Goal: Task Accomplishment & Management: Use online tool/utility

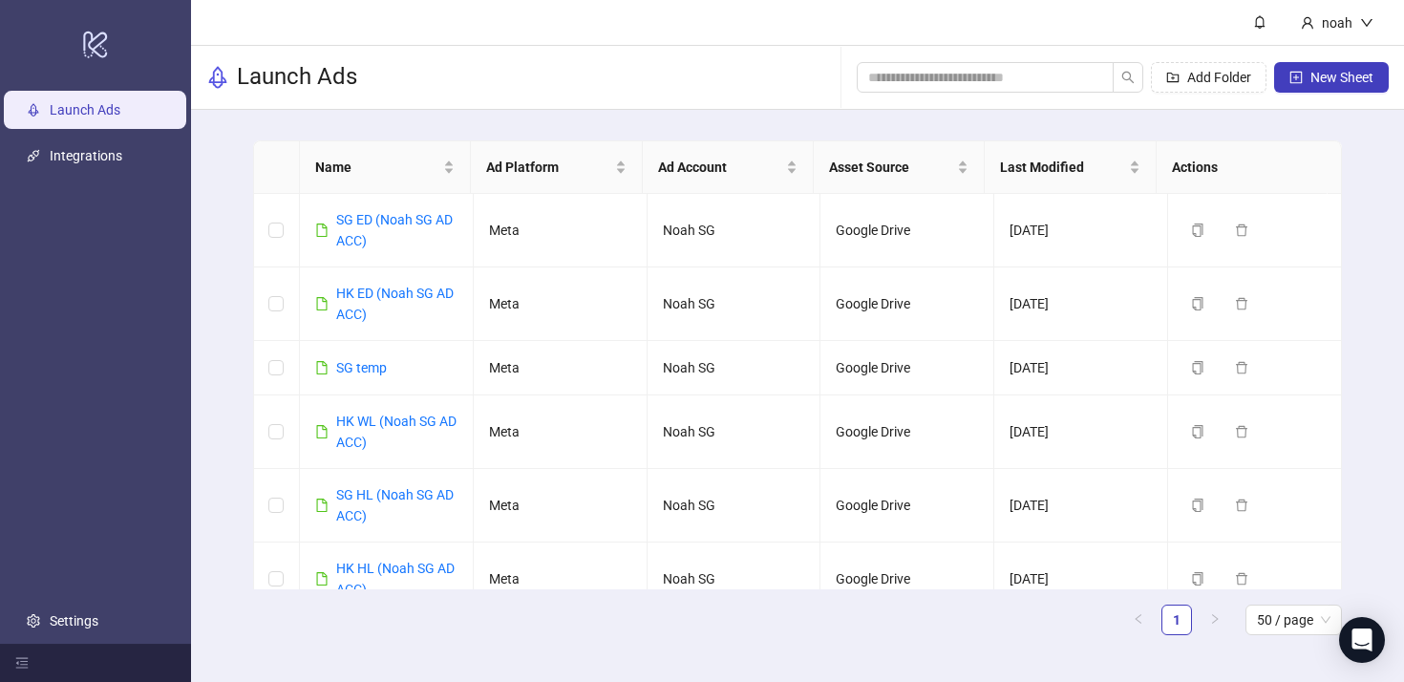
click at [637, 87] on div "Launch Ads Add Folder New Sheet" at bounding box center [797, 78] width 1213 height 64
click at [448, 220] on link "SG ED (Noah SG AD ACC)" at bounding box center [394, 230] width 117 height 36
click at [381, 221] on link "SG ED (Noah SG AD ACC)" at bounding box center [394, 230] width 117 height 36
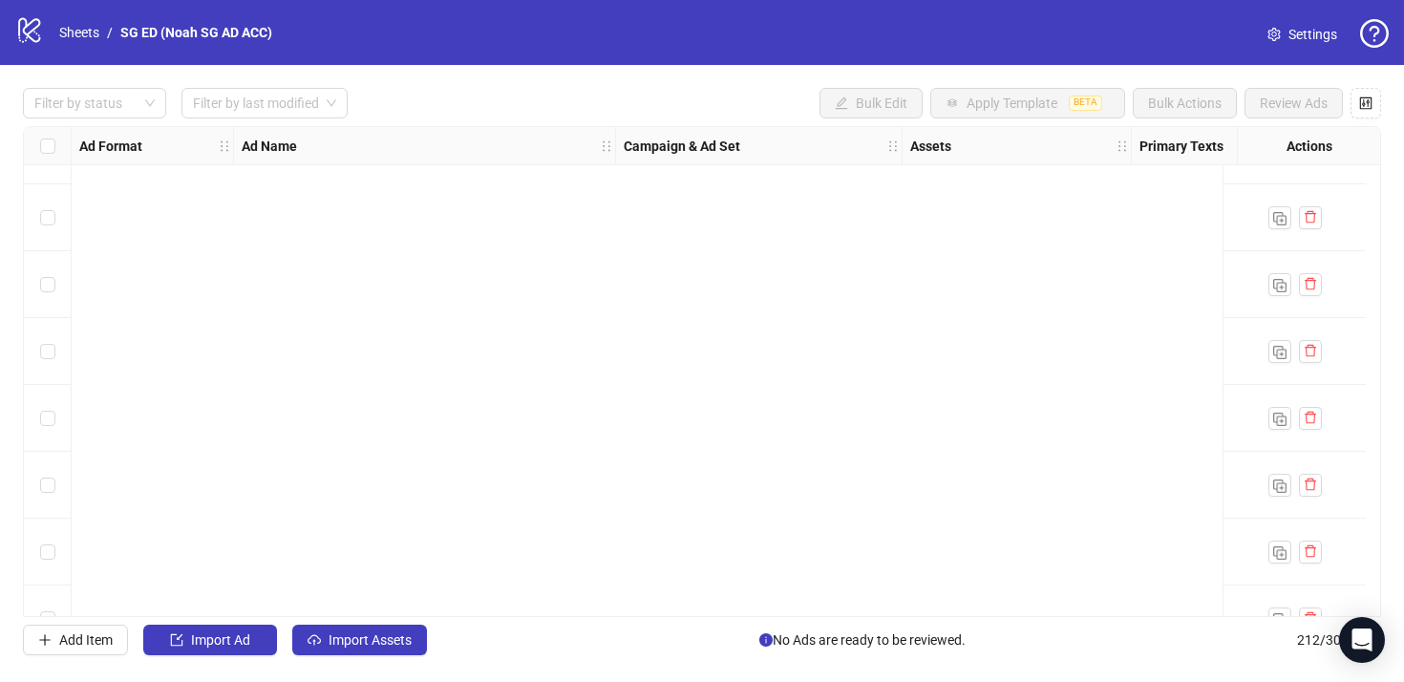
scroll to position [13732, 0]
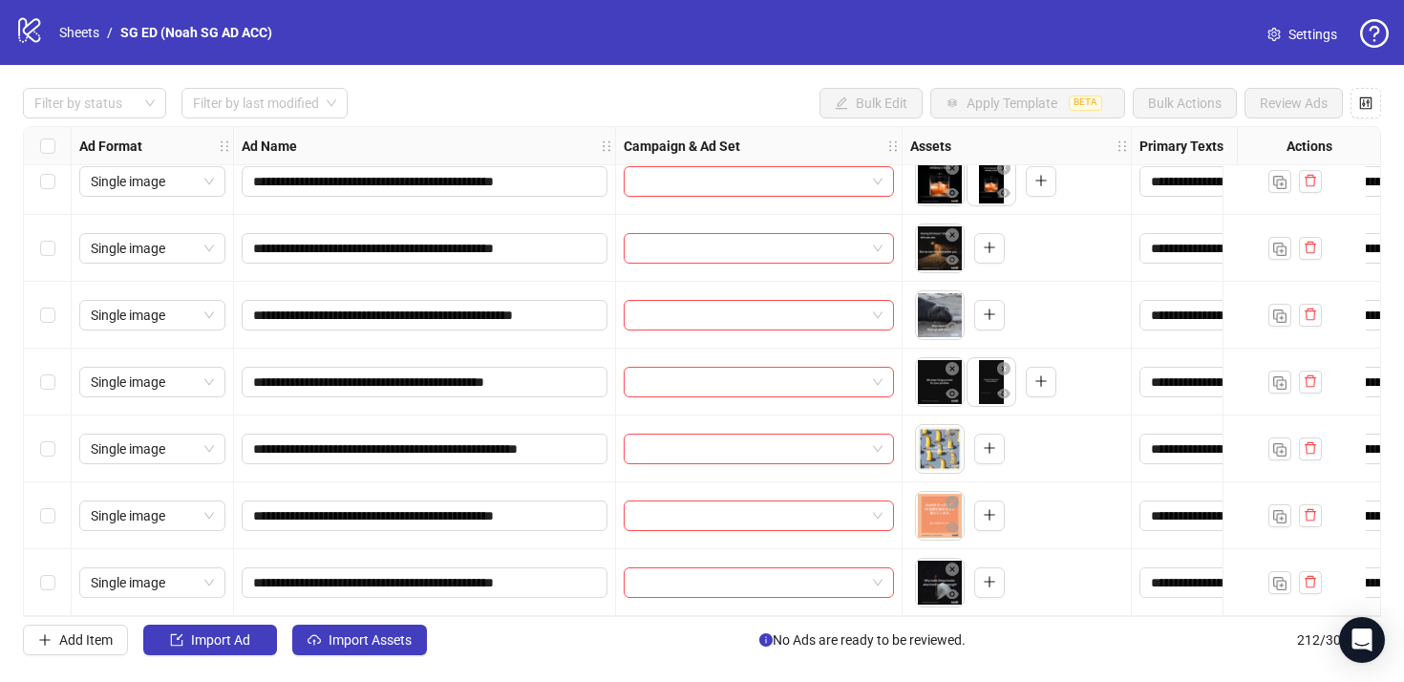
click at [57, 569] on div "Select row 212" at bounding box center [48, 582] width 48 height 67
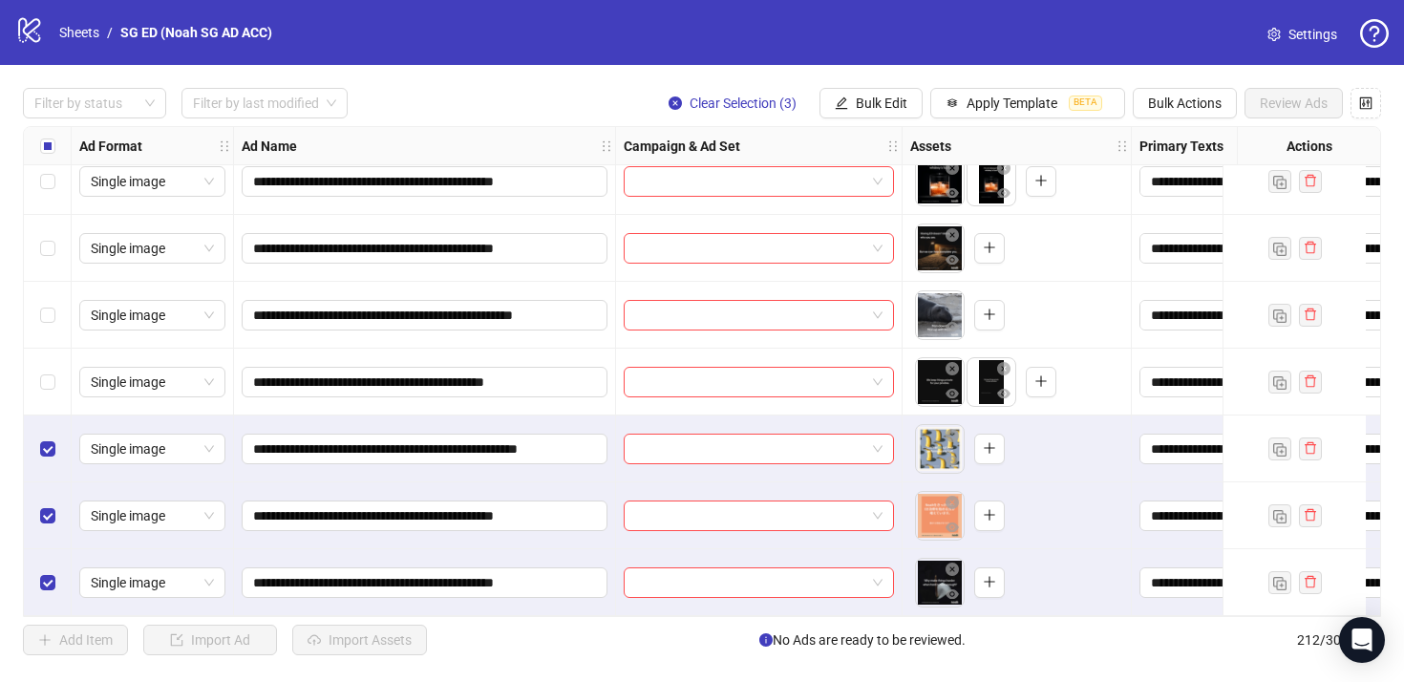
click at [56, 376] on div "Select row 209" at bounding box center [48, 382] width 48 height 67
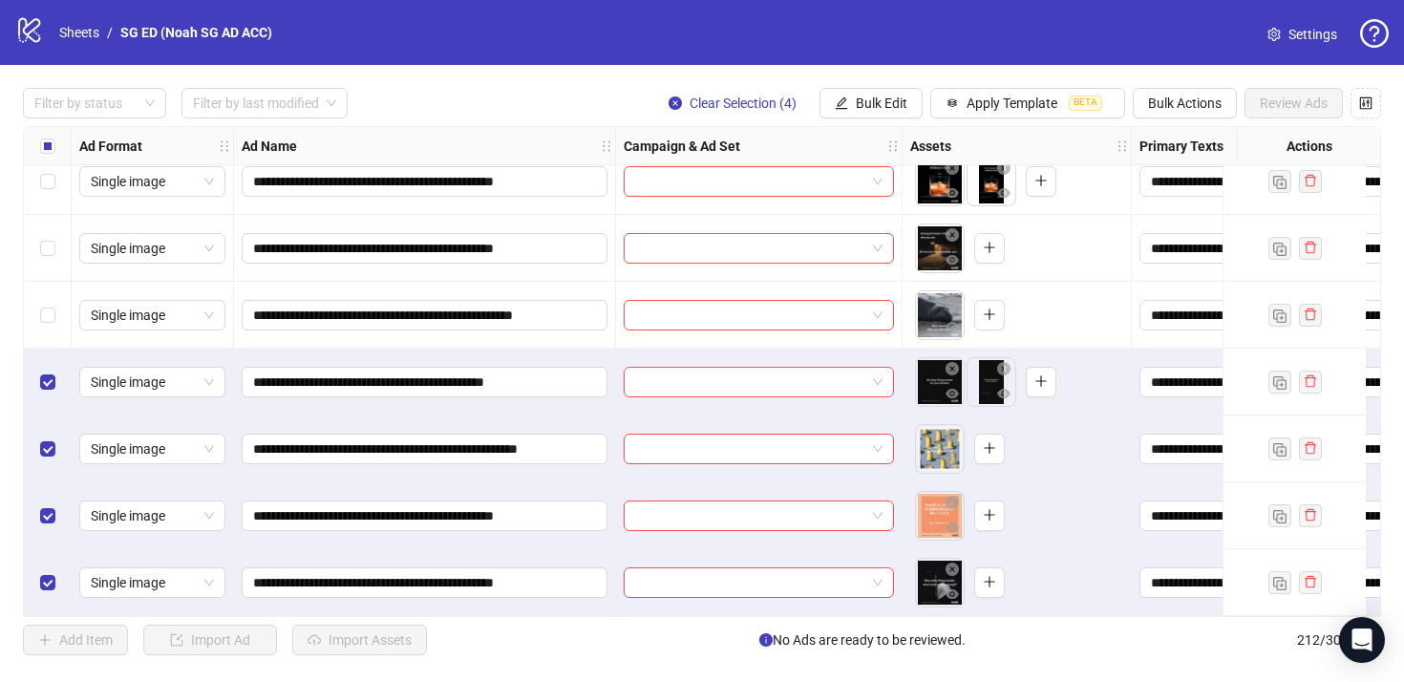
click at [55, 325] on div "Select row 208" at bounding box center [48, 315] width 48 height 67
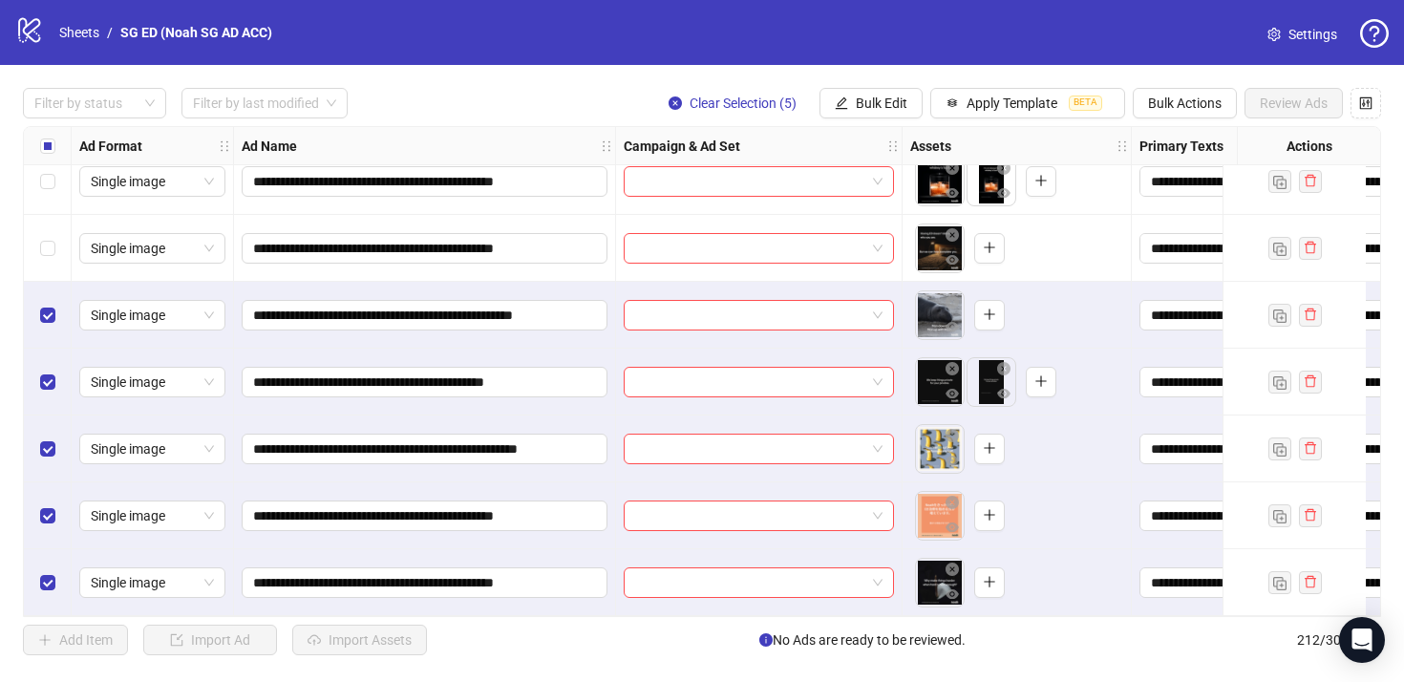
scroll to position [13618, 0]
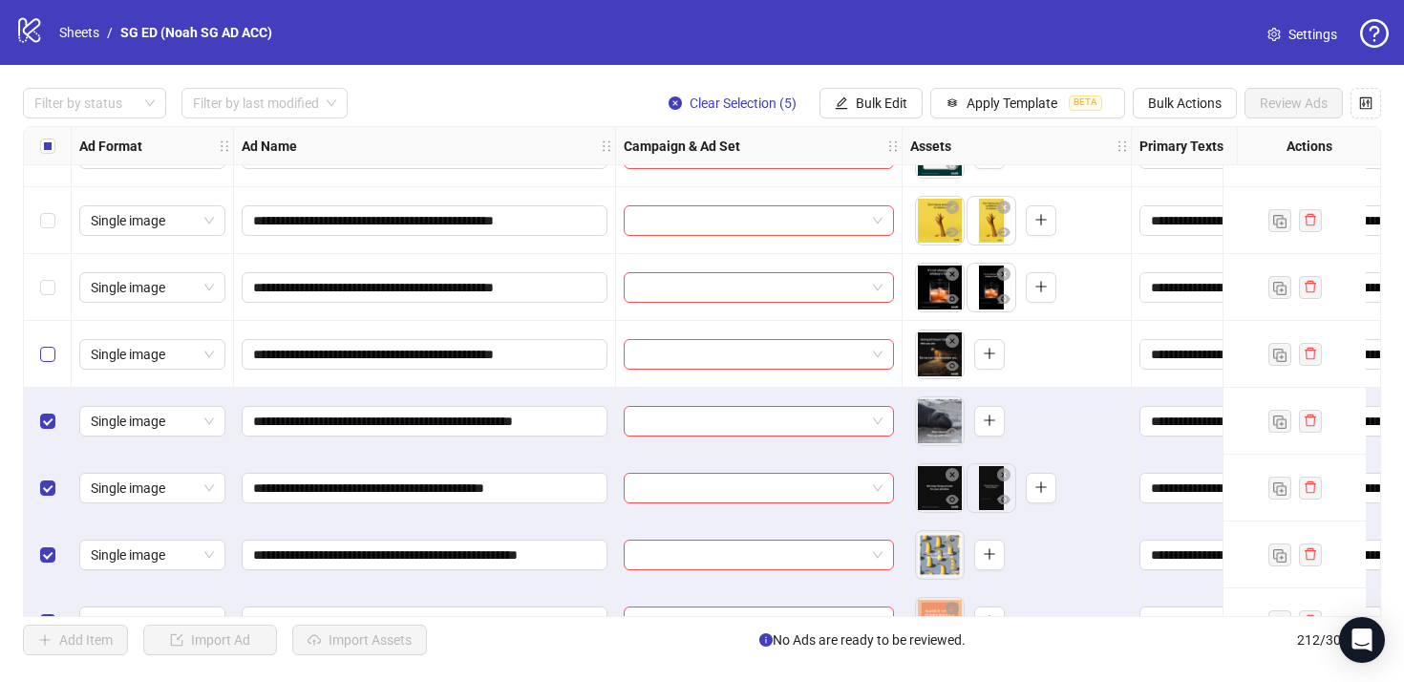
click at [48, 344] on label "Select row 207" at bounding box center [47, 354] width 15 height 21
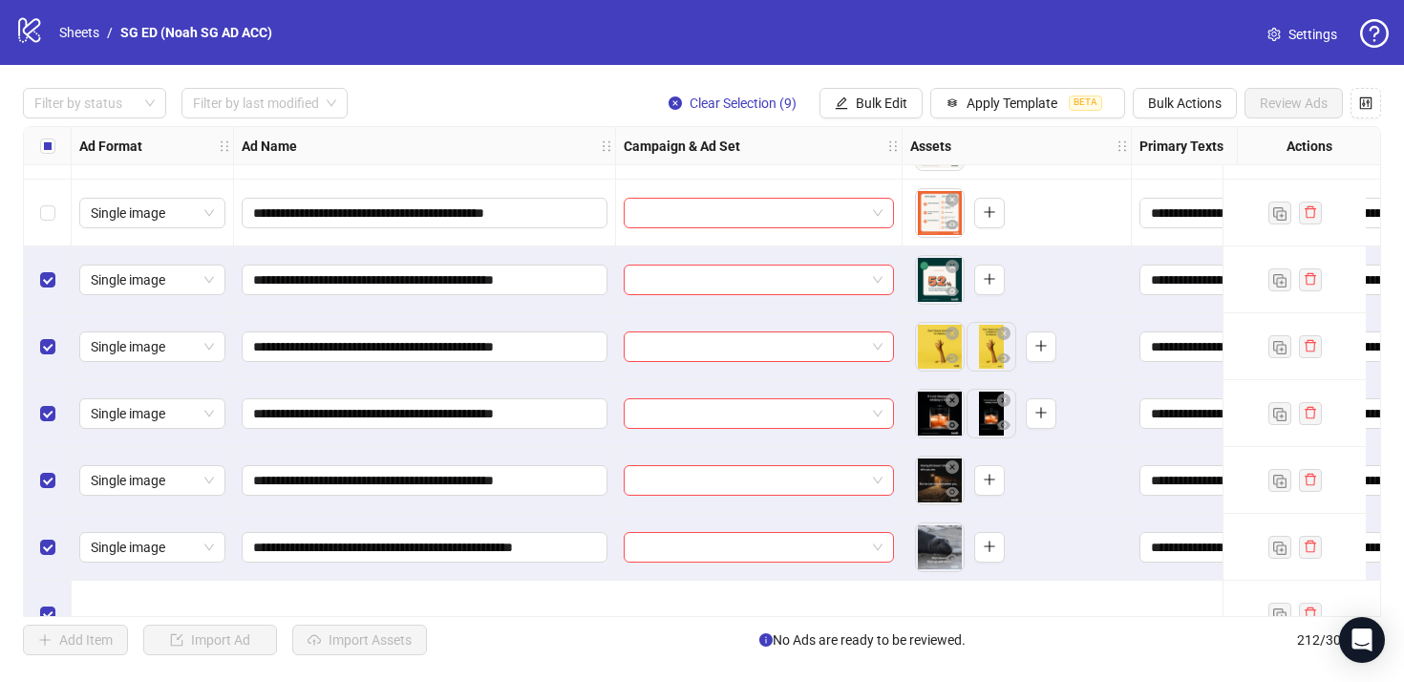
scroll to position [13364, 0]
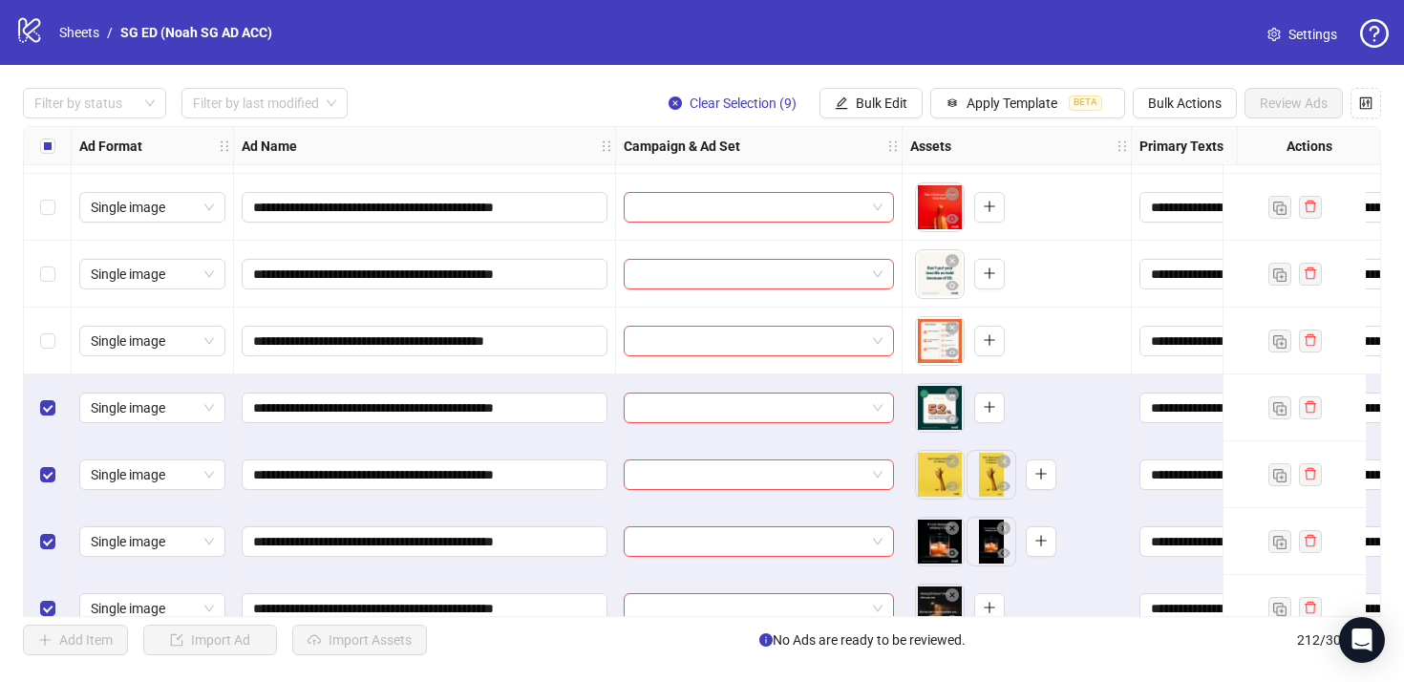
click at [40, 322] on div "Select row 203" at bounding box center [48, 341] width 48 height 67
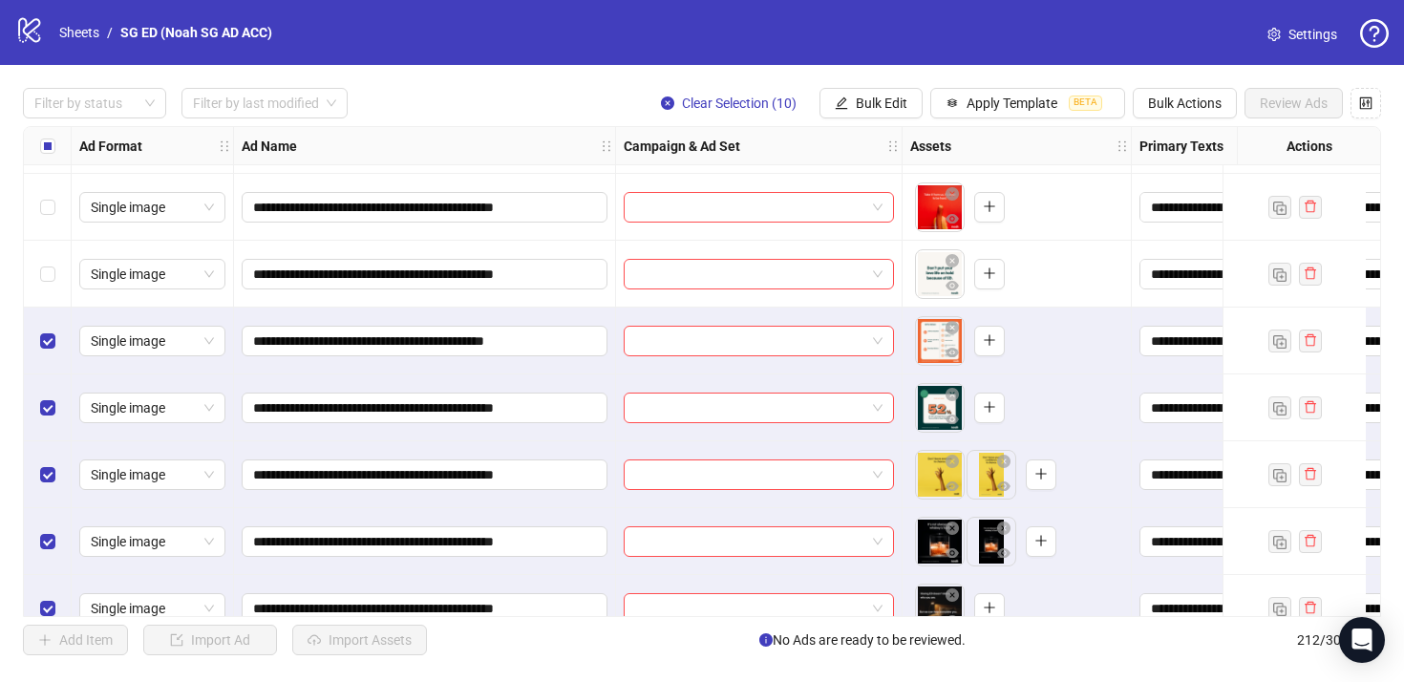
click at [46, 286] on div "Select row 202" at bounding box center [48, 274] width 48 height 67
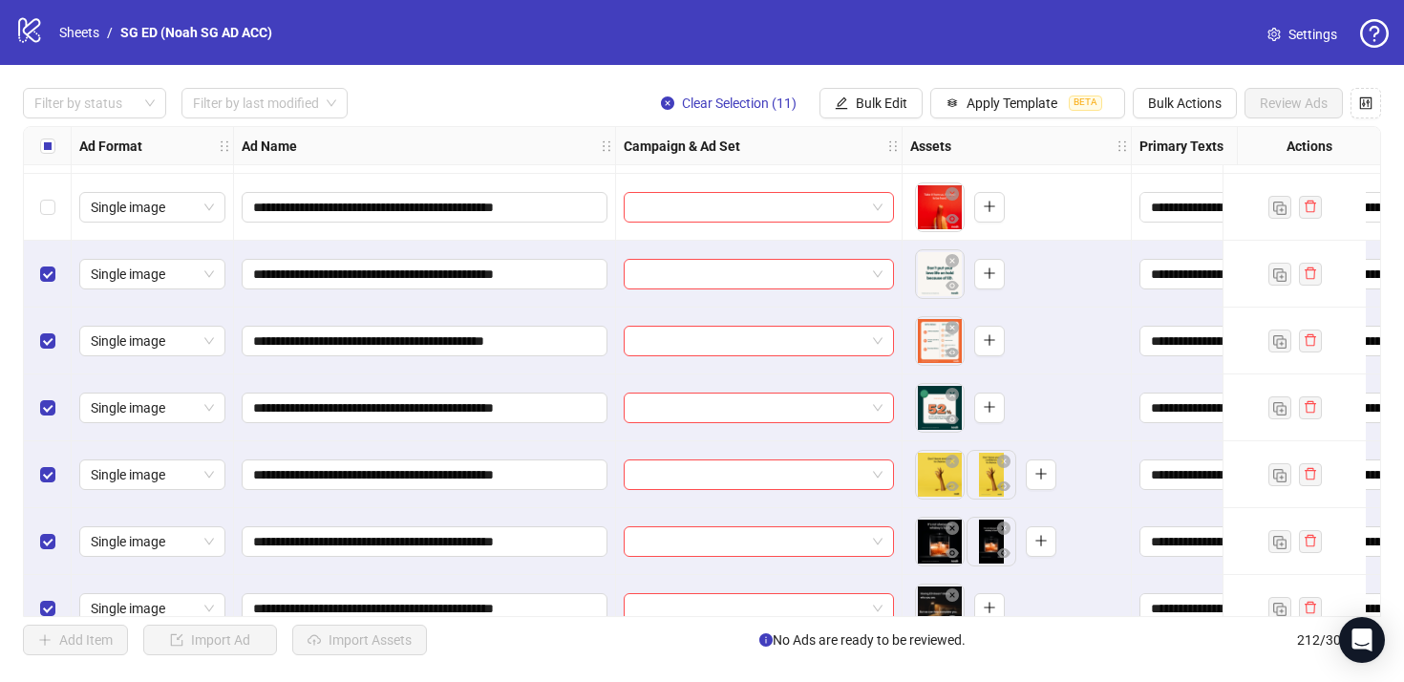
scroll to position [13278, 0]
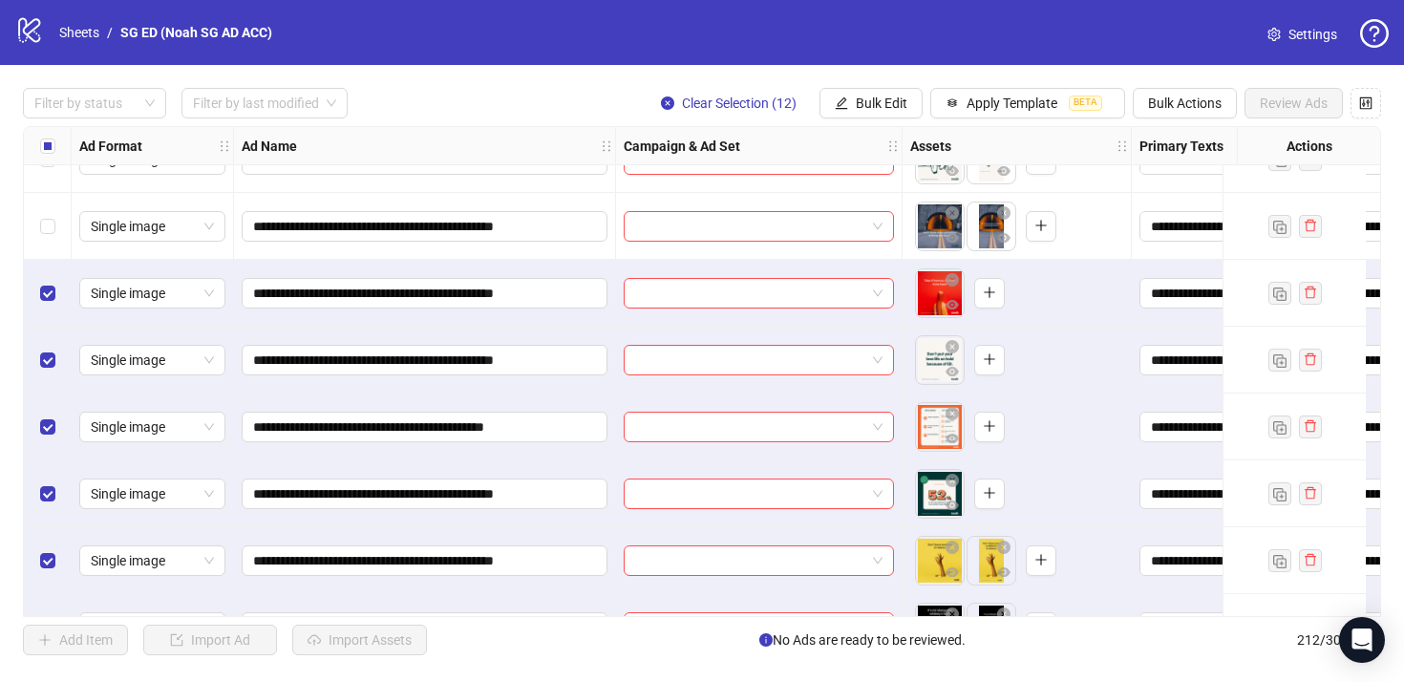
click at [49, 250] on div "Select row 200" at bounding box center [48, 226] width 48 height 67
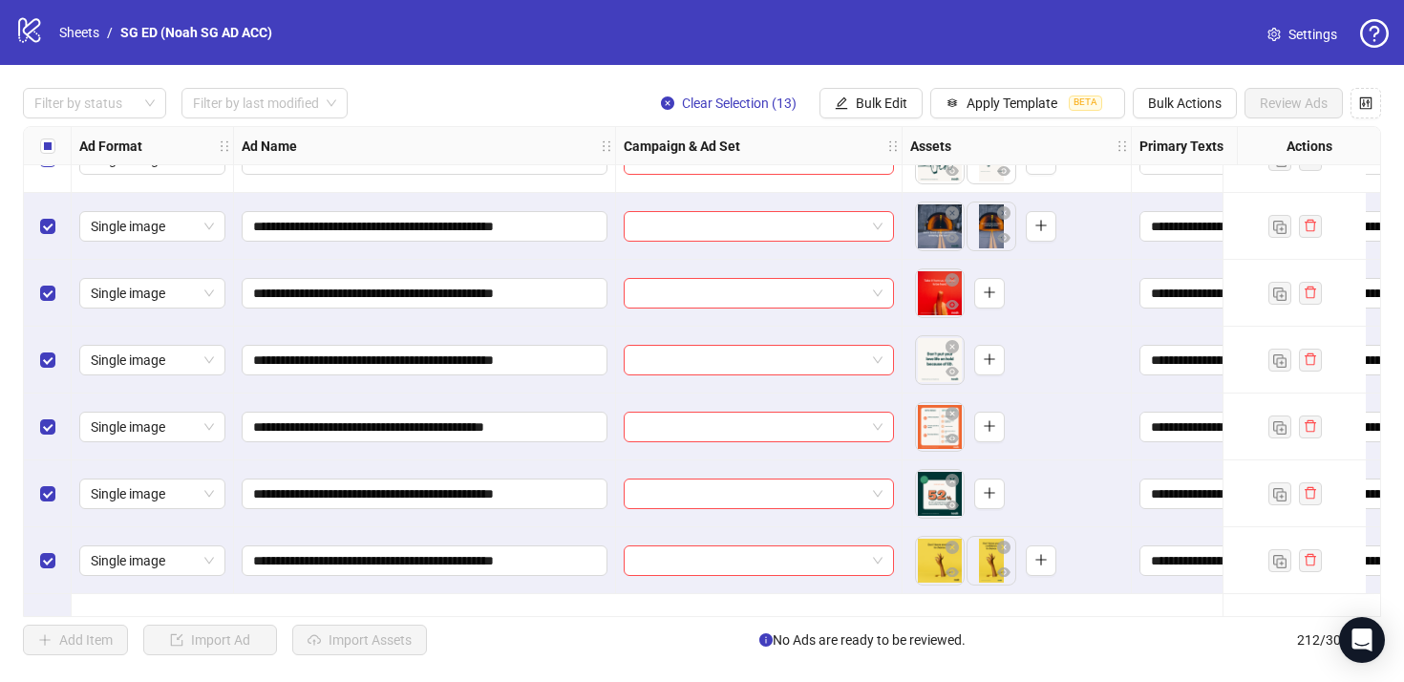
scroll to position [13171, 0]
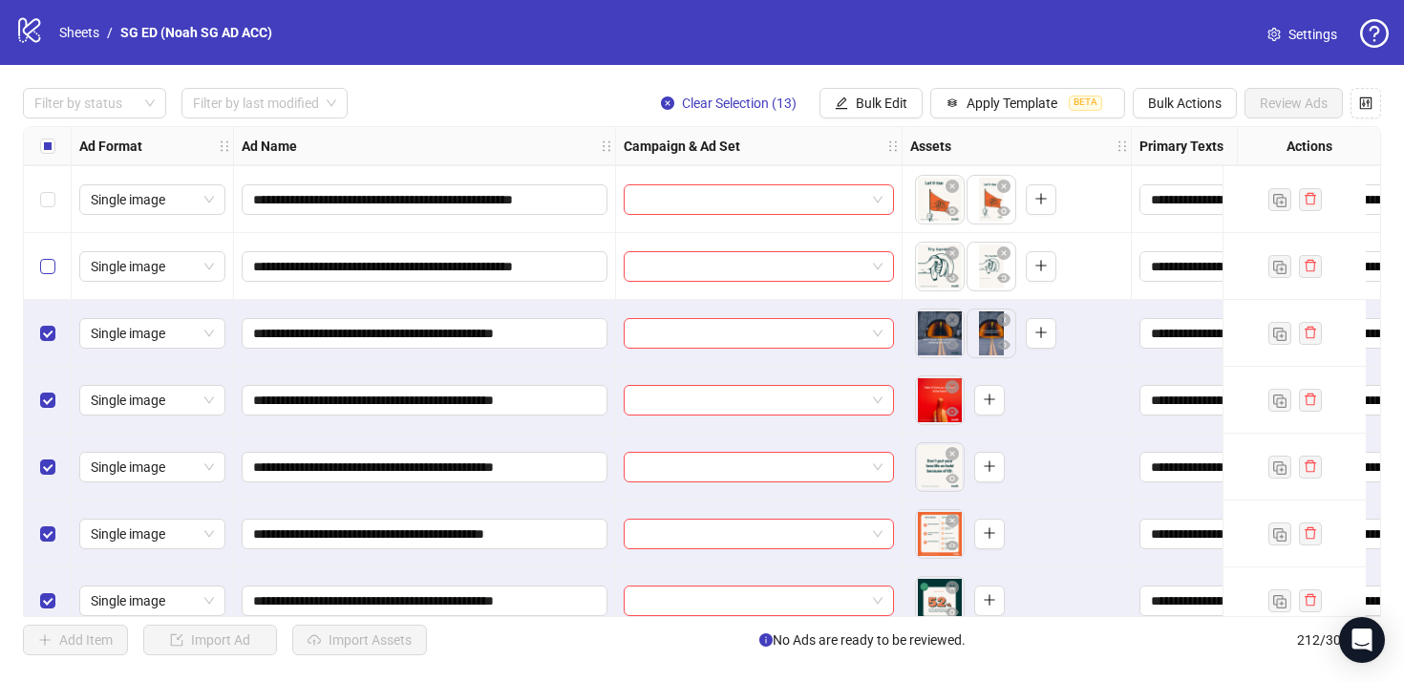
click at [53, 276] on label "Select row 199" at bounding box center [47, 266] width 15 height 21
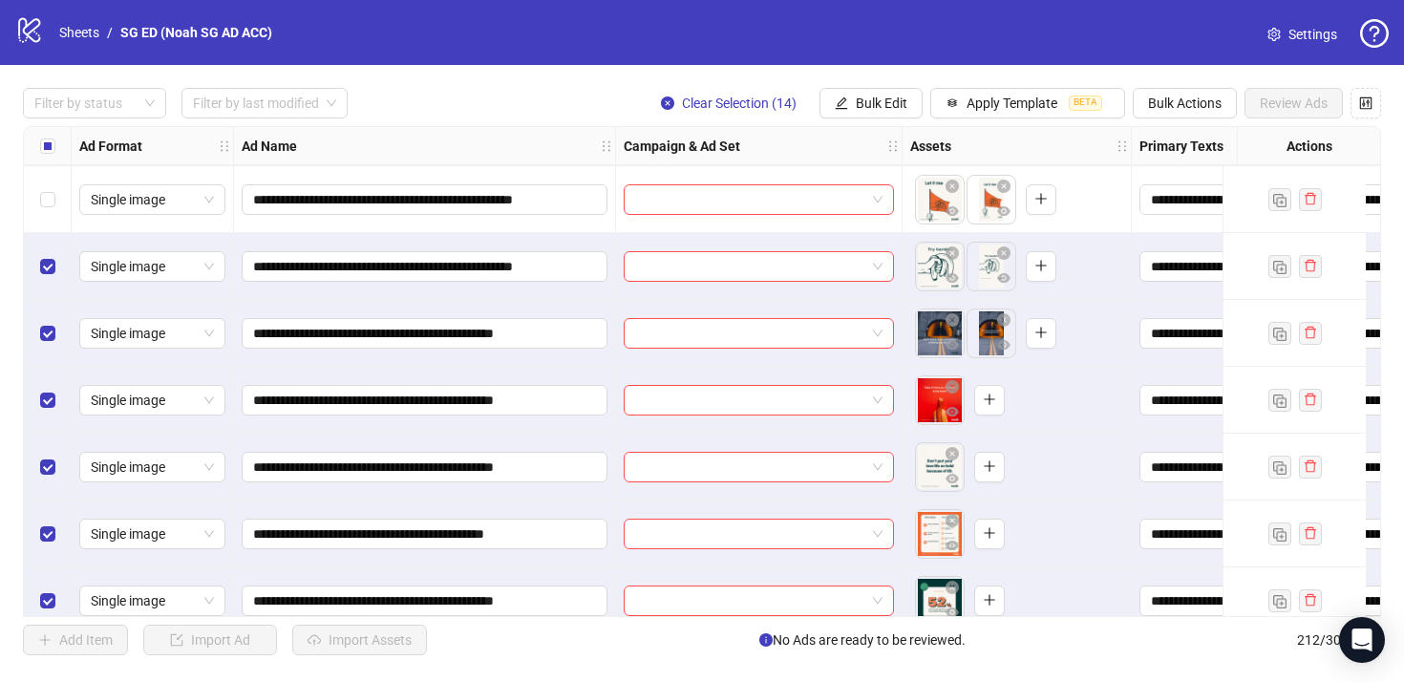
click at [55, 214] on div "Select row 198" at bounding box center [48, 199] width 48 height 67
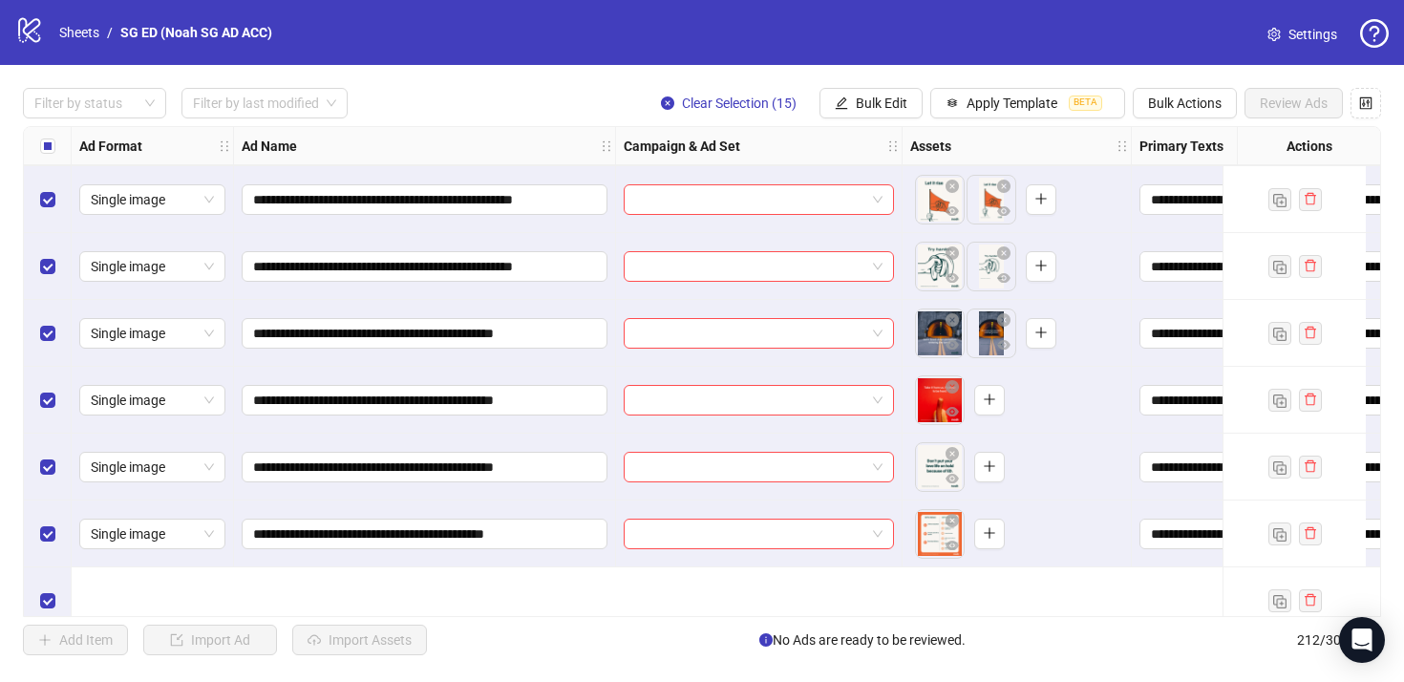
scroll to position [13045, 0]
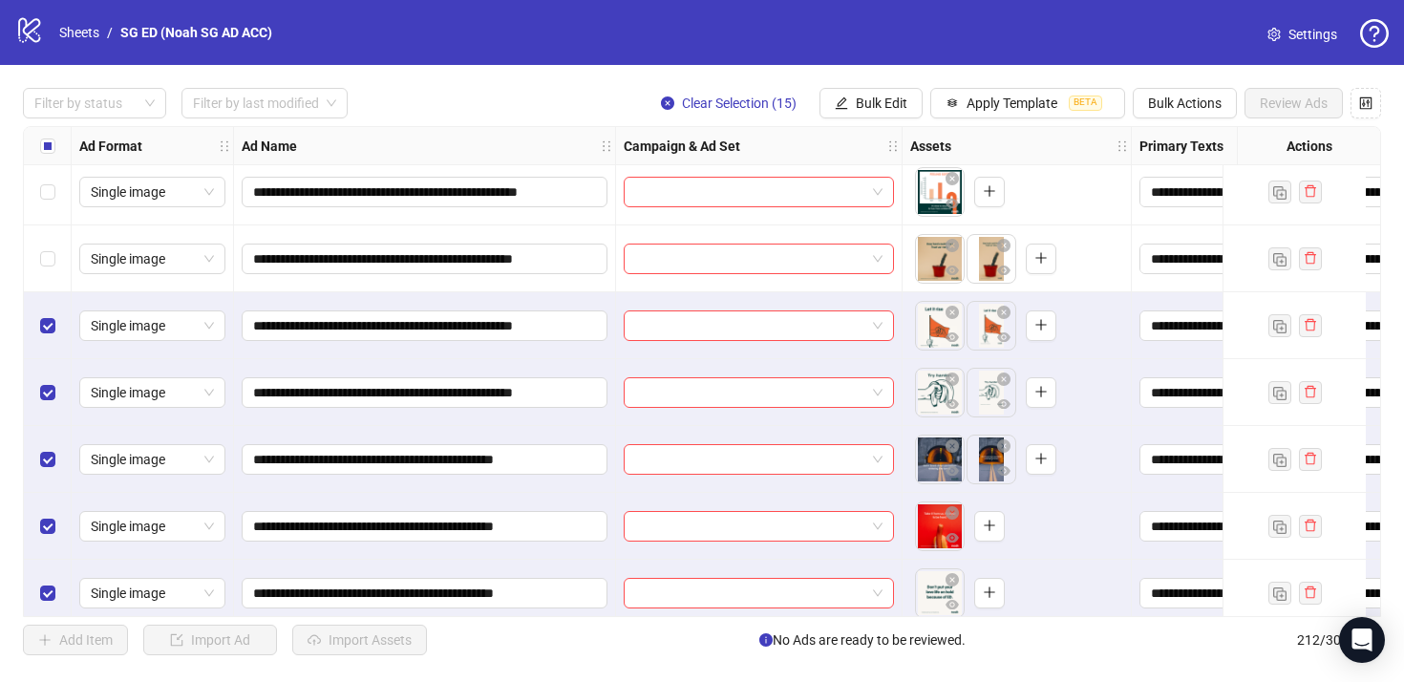
click at [52, 238] on div "Select row 197" at bounding box center [48, 258] width 48 height 67
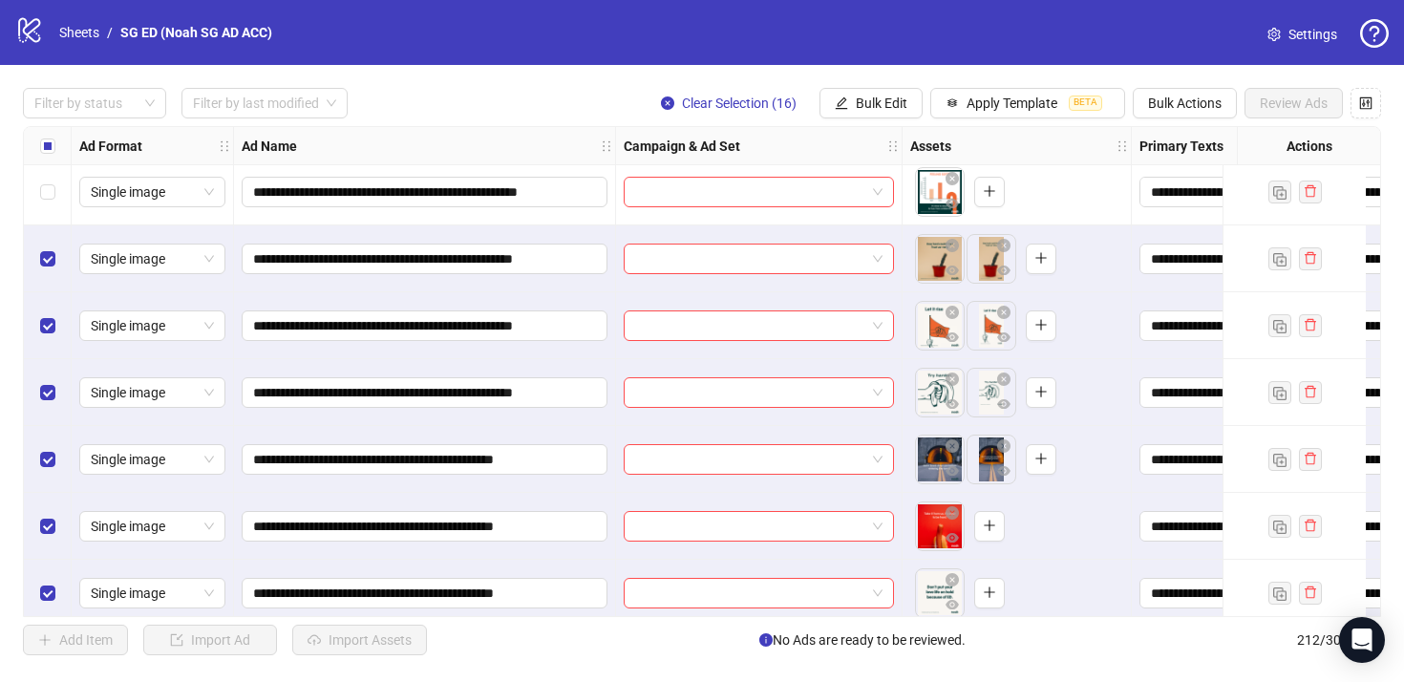
click at [52, 205] on div "Select row 196" at bounding box center [48, 192] width 48 height 67
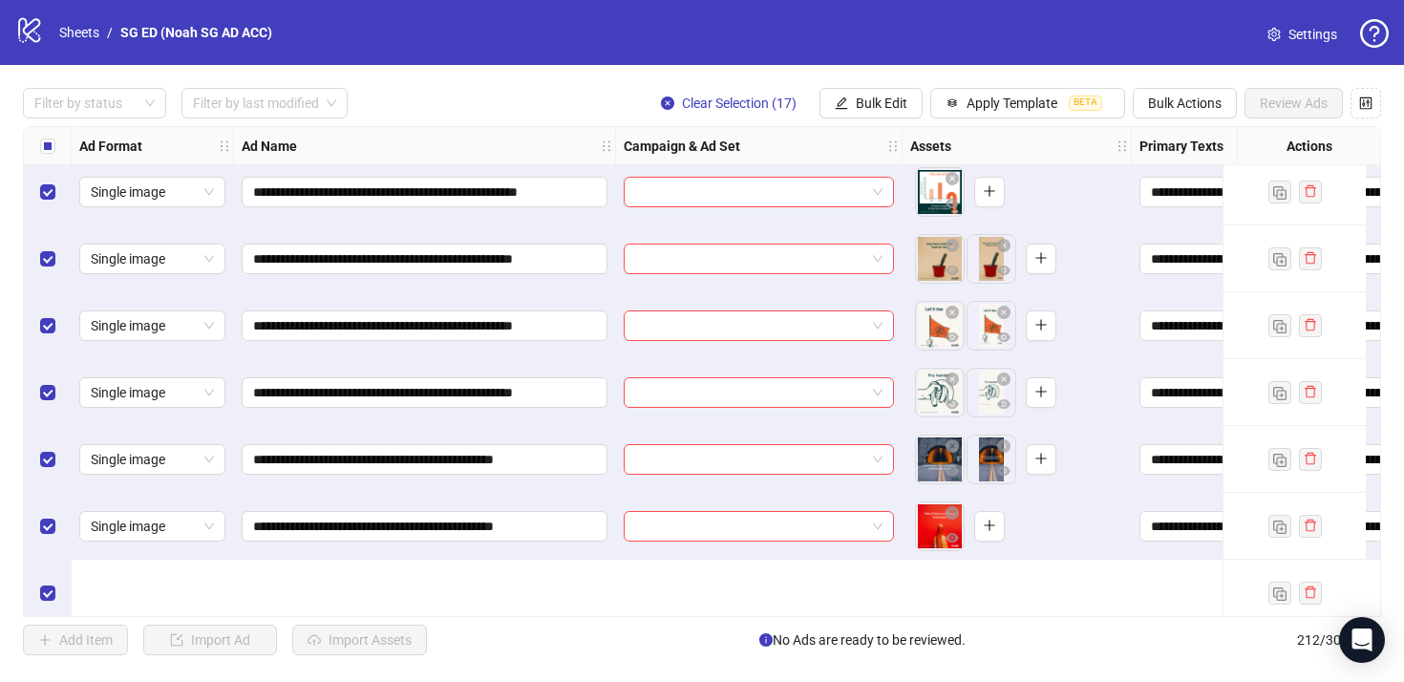
scroll to position [12876, 0]
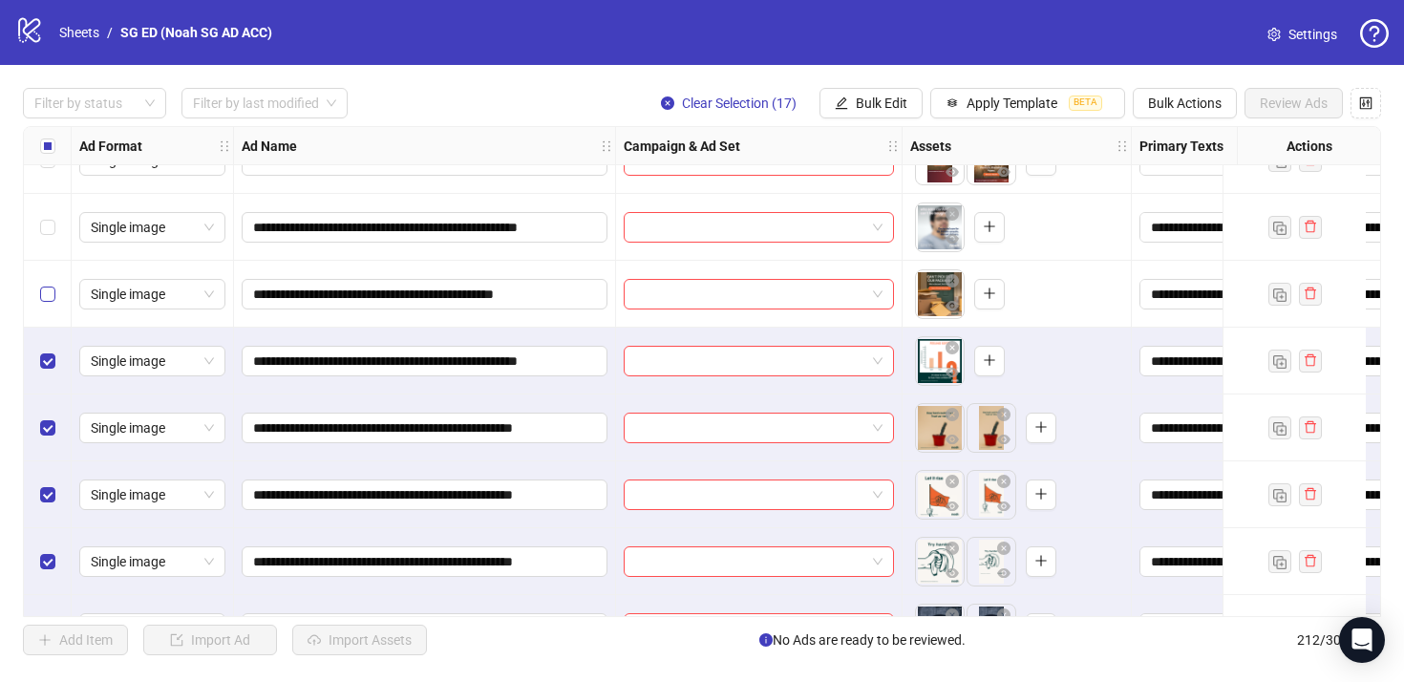
click at [46, 284] on label "Select row 195" at bounding box center [47, 294] width 15 height 21
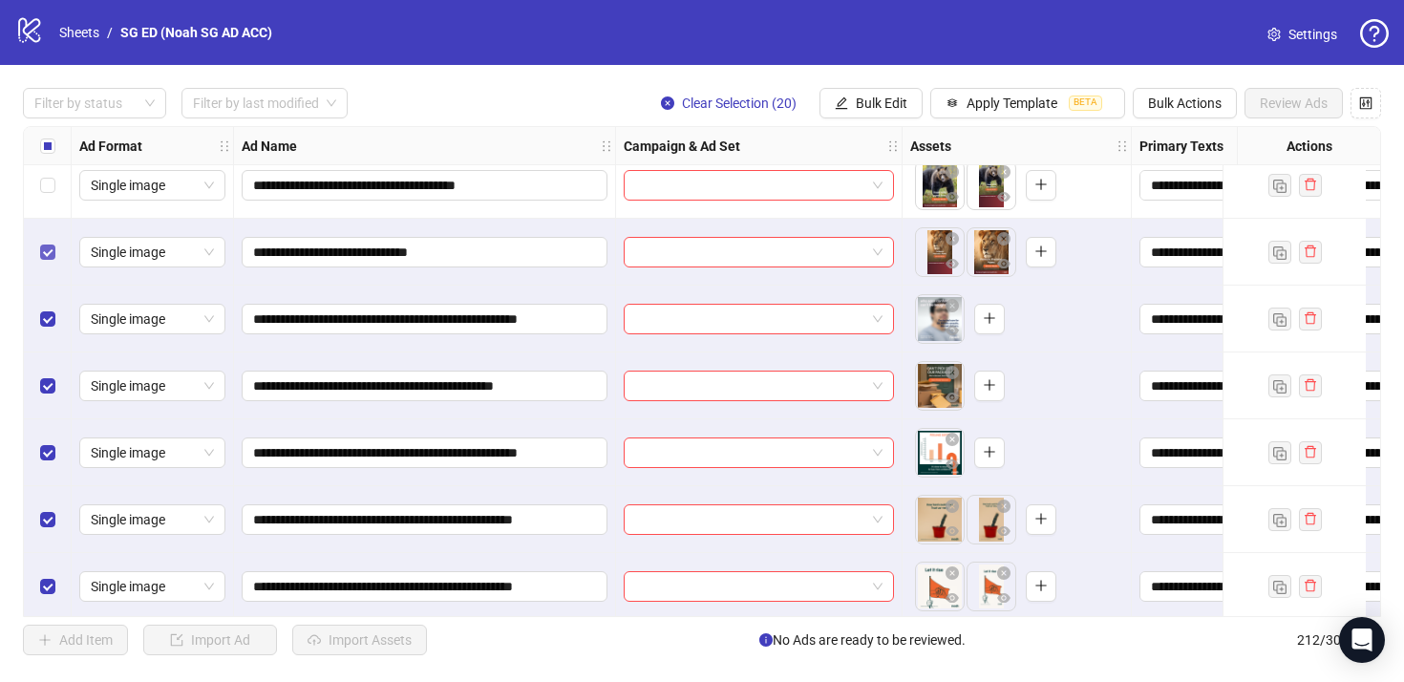
scroll to position [12746, 0]
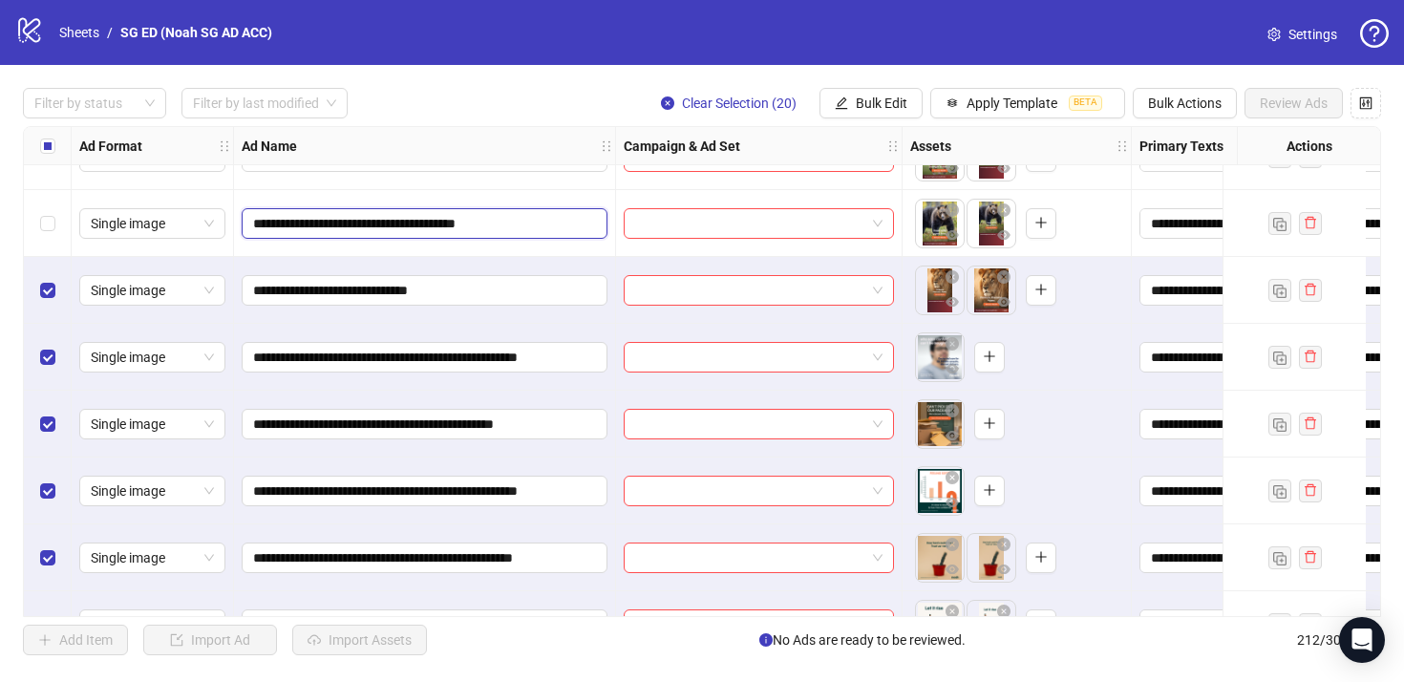
click at [405, 227] on input "**********" at bounding box center [422, 223] width 339 height 21
click at [512, 287] on input "**********" at bounding box center [422, 290] width 339 height 21
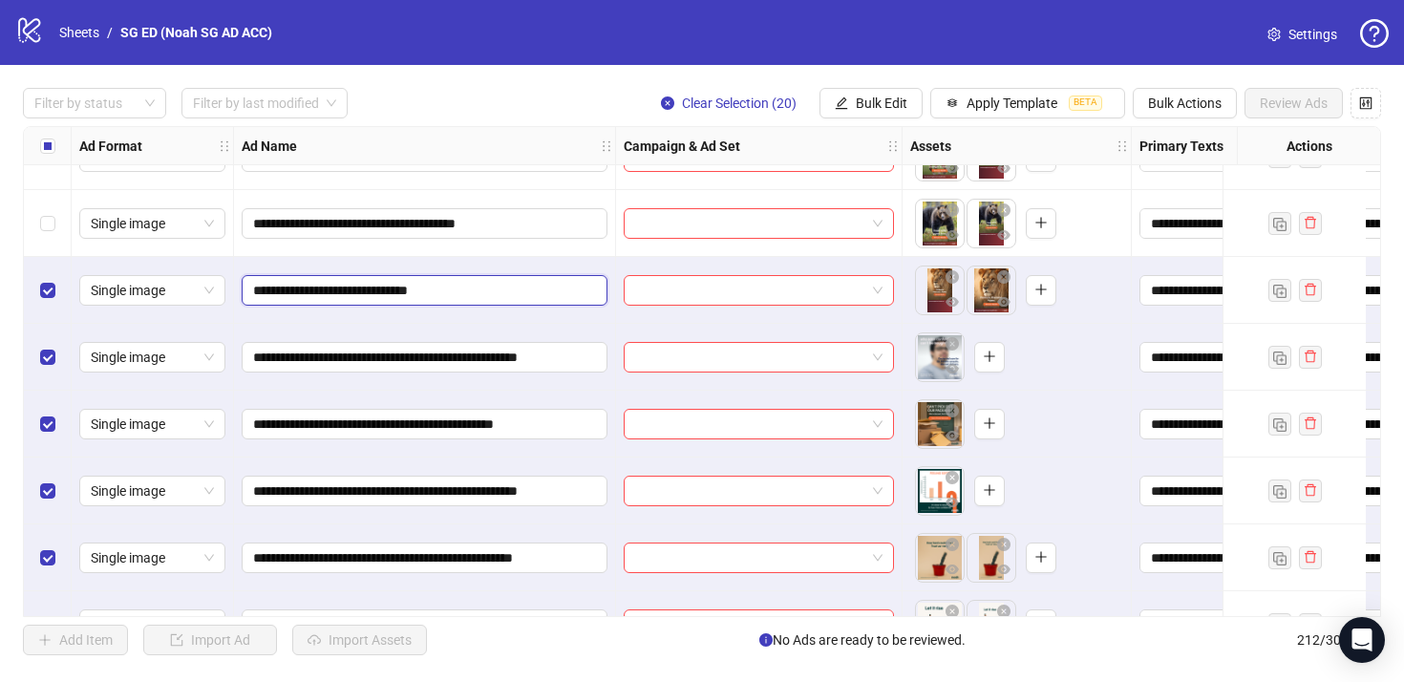
click at [512, 287] on input "**********" at bounding box center [422, 290] width 339 height 21
paste input "**********"
type input "**********"
click at [614, 329] on div "**********" at bounding box center [425, 357] width 382 height 67
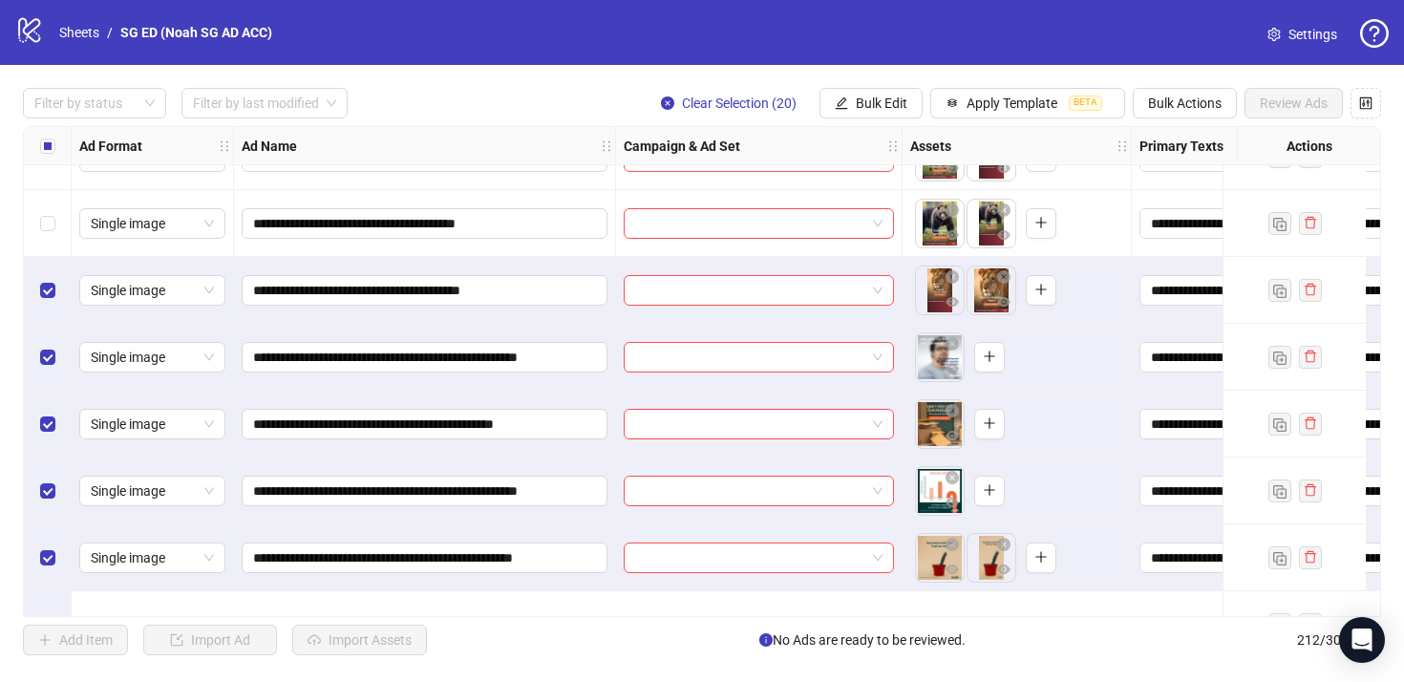
scroll to position [12616, 0]
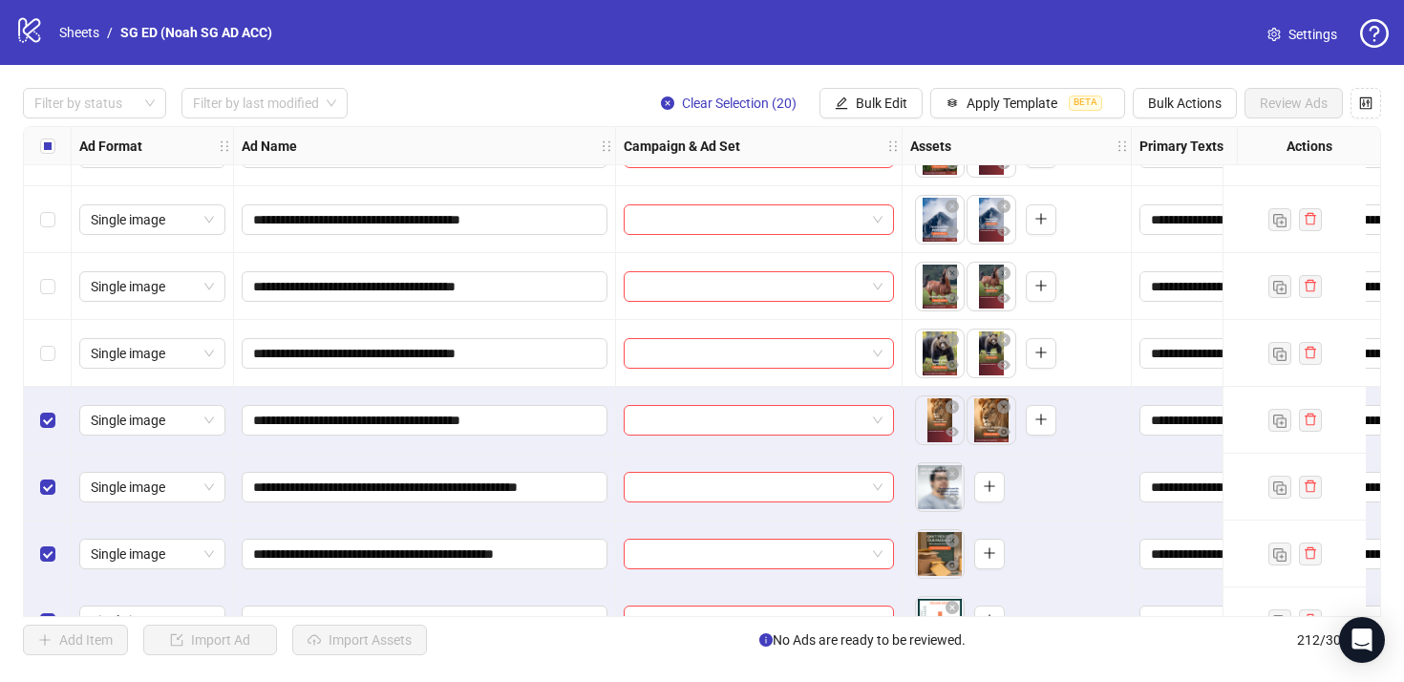
click at [66, 364] on div "Select row 192" at bounding box center [48, 353] width 48 height 67
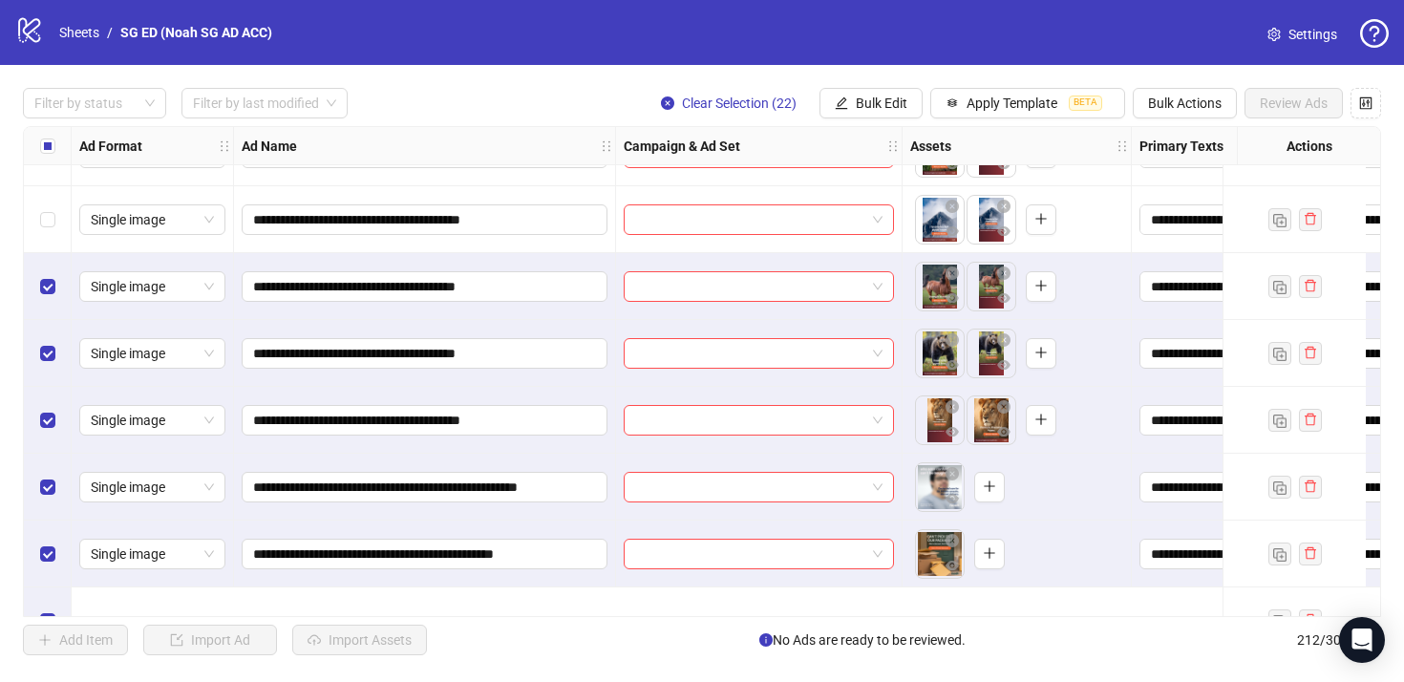
scroll to position [12507, 0]
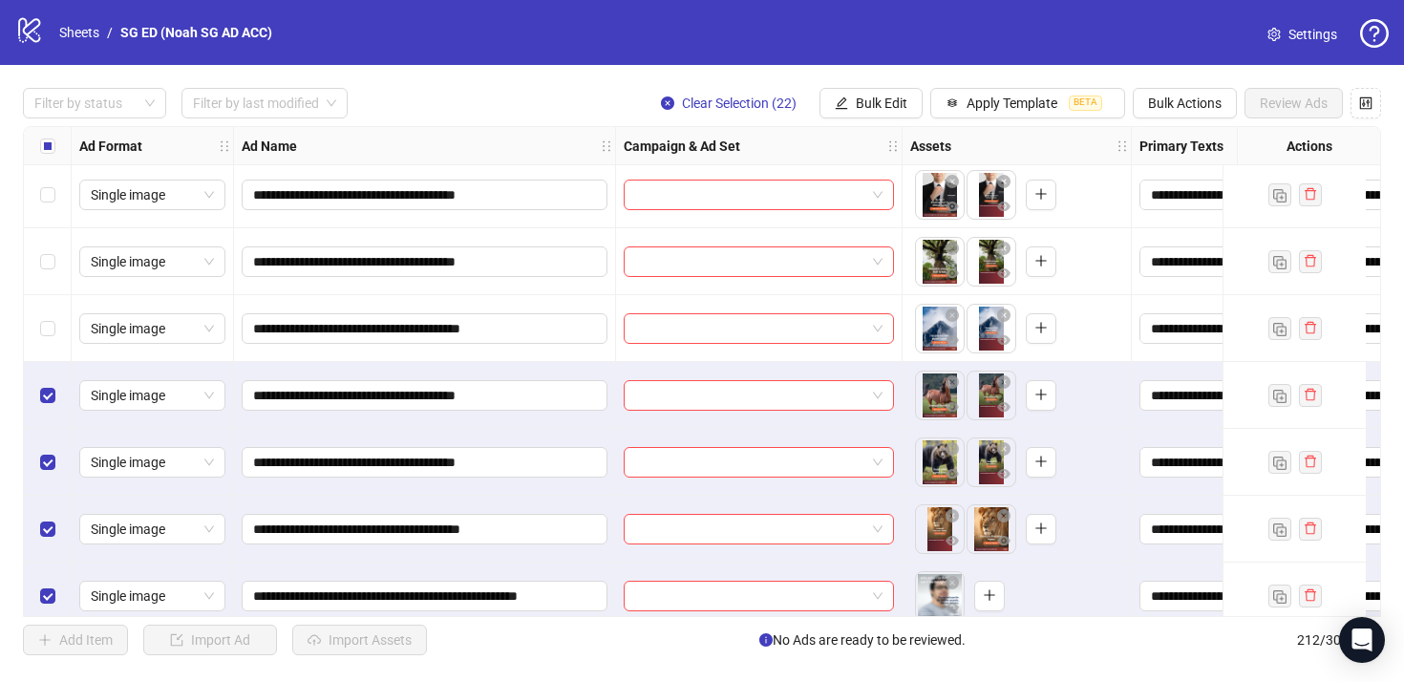
click at [58, 310] on div "Select row 190" at bounding box center [48, 328] width 48 height 67
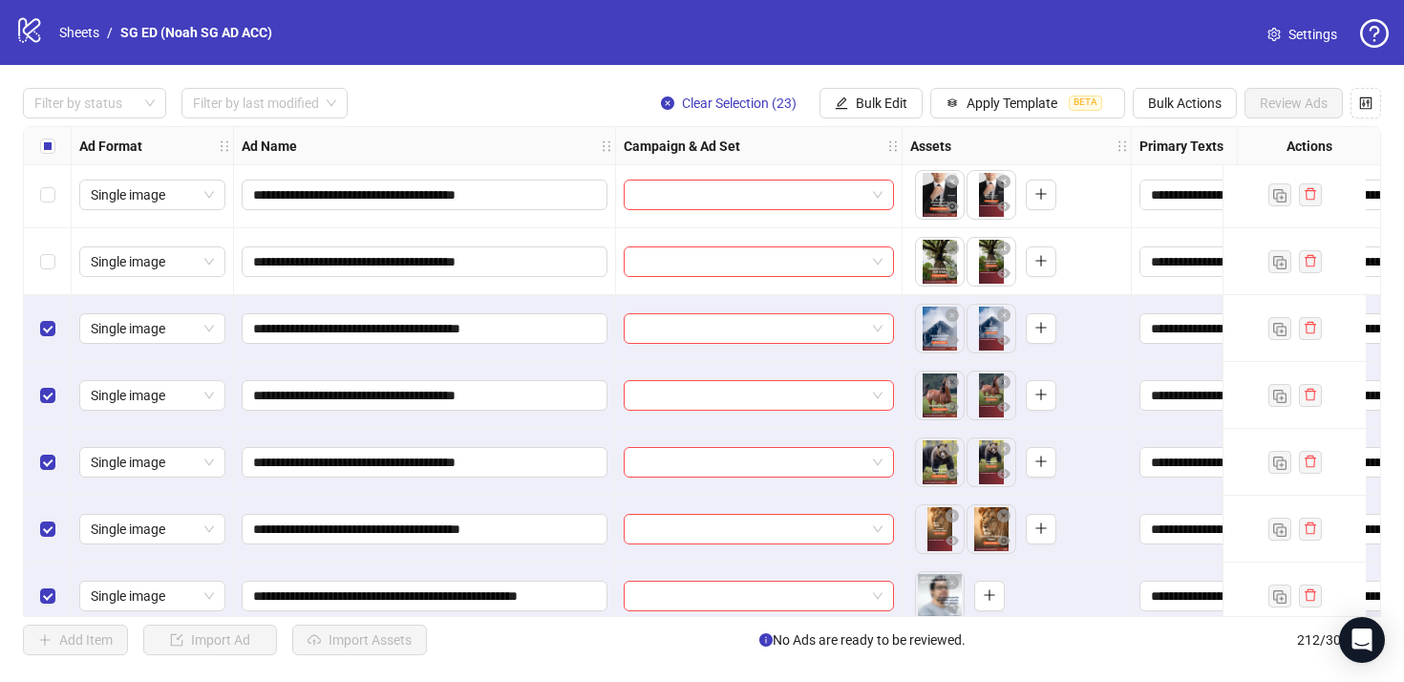
click at [58, 269] on div "Select row 189" at bounding box center [48, 261] width 48 height 67
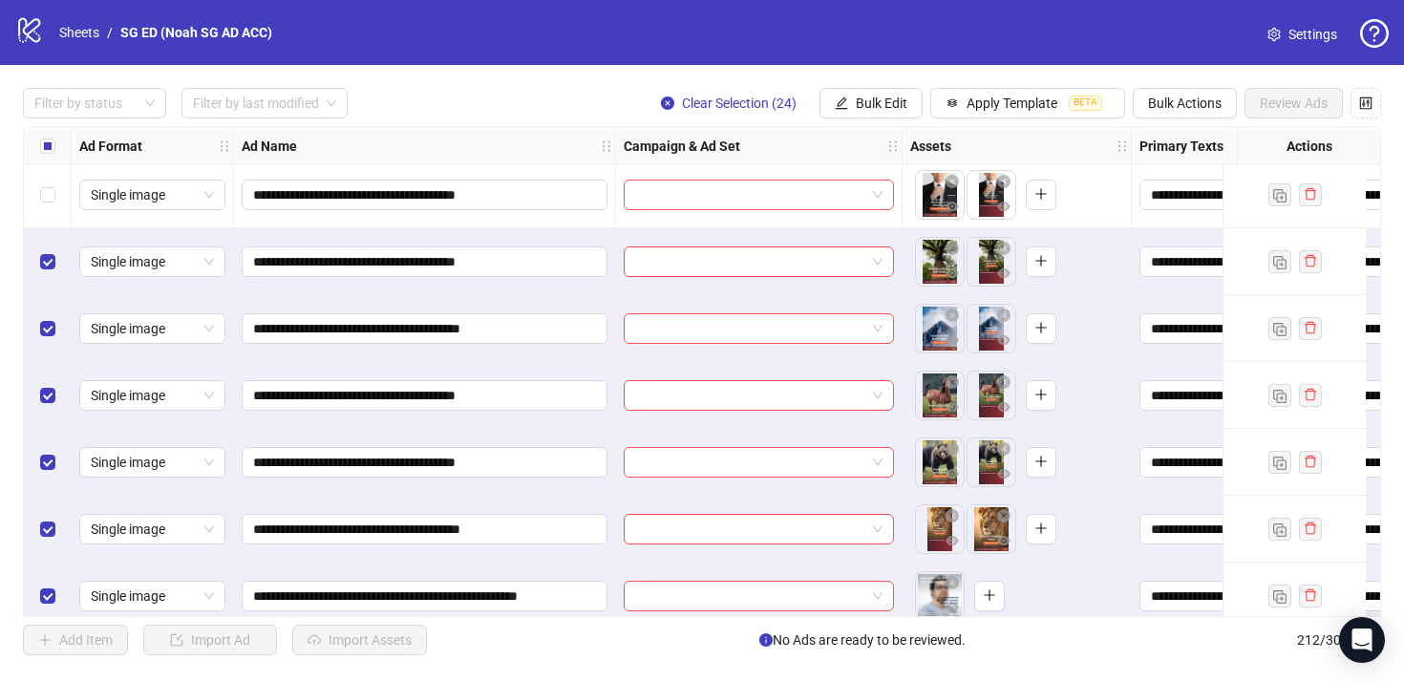
scroll to position [12431, 0]
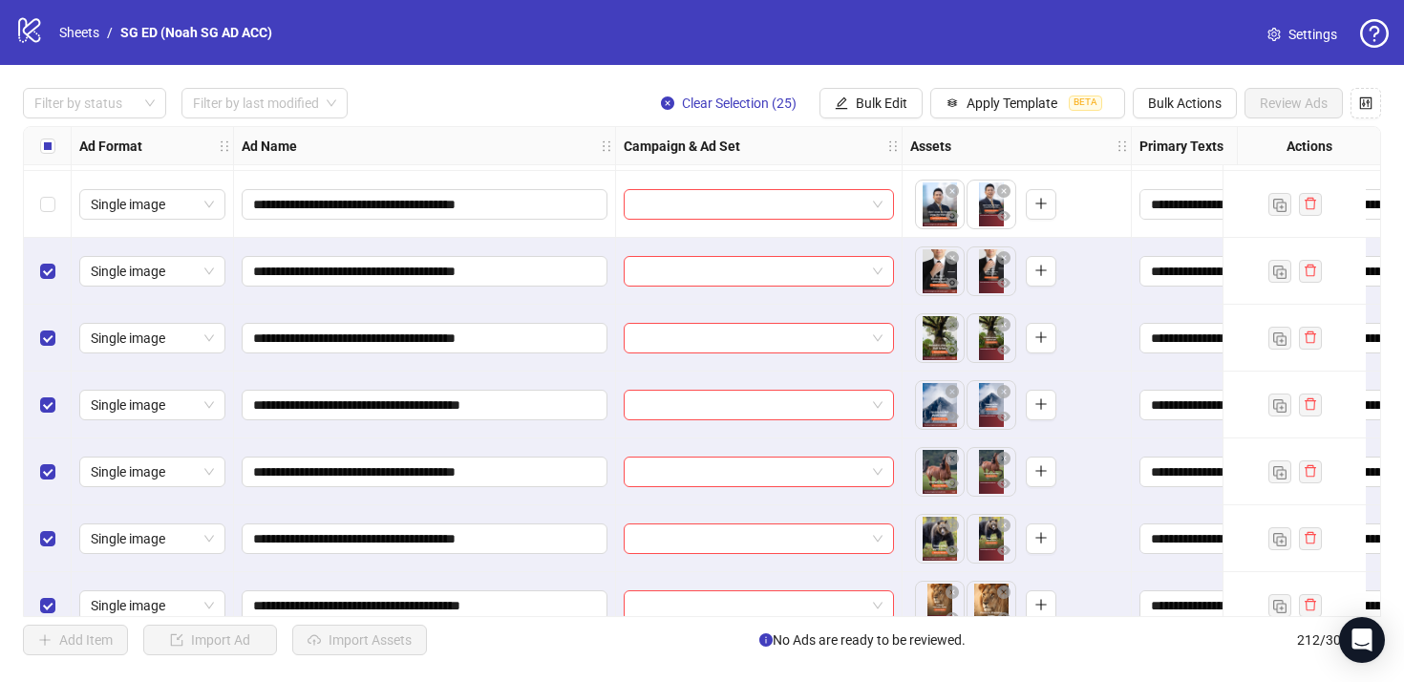
click at [52, 239] on div "Select row 188" at bounding box center [48, 271] width 48 height 67
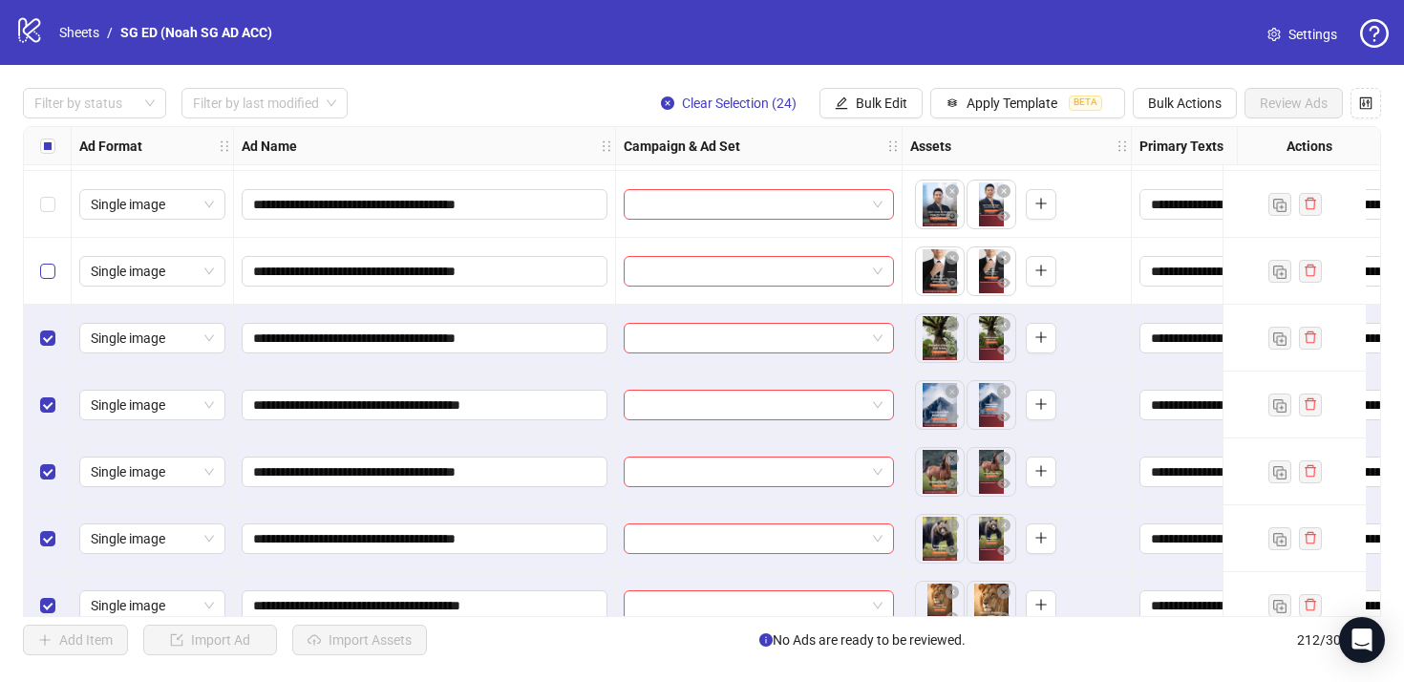
click at [44, 279] on label "Select row 188" at bounding box center [47, 271] width 15 height 21
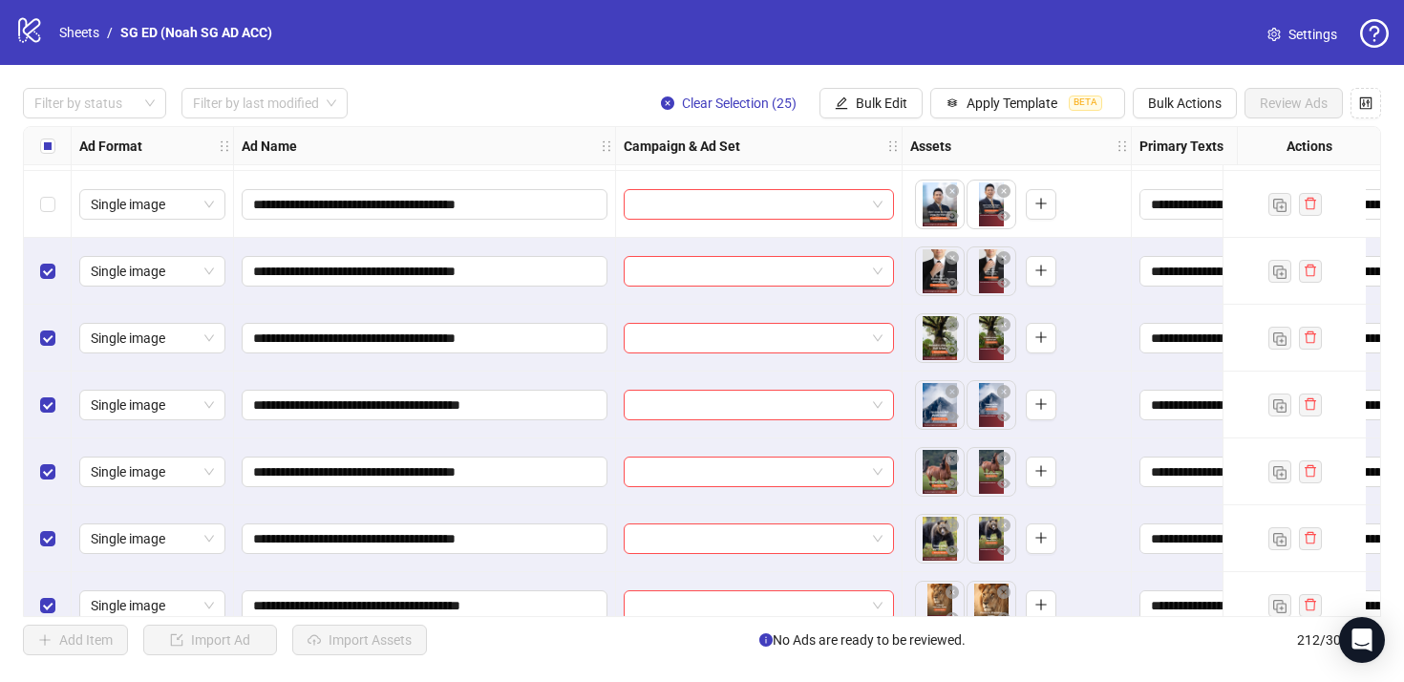
click at [46, 234] on div "Select row 187" at bounding box center [48, 204] width 48 height 67
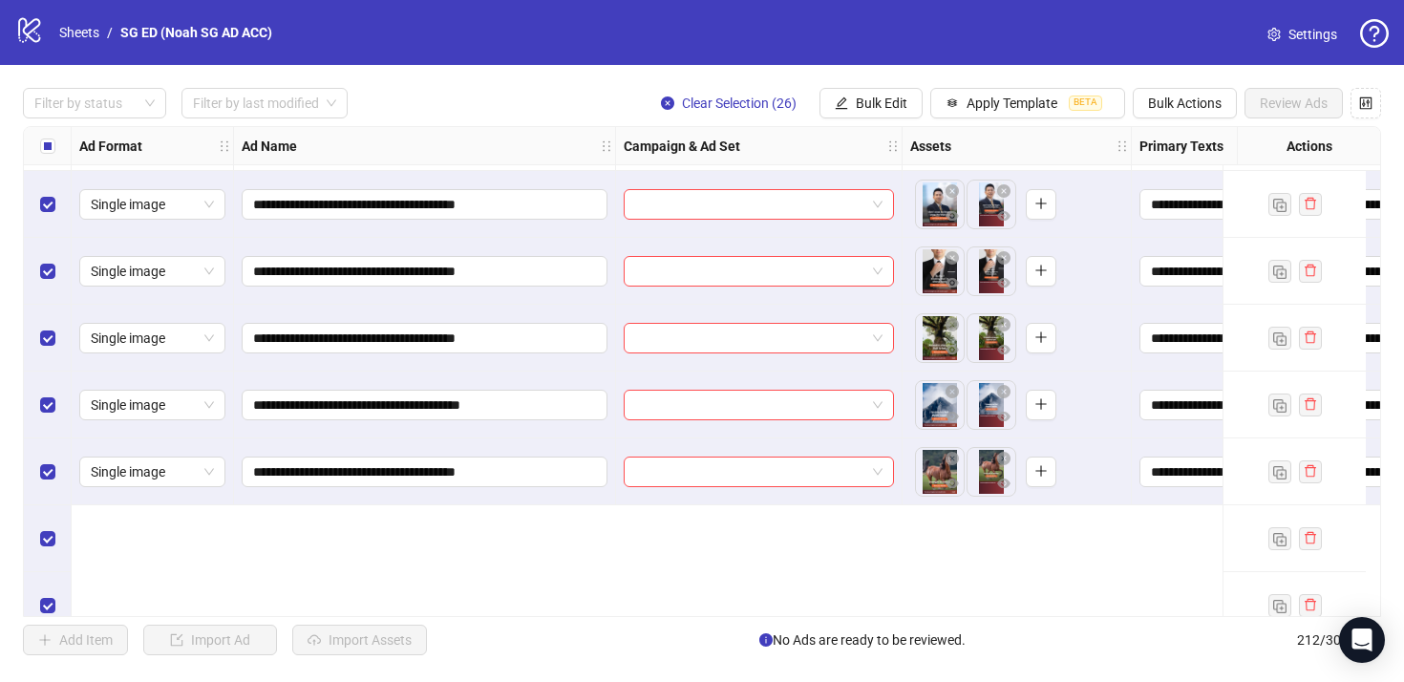
scroll to position [12243, 0]
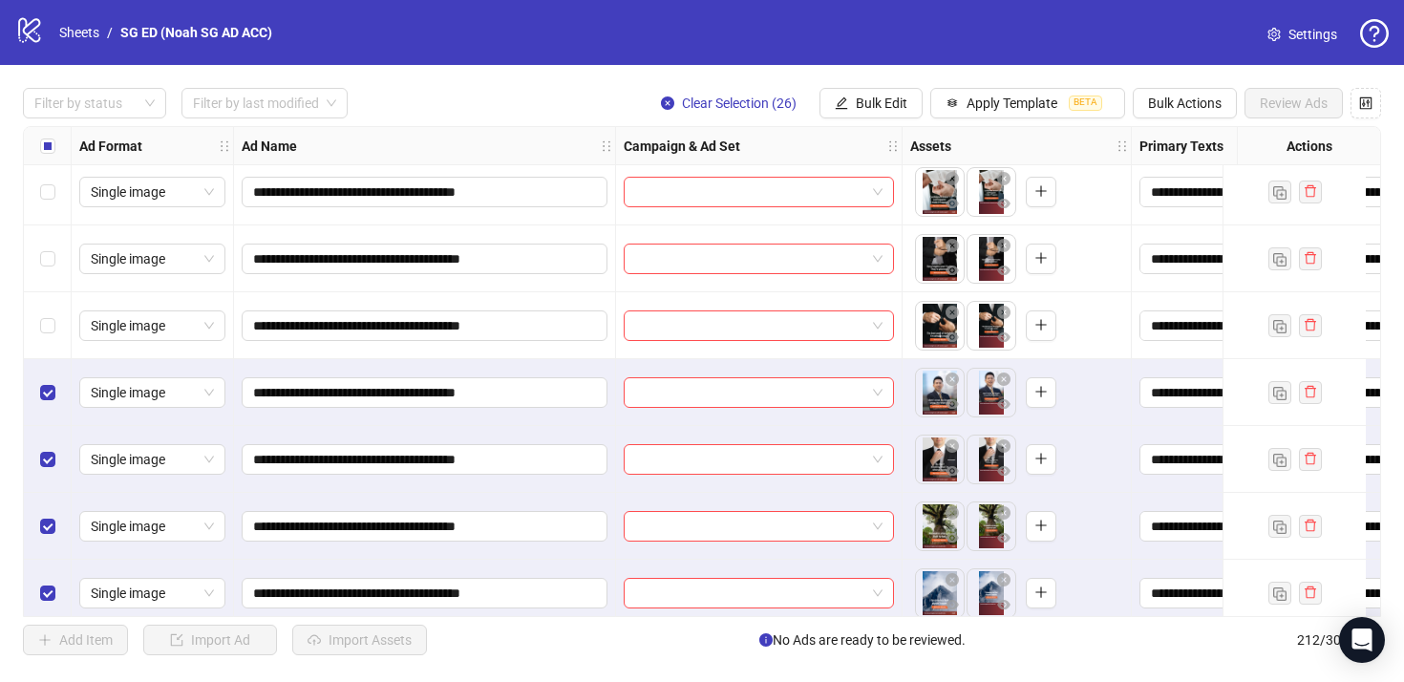
click at [53, 310] on div "Select row 186" at bounding box center [48, 325] width 48 height 67
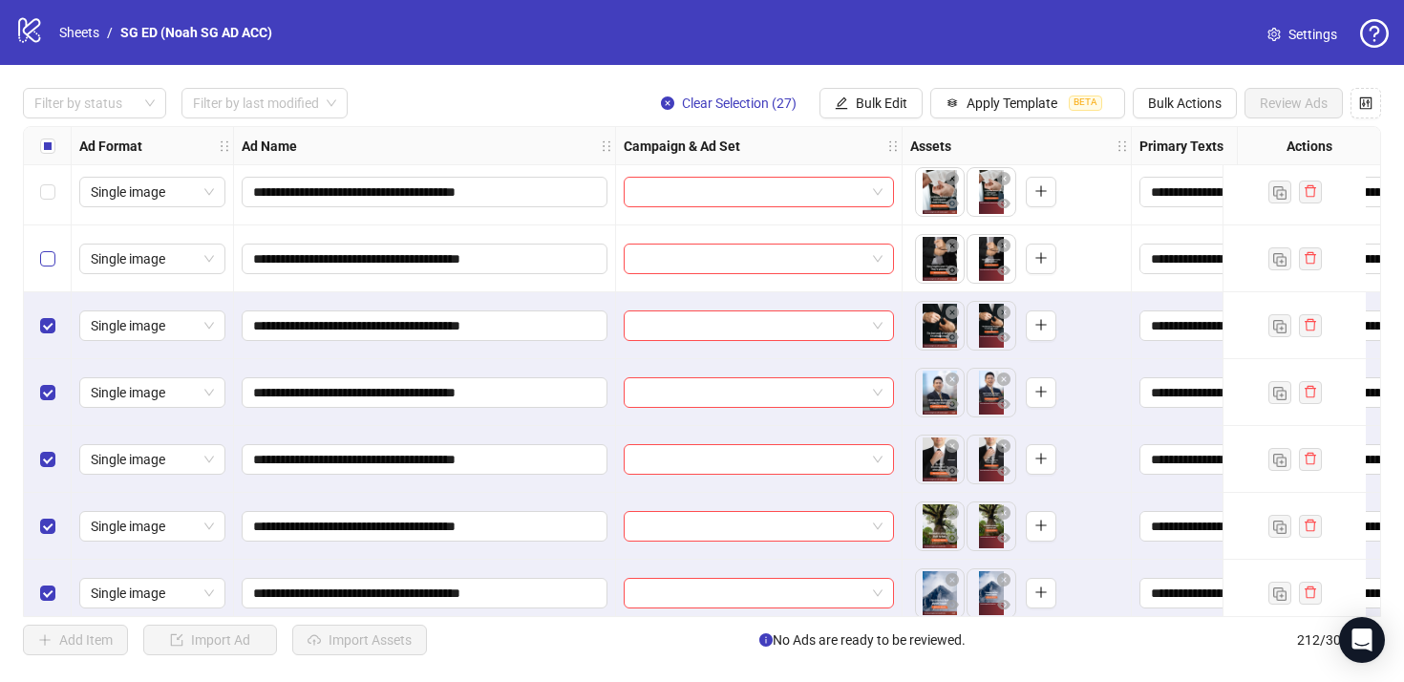
click at [53, 268] on label "Select row 185" at bounding box center [47, 258] width 15 height 21
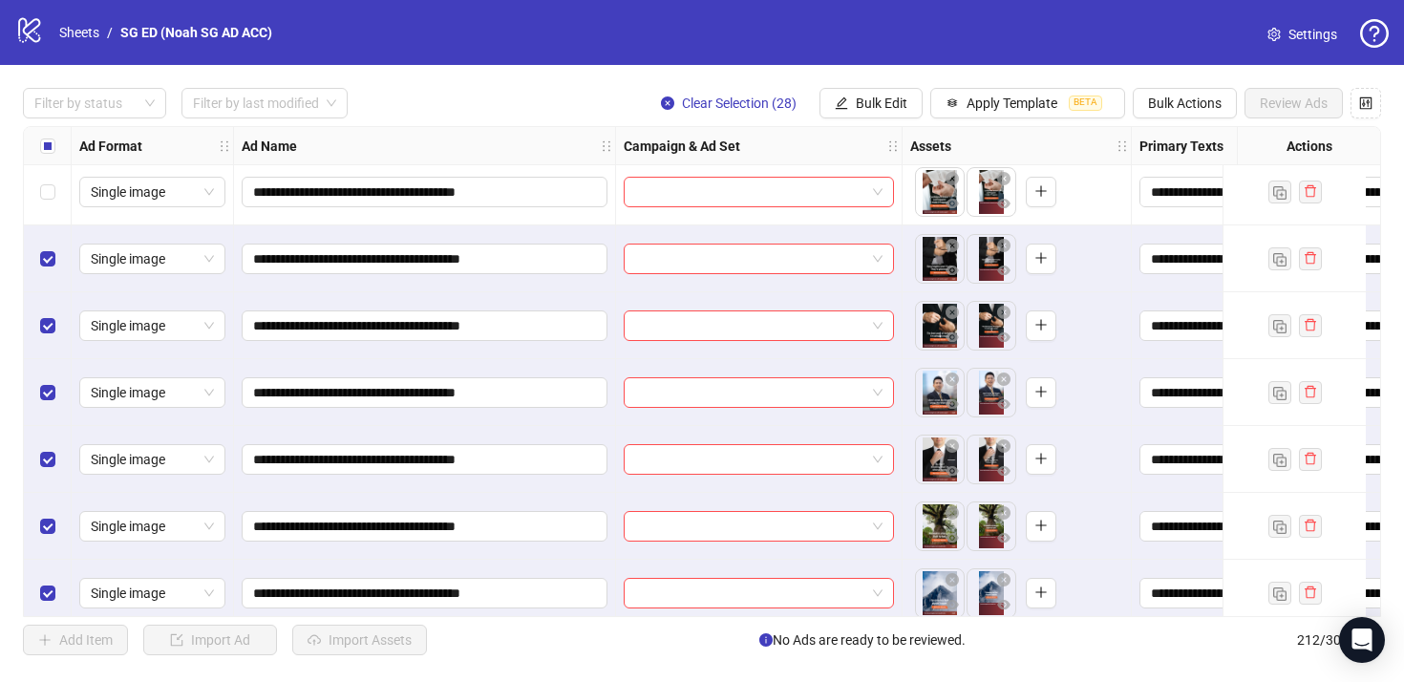
scroll to position [12126, 0]
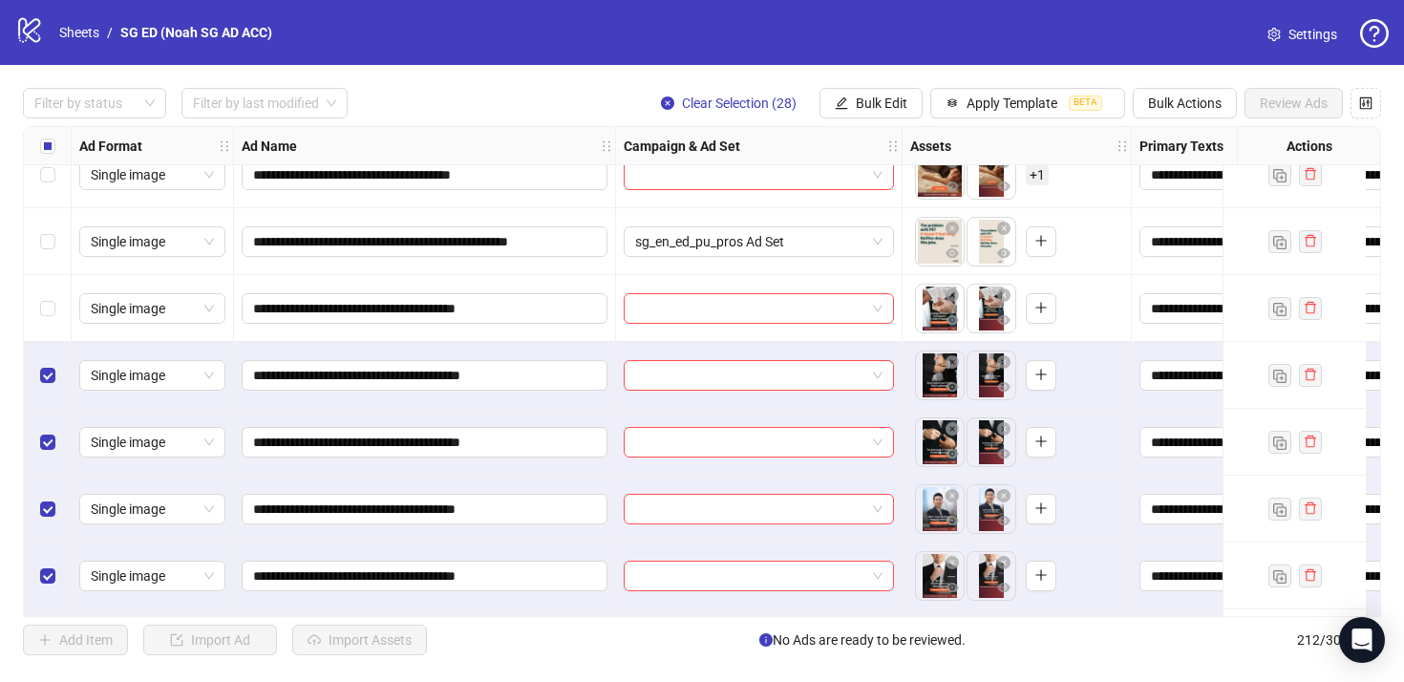
click at [47, 291] on div "Select row 184" at bounding box center [48, 308] width 48 height 67
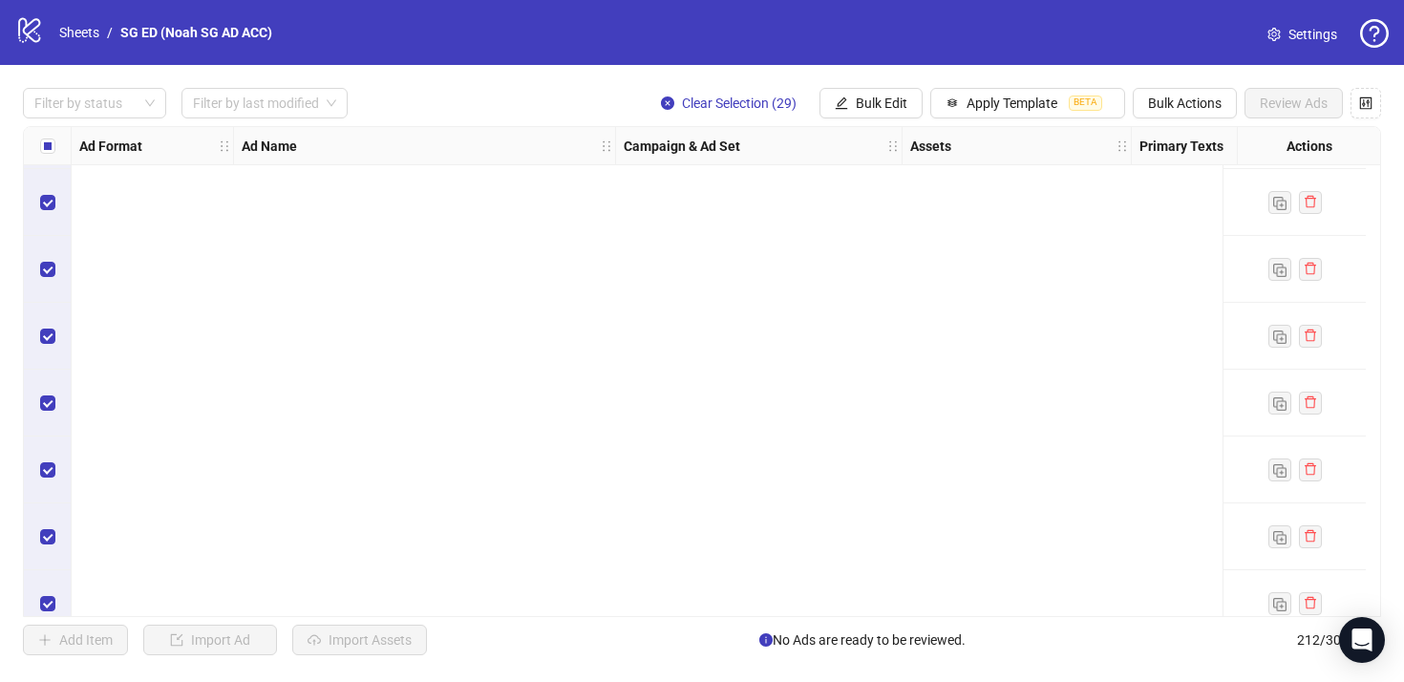
scroll to position [13732, 0]
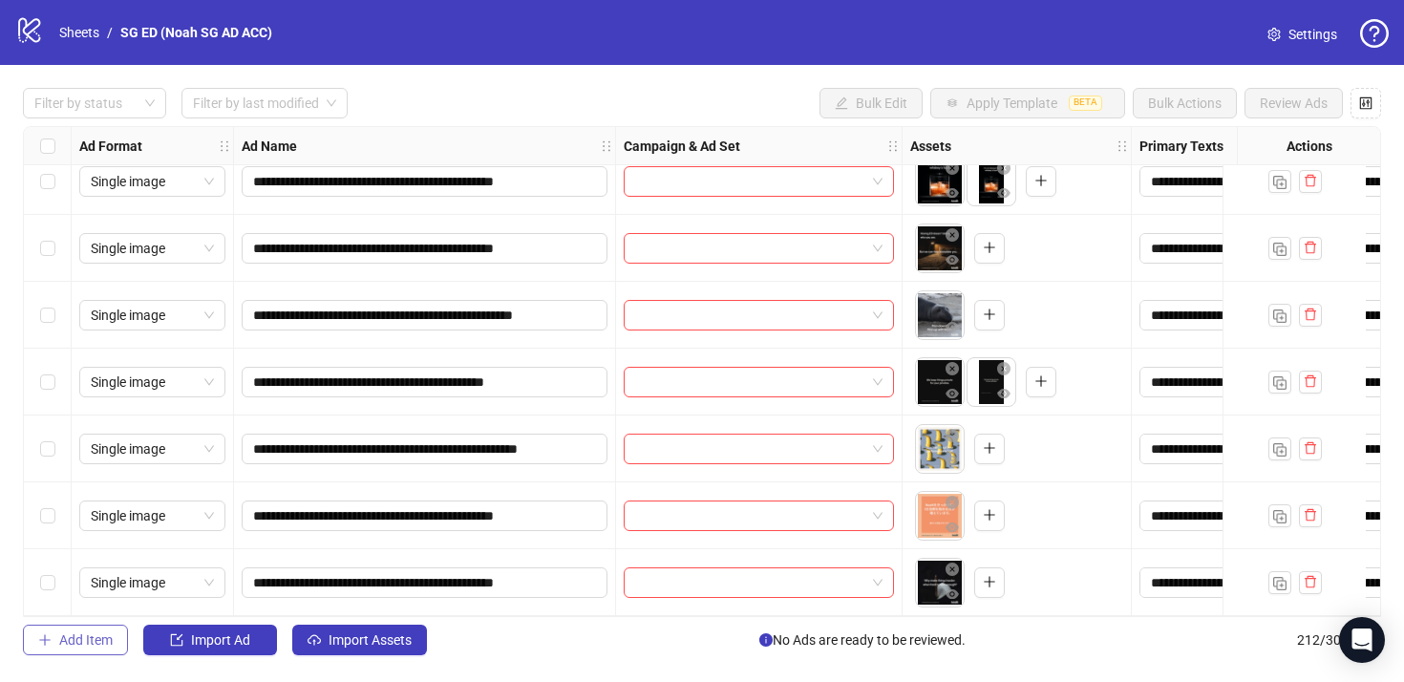
click at [96, 647] on span "Add Item" at bounding box center [85, 639] width 53 height 15
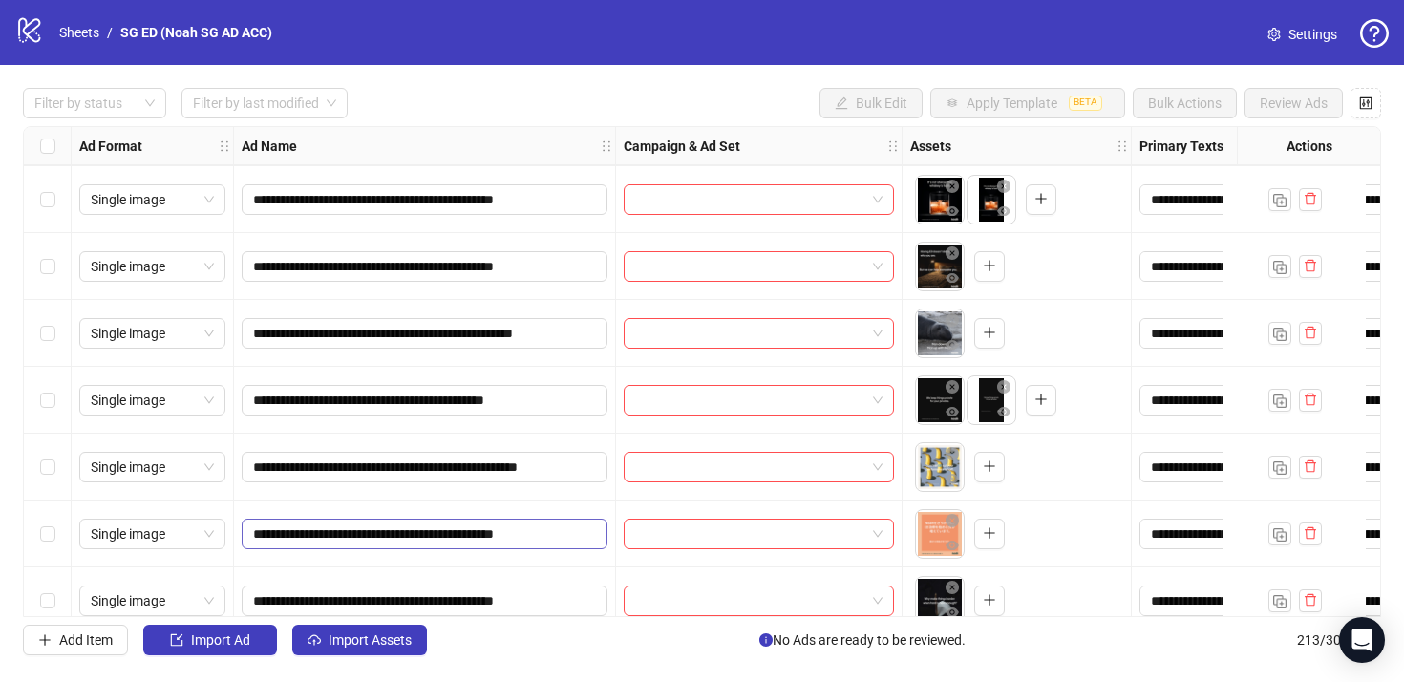
scroll to position [13799, 0]
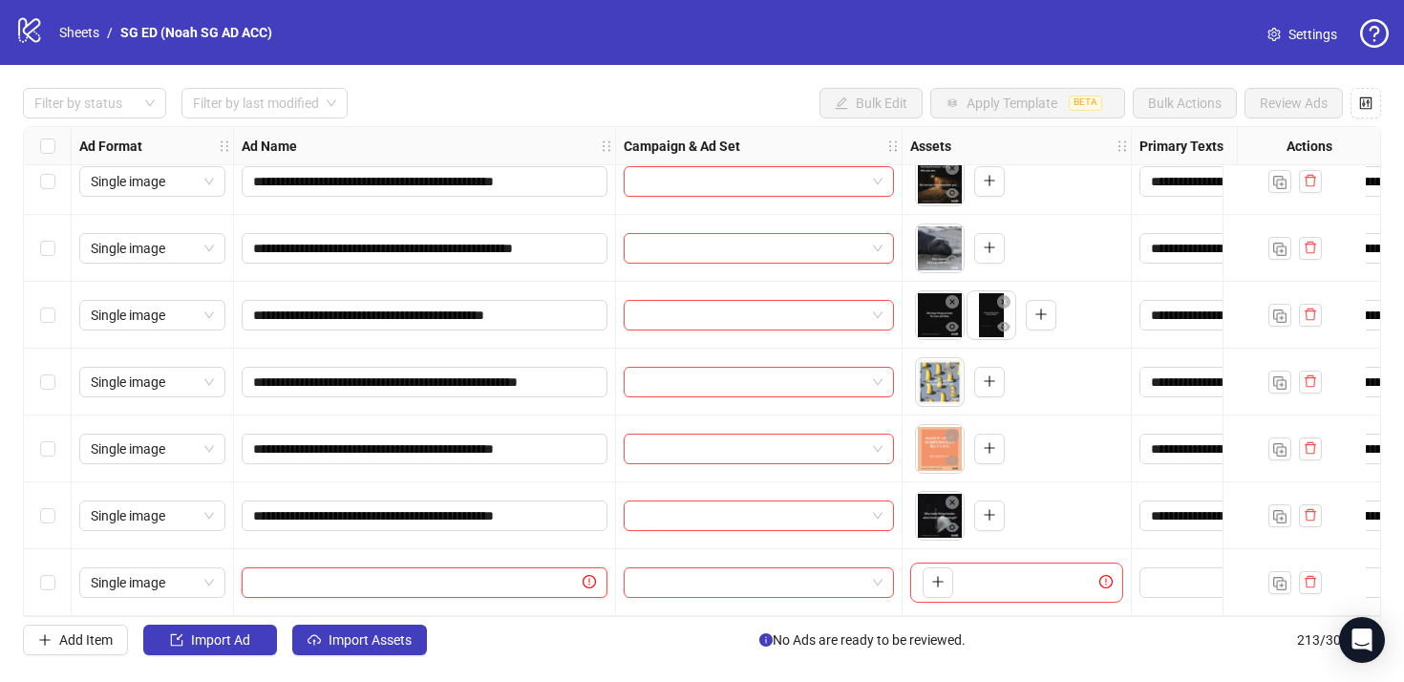
click at [387, 575] on input "text" at bounding box center [416, 582] width 326 height 21
paste input "**********"
type input "**********"
click at [475, 551] on div "**********" at bounding box center [425, 582] width 382 height 67
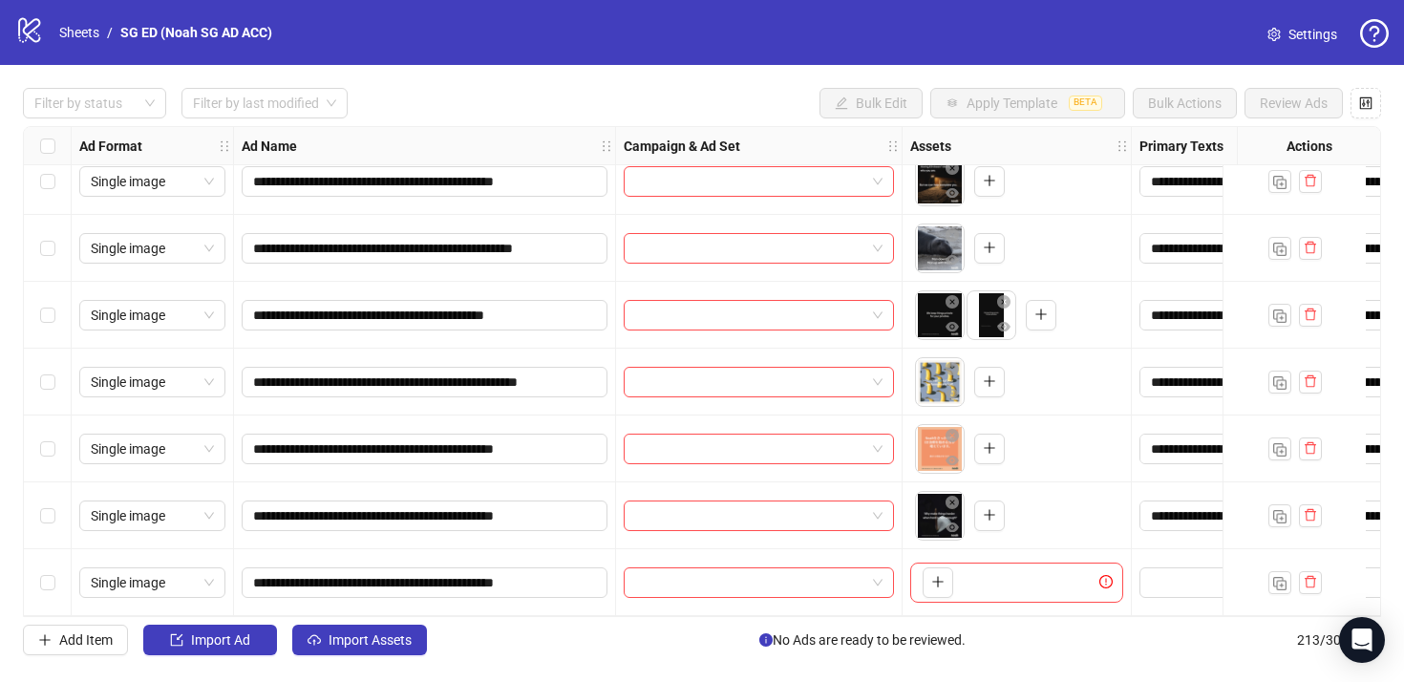
scroll to position [13799, 484]
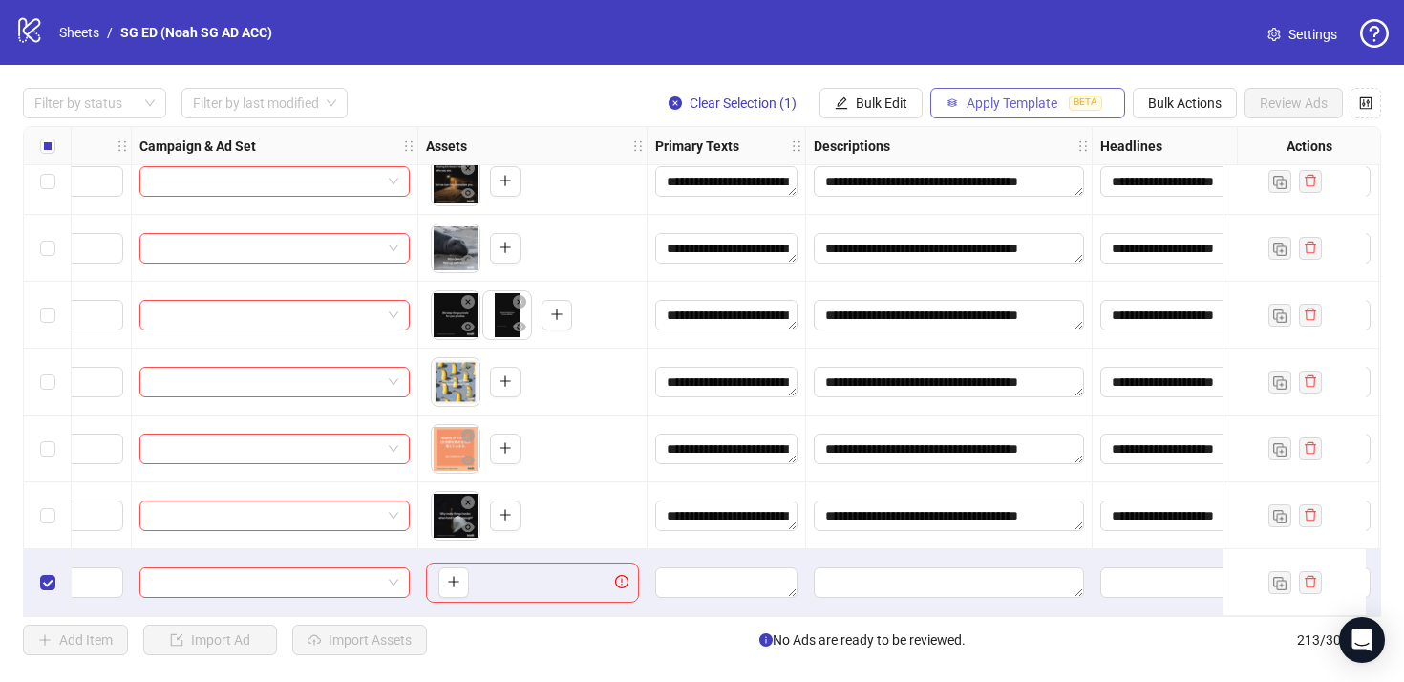
click at [1006, 96] on span "Apply Template" at bounding box center [1012, 103] width 91 height 15
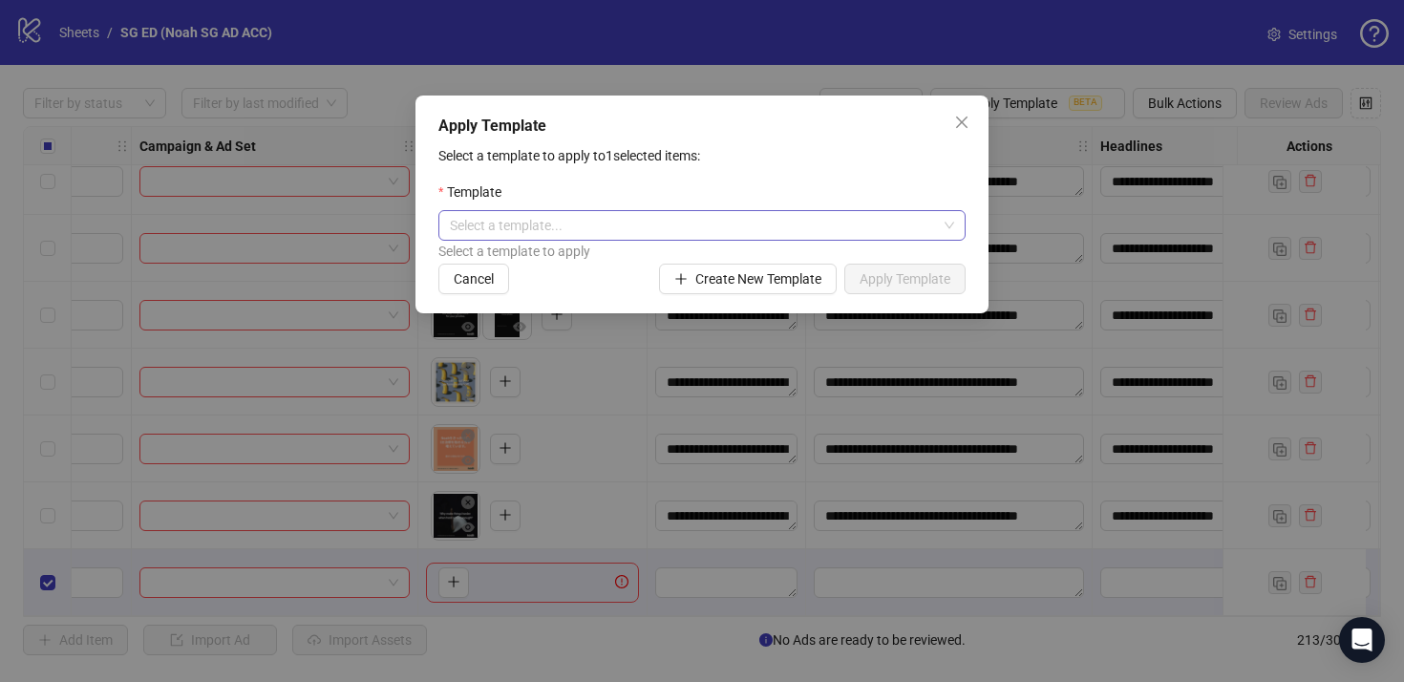
click at [866, 225] on input "search" at bounding box center [693, 225] width 487 height 29
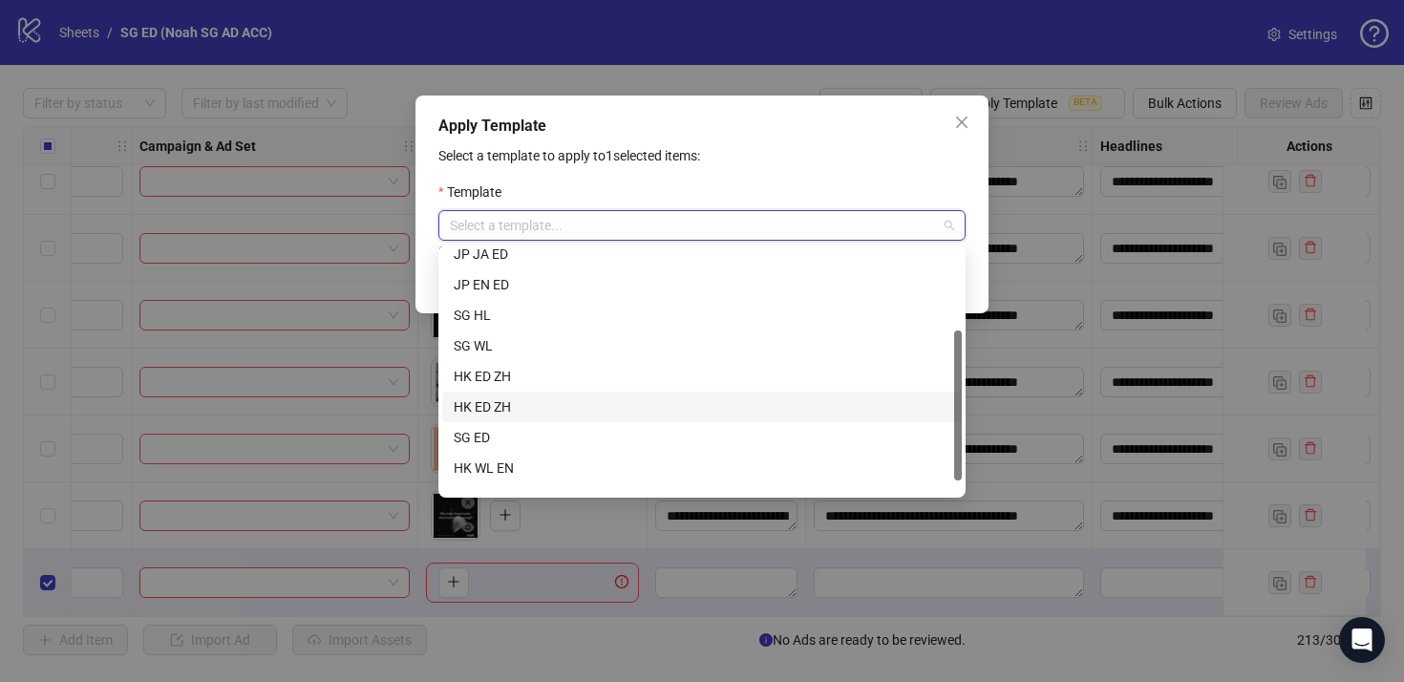
scroll to position [134, 0]
click at [779, 444] on div "SG ED" at bounding box center [702, 436] width 497 height 21
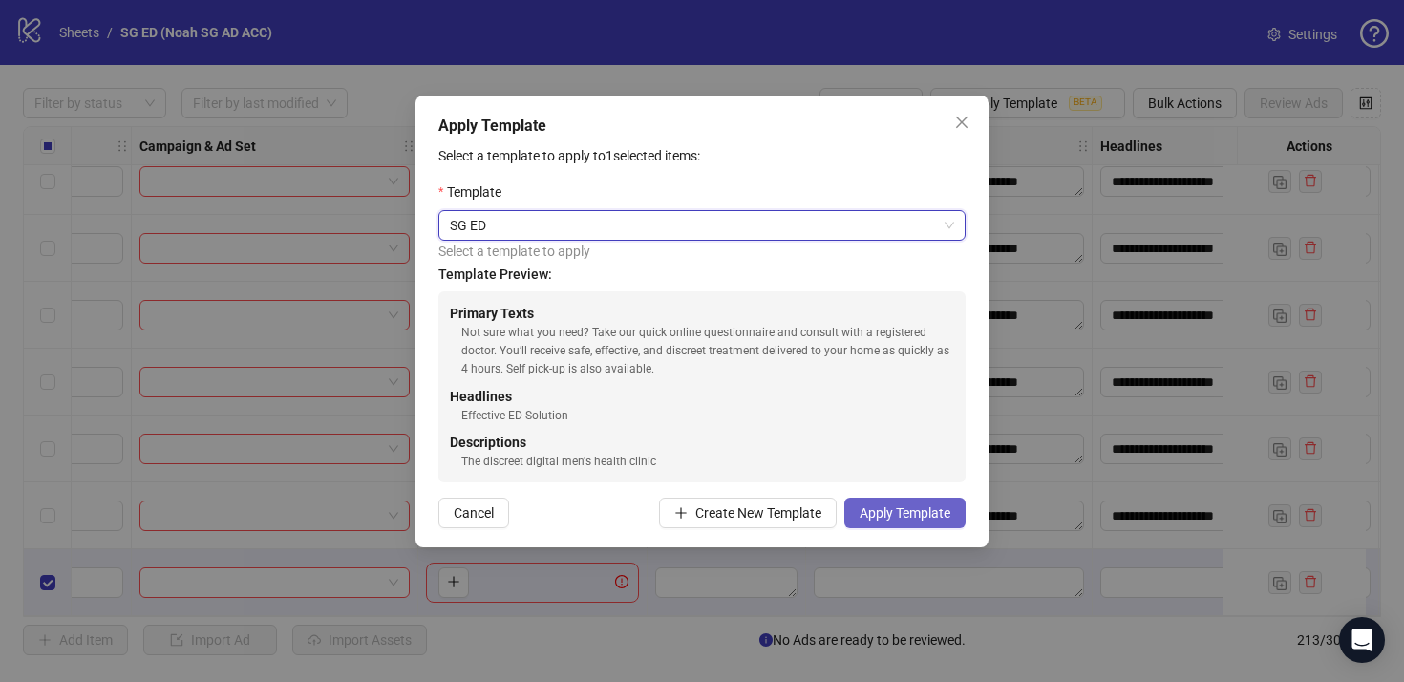
click at [893, 519] on span "Apply Template" at bounding box center [905, 512] width 91 height 15
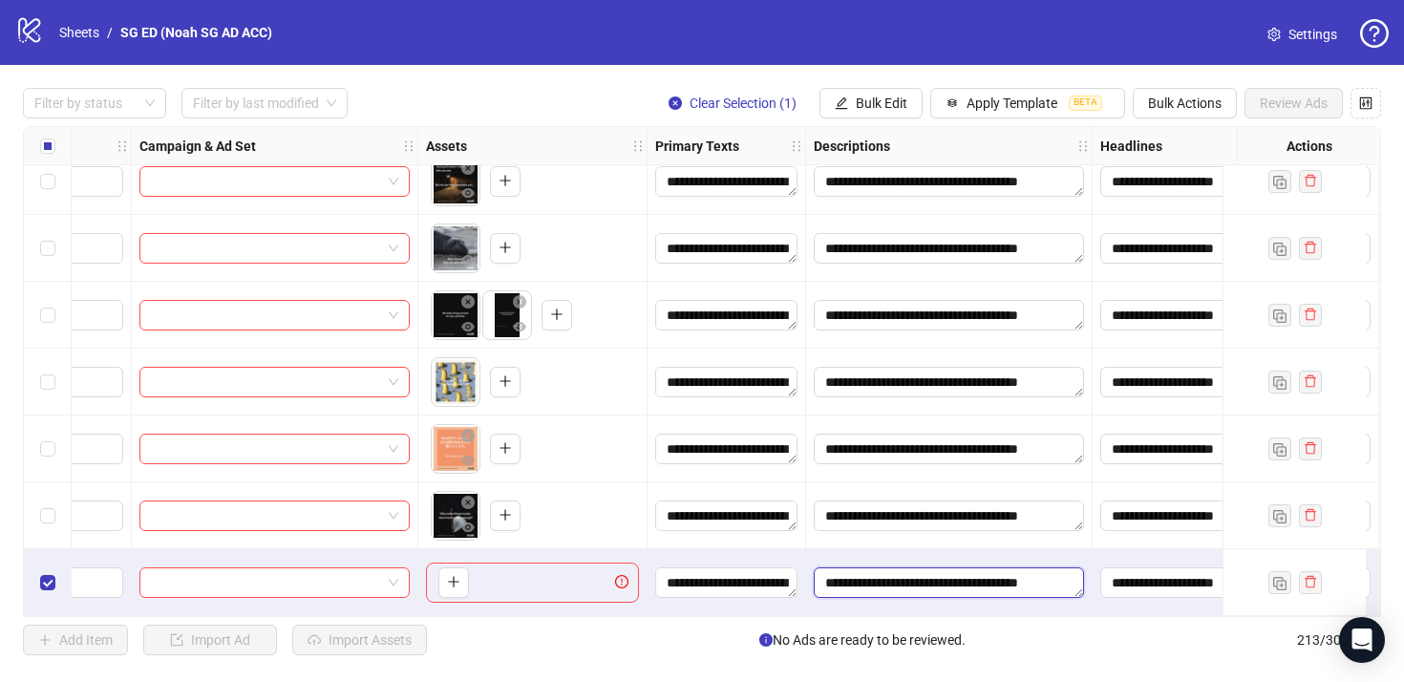
click at [875, 575] on textarea "**********" at bounding box center [949, 582] width 270 height 31
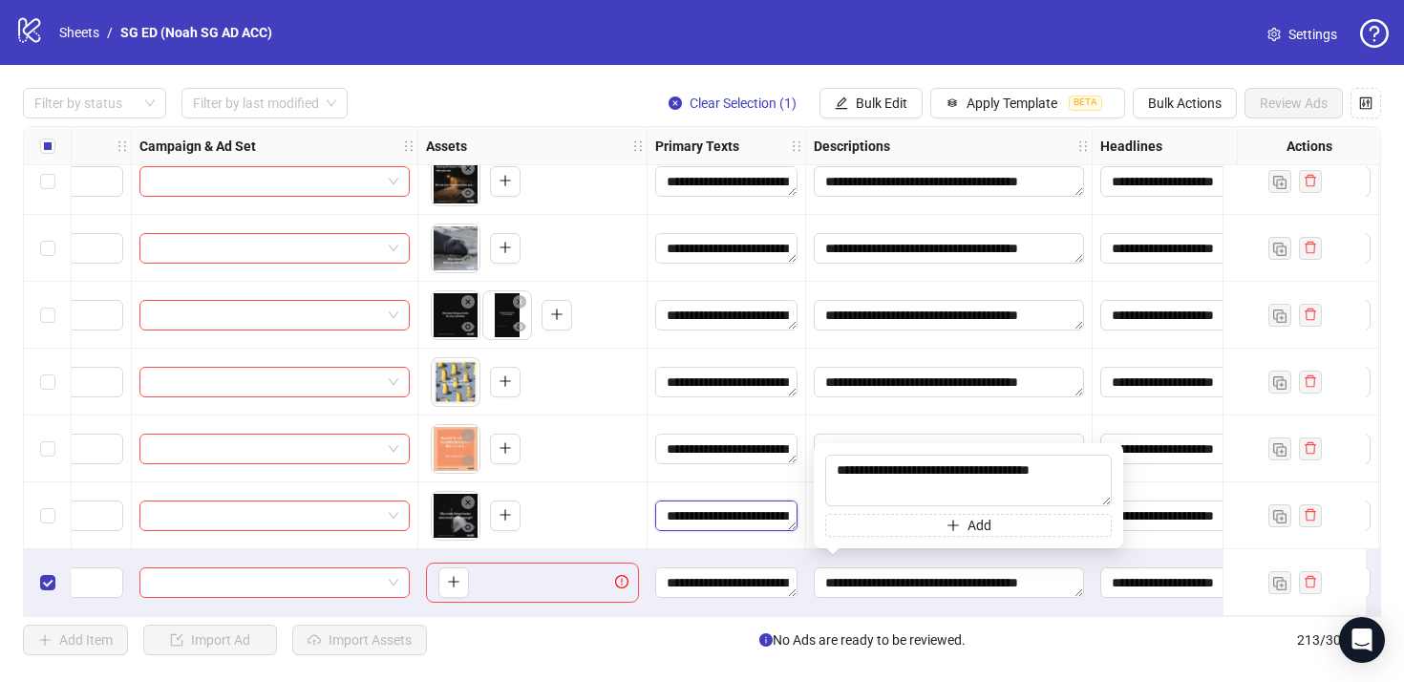
click at [734, 517] on textarea "**********" at bounding box center [726, 516] width 142 height 31
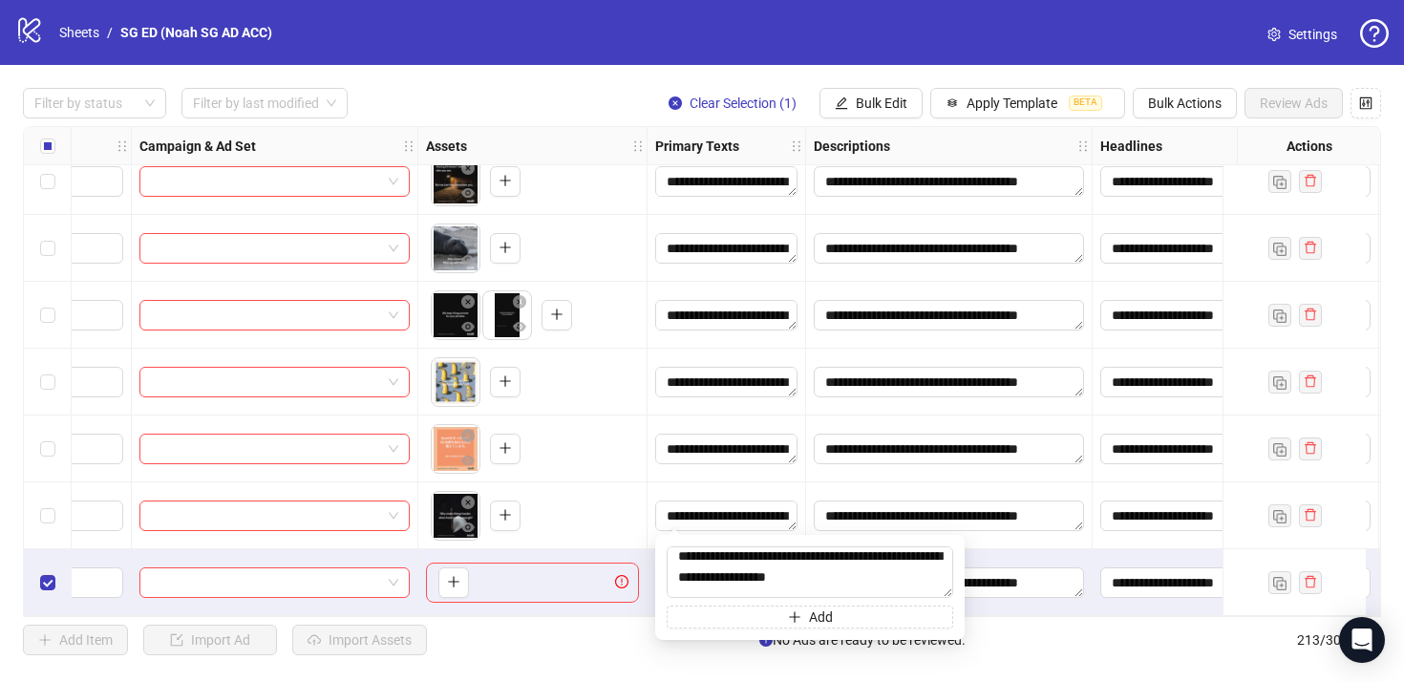
scroll to position [0, 0]
drag, startPoint x: 859, startPoint y: 577, endPoint x: 635, endPoint y: 532, distance: 228.0
click at [635, 532] on body "**********" at bounding box center [702, 341] width 1404 height 682
type textarea "**********"
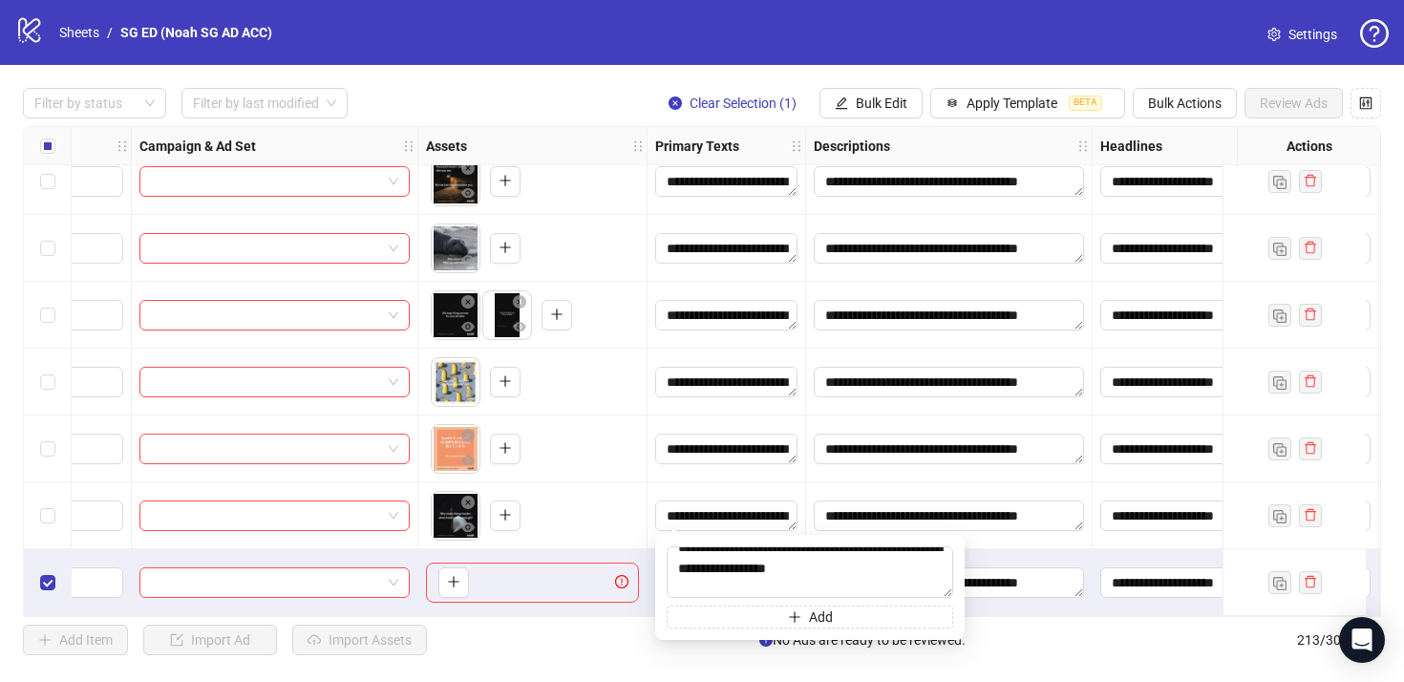
click at [573, 439] on div "To pick up a draggable item, press the space bar. While dragging, use the arrow…" at bounding box center [532, 448] width 213 height 59
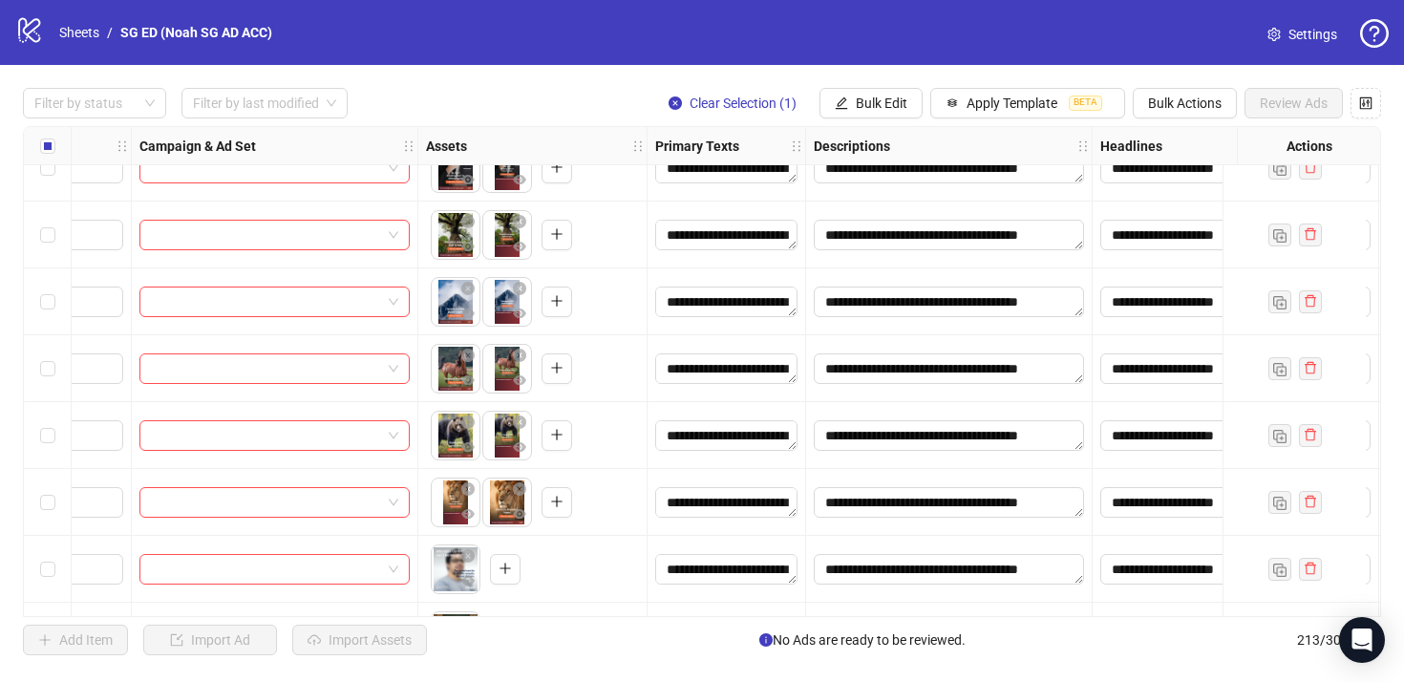
scroll to position [12534, 508]
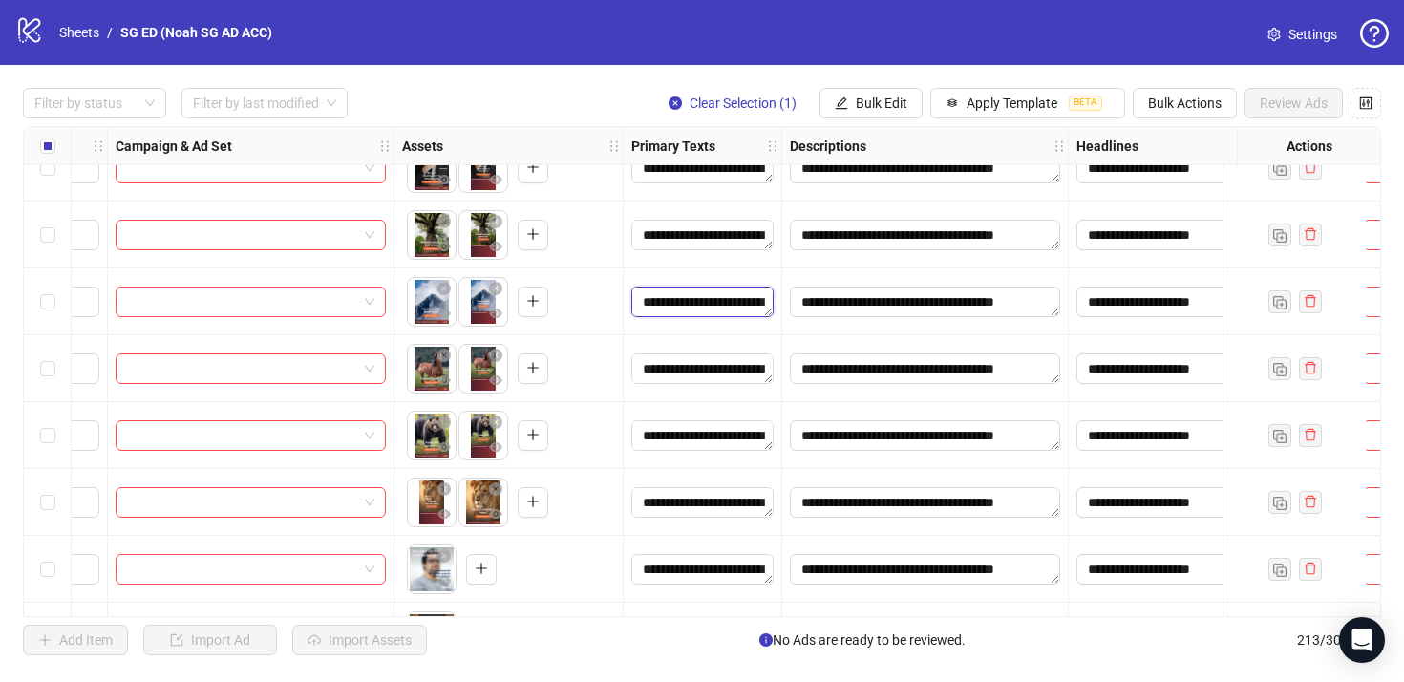
click at [676, 300] on textarea "**********" at bounding box center [702, 302] width 142 height 31
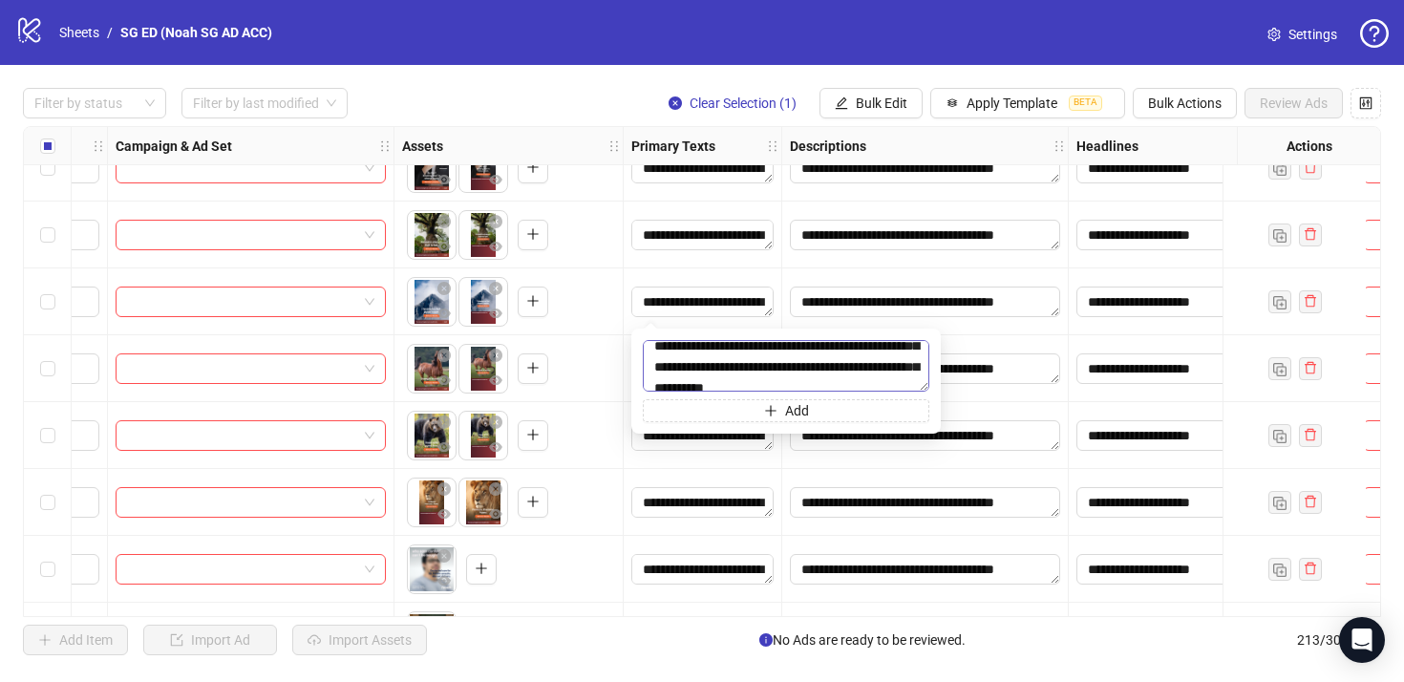
scroll to position [124, 0]
click at [782, 133] on div "Descriptions" at bounding box center [925, 146] width 287 height 38
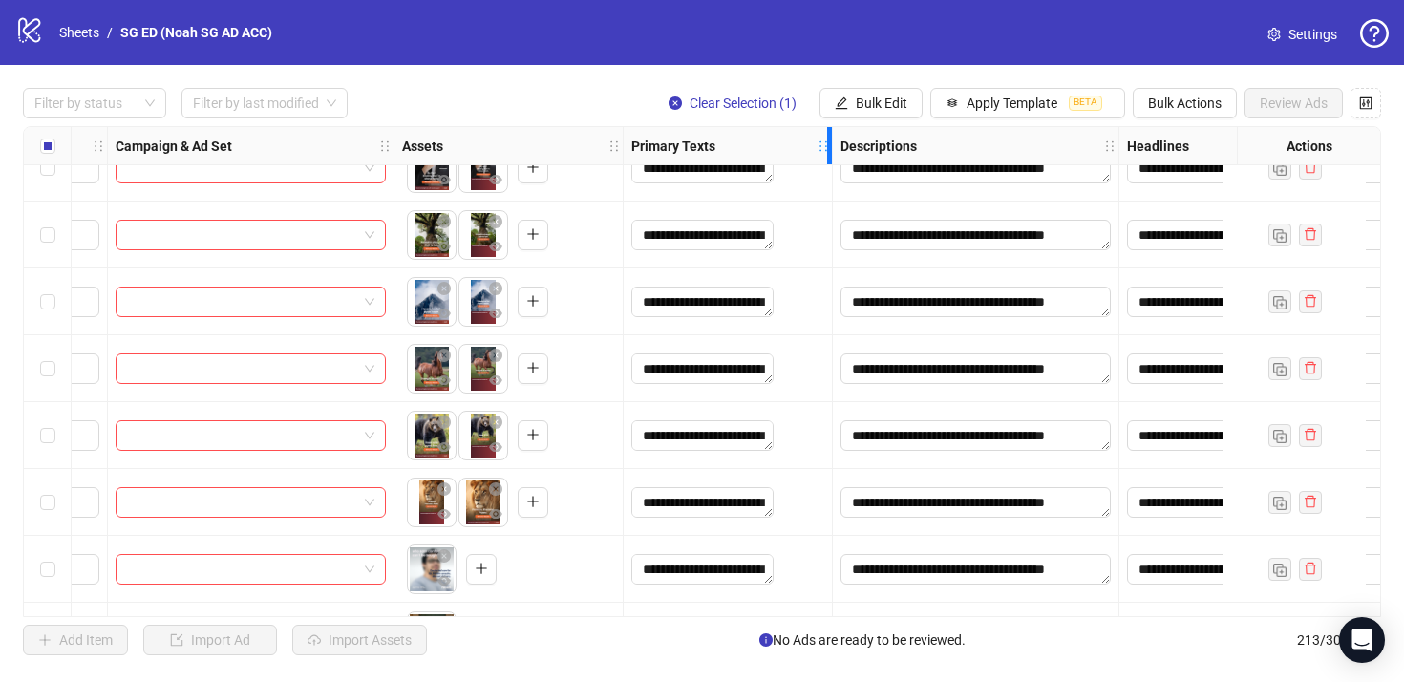
drag, startPoint x: 779, startPoint y: 137, endPoint x: 842, endPoint y: 138, distance: 63.1
click at [832, 138] on div "Resize Primary Texts column" at bounding box center [829, 145] width 5 height 37
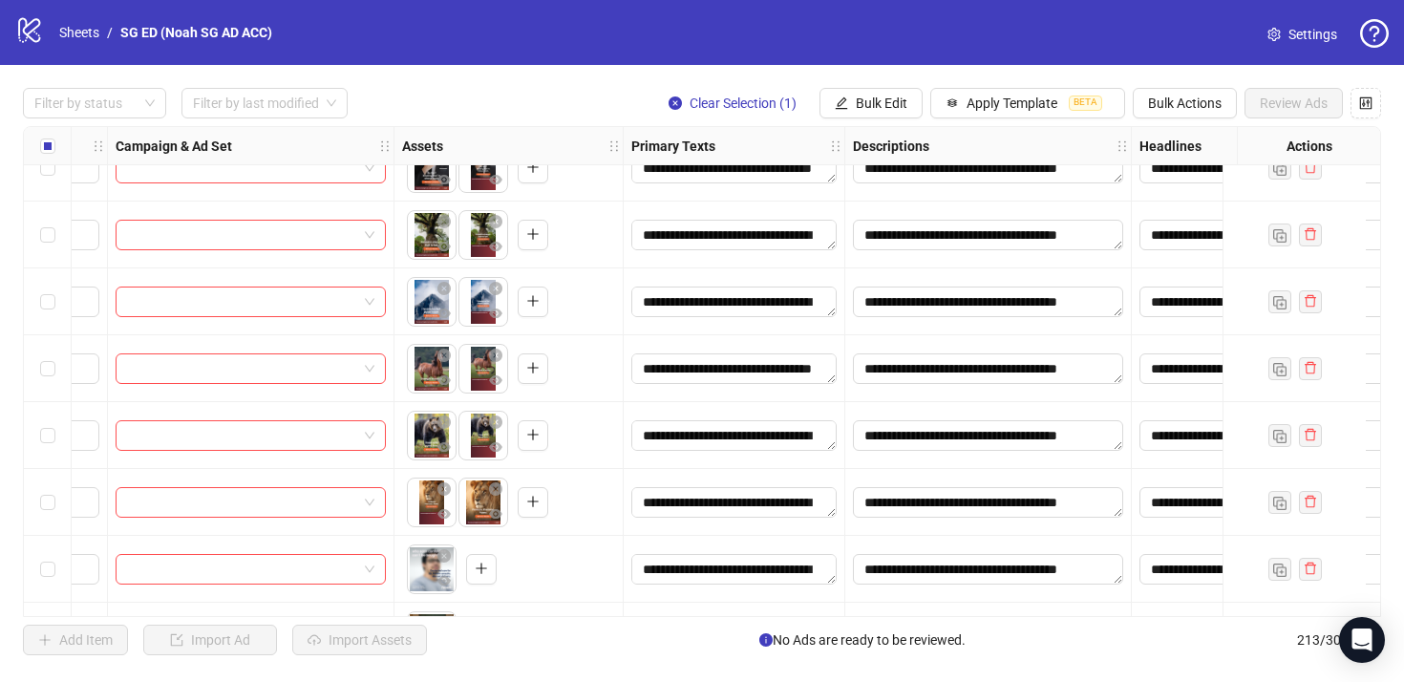
click at [901, 265] on div "**********" at bounding box center [988, 235] width 287 height 67
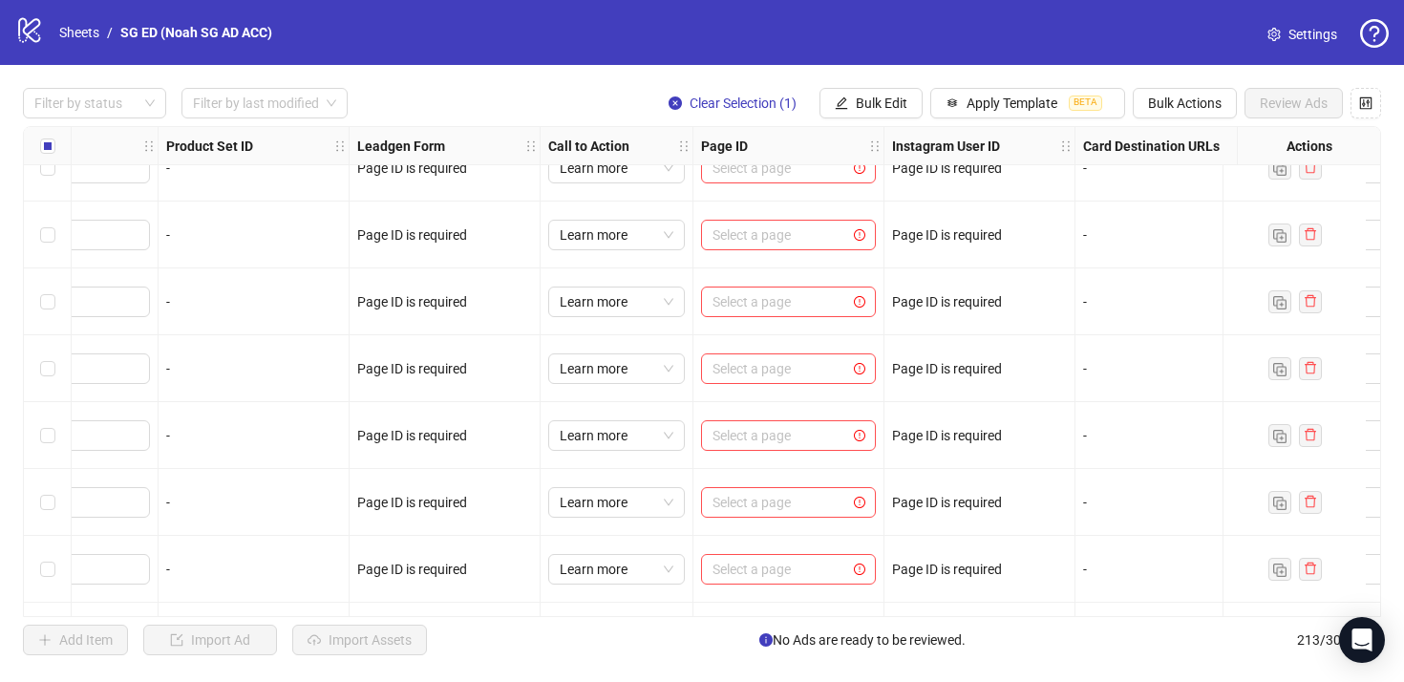
scroll to position [12518, 2420]
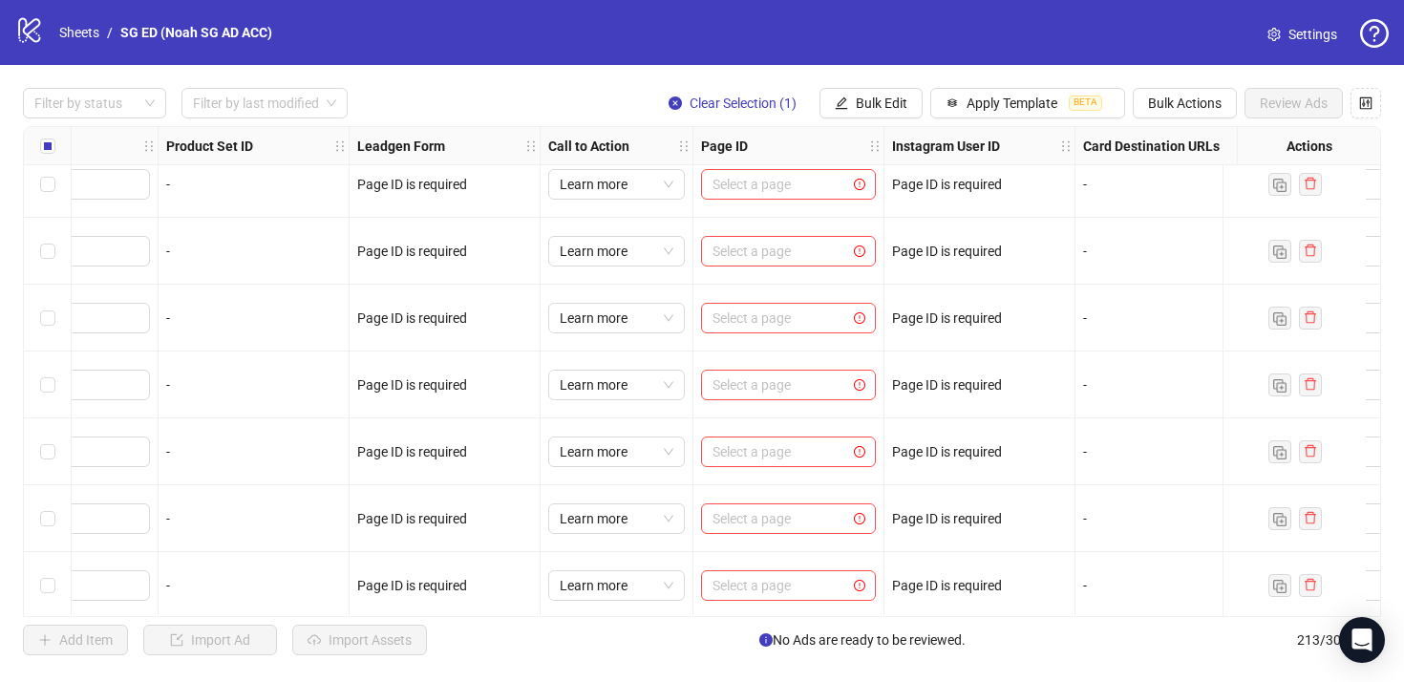
click at [1317, 41] on span "Settings" at bounding box center [1313, 34] width 49 height 21
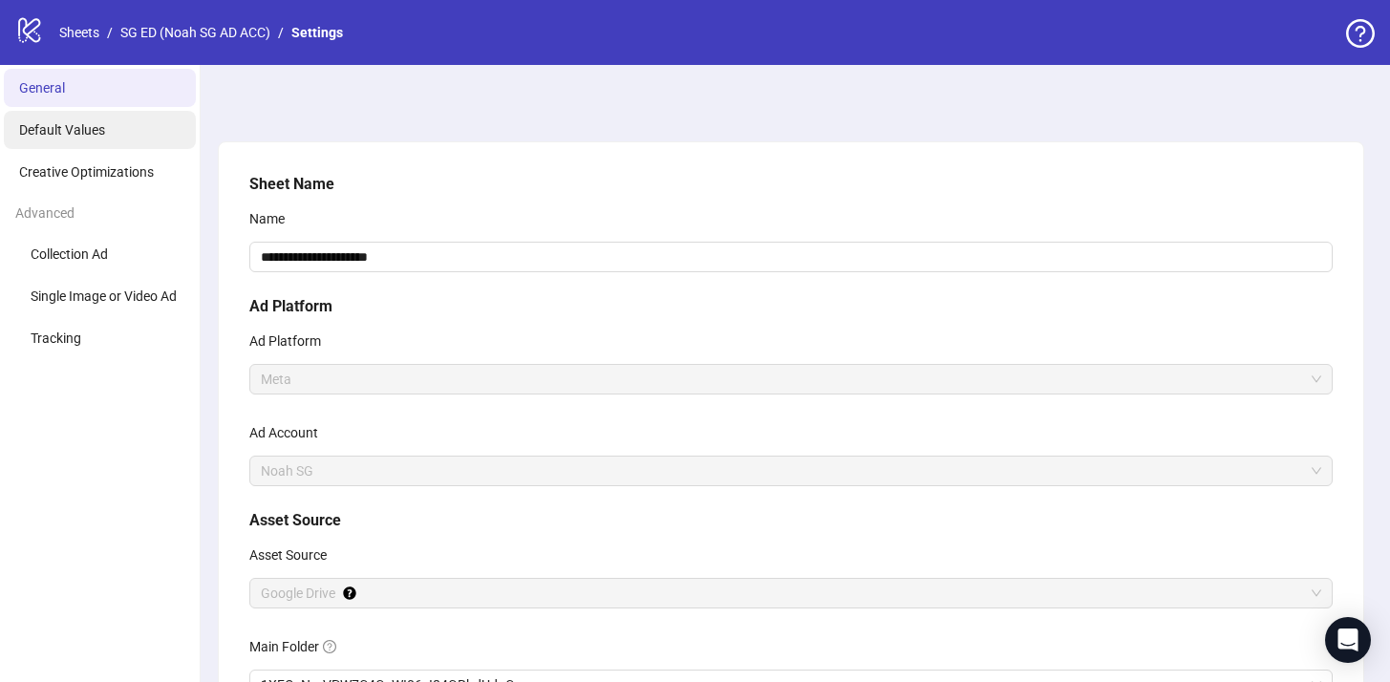
click at [139, 134] on li "Default Values" at bounding box center [100, 130] width 192 height 38
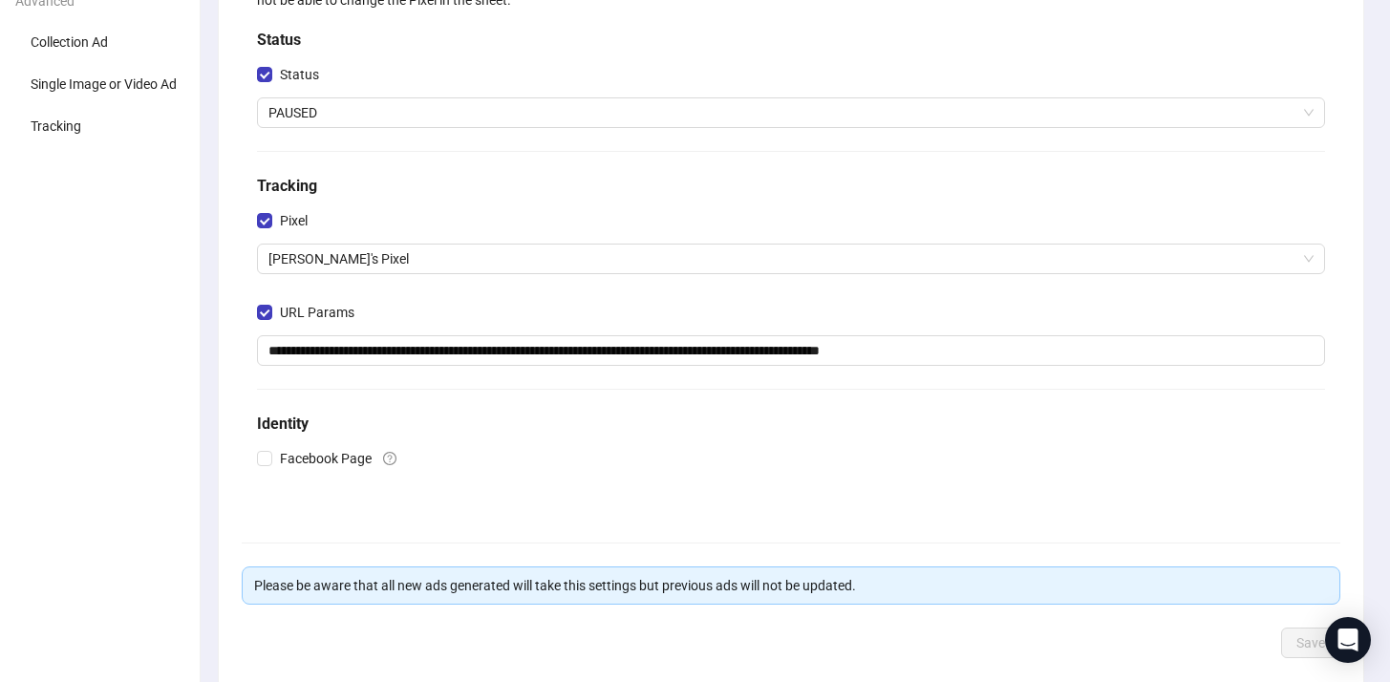
scroll to position [311, 0]
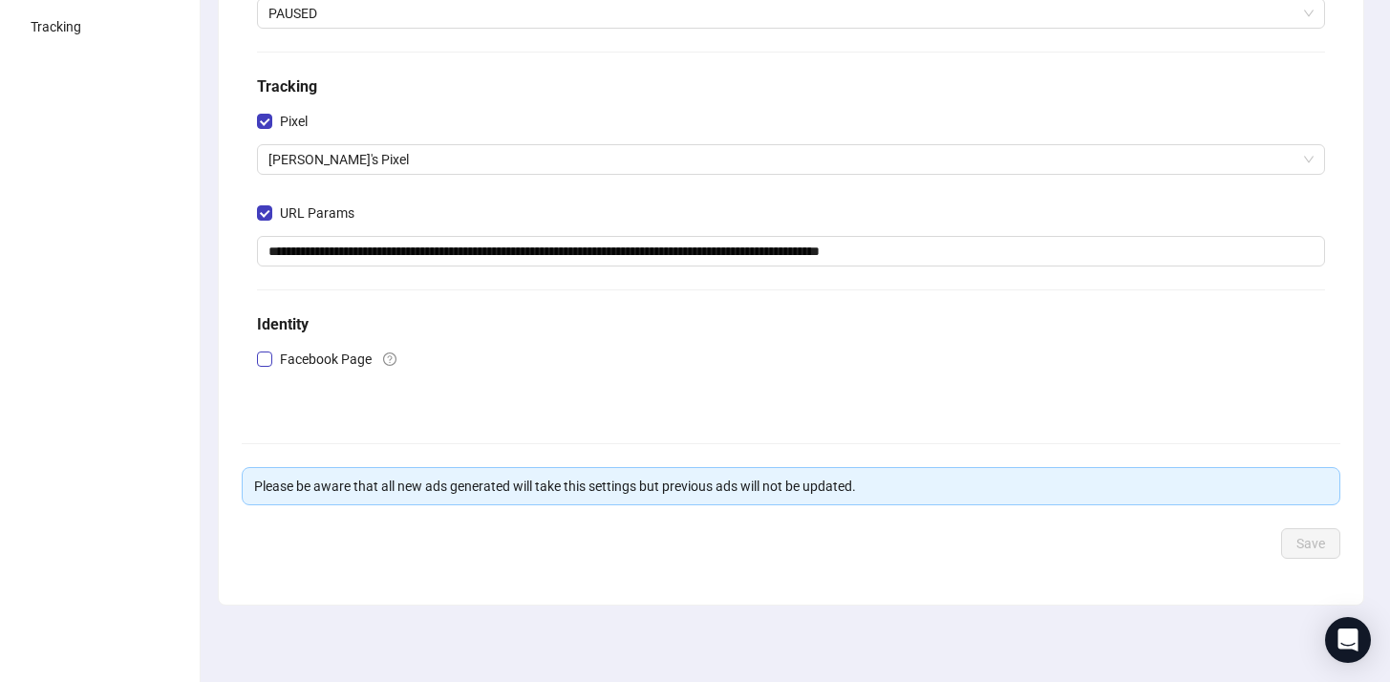
click at [334, 352] on span "Facebook Page" at bounding box center [325, 359] width 107 height 21
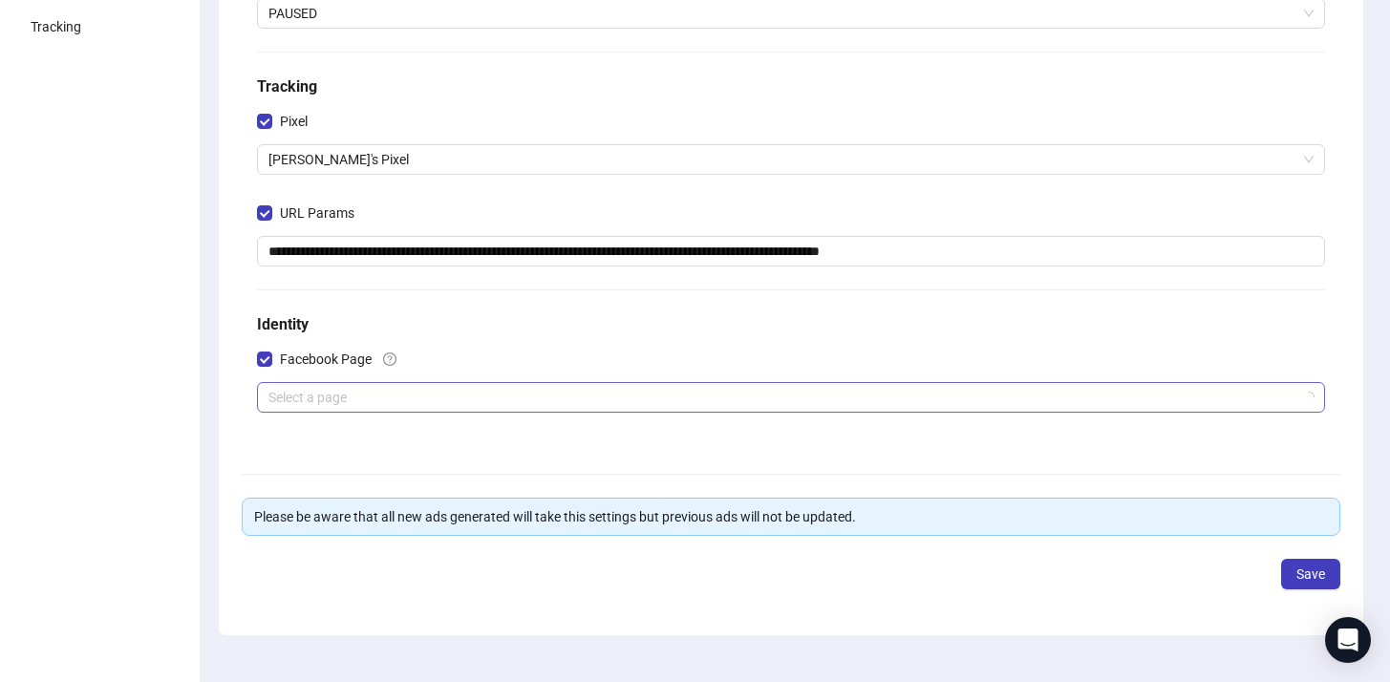
click at [336, 400] on input "search" at bounding box center [782, 397] width 1028 height 29
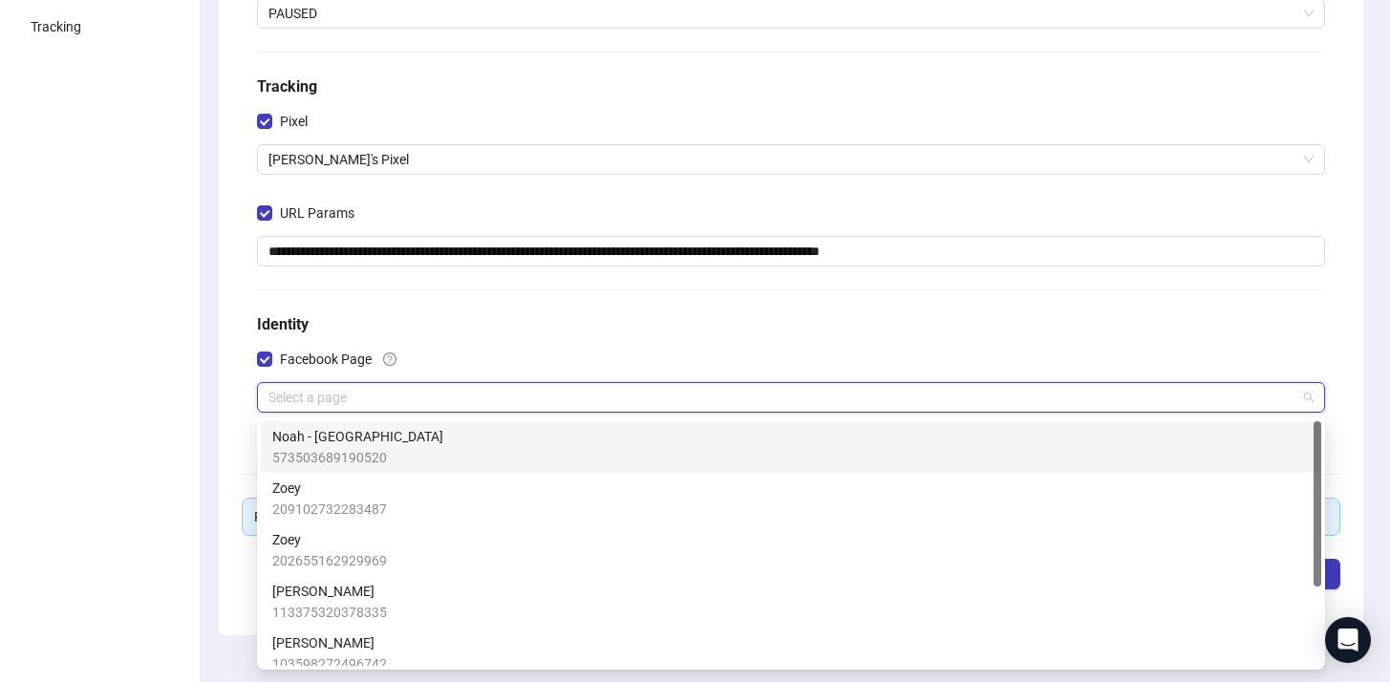
click at [345, 455] on span "573503689190520" at bounding box center [357, 457] width 171 height 21
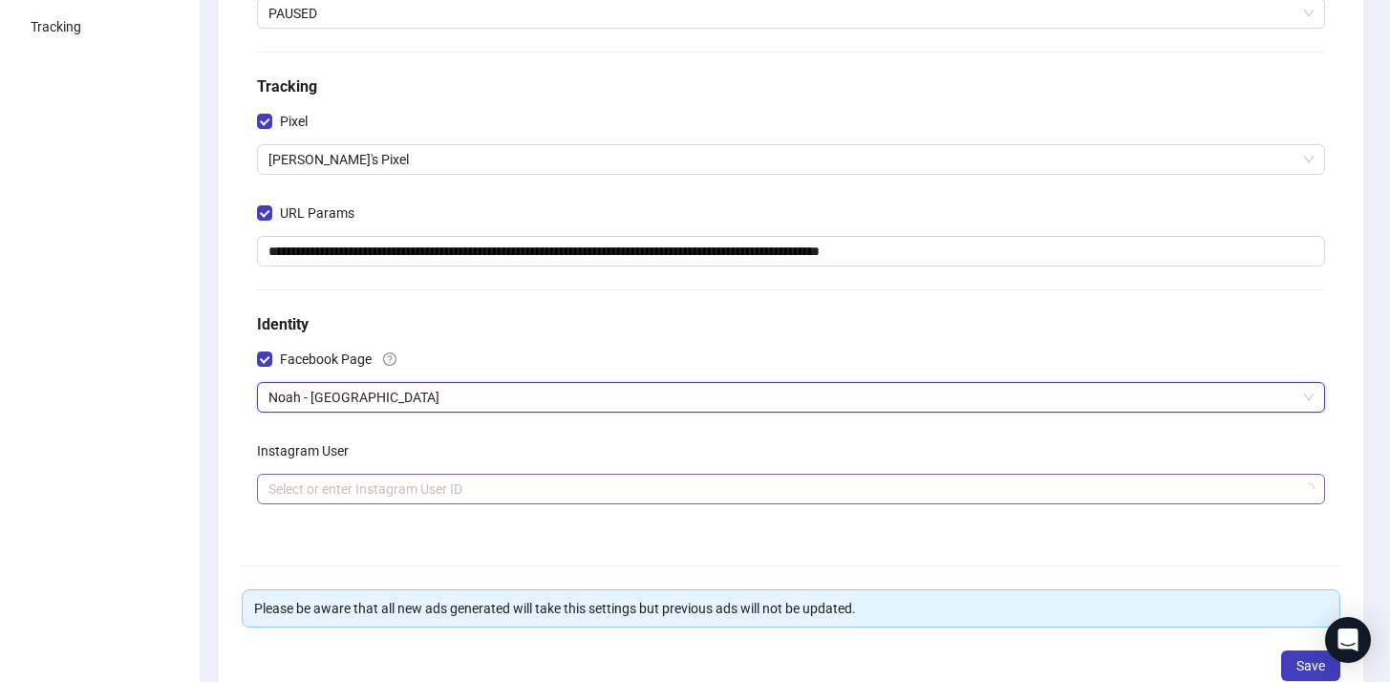
click at [346, 495] on input "search" at bounding box center [782, 489] width 1028 height 29
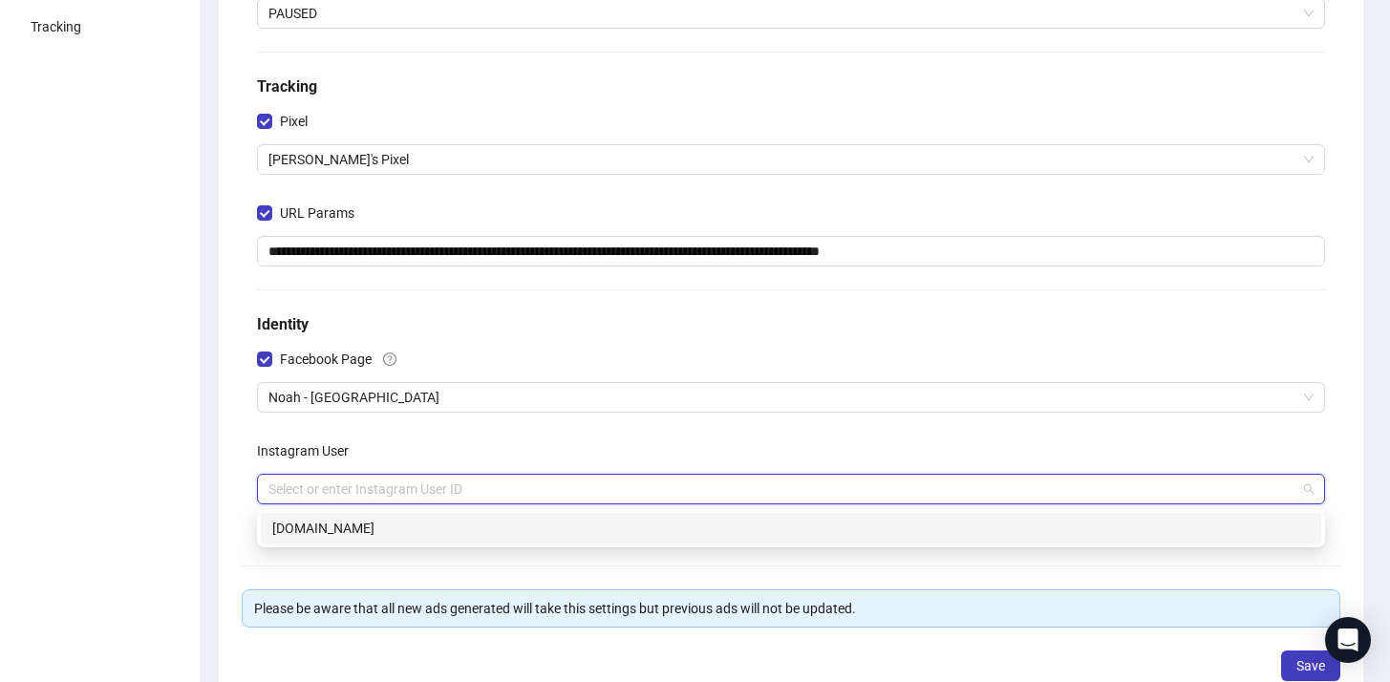
click at [345, 536] on div "[DOMAIN_NAME]" at bounding box center [790, 528] width 1037 height 21
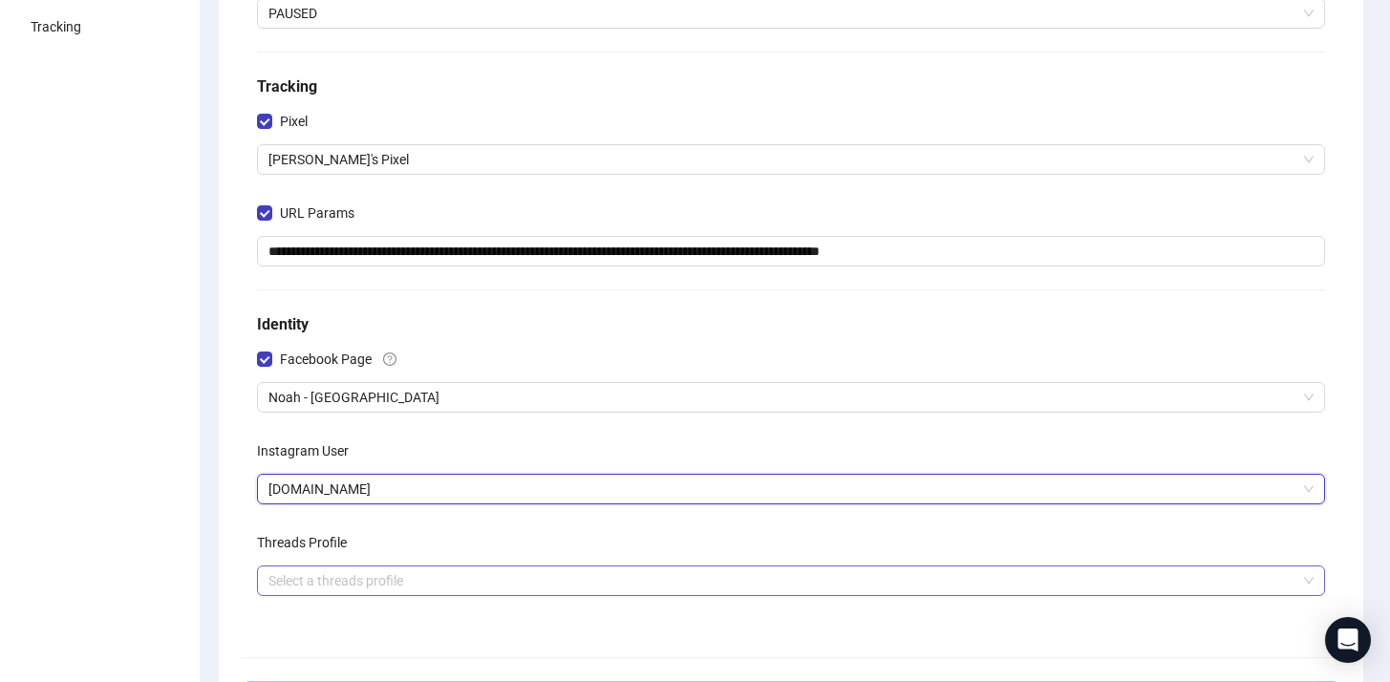
click at [363, 592] on input "search" at bounding box center [782, 580] width 1028 height 29
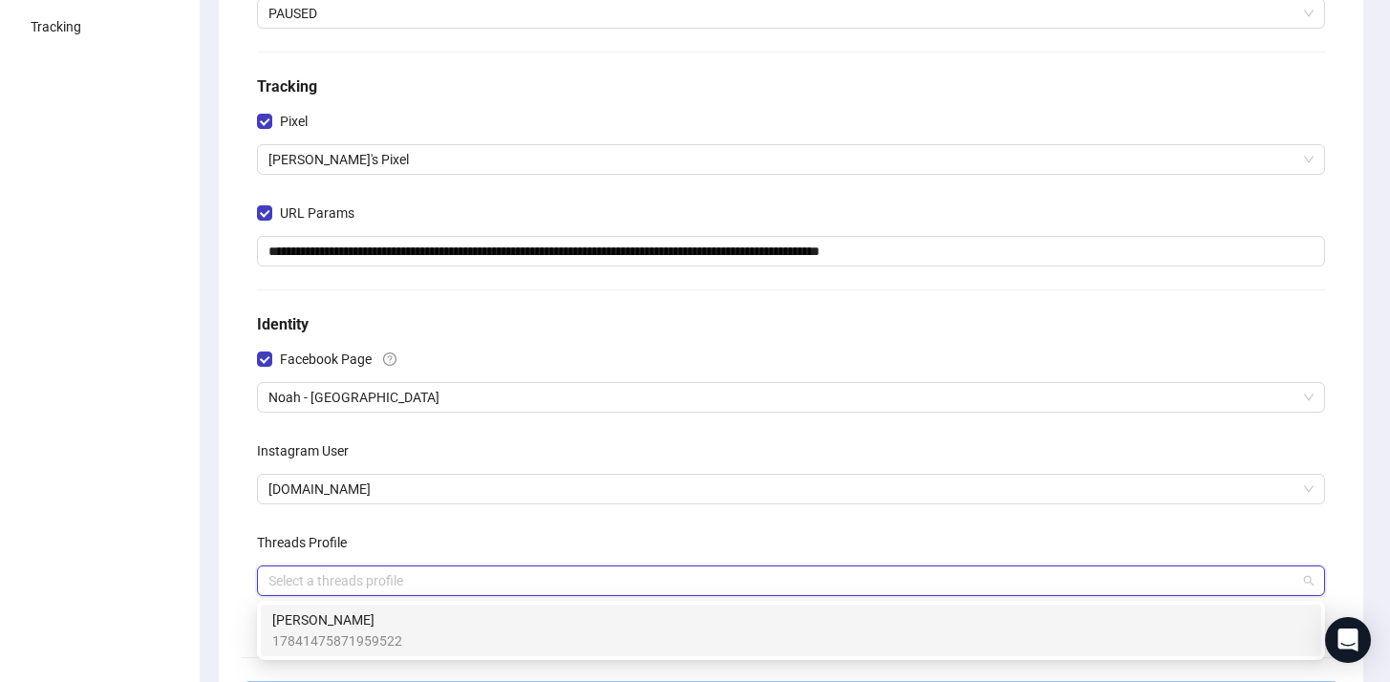
click at [362, 630] on span "17841475871959522" at bounding box center [337, 640] width 130 height 21
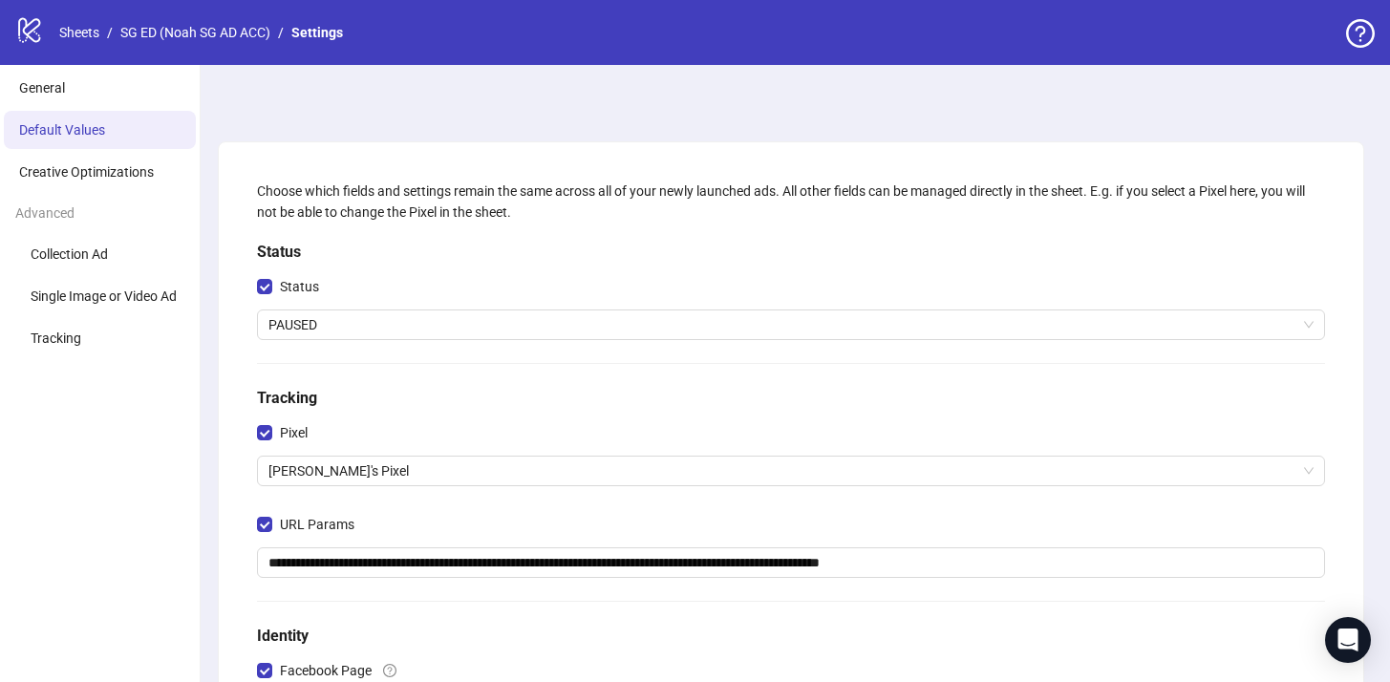
scroll to position [525, 0]
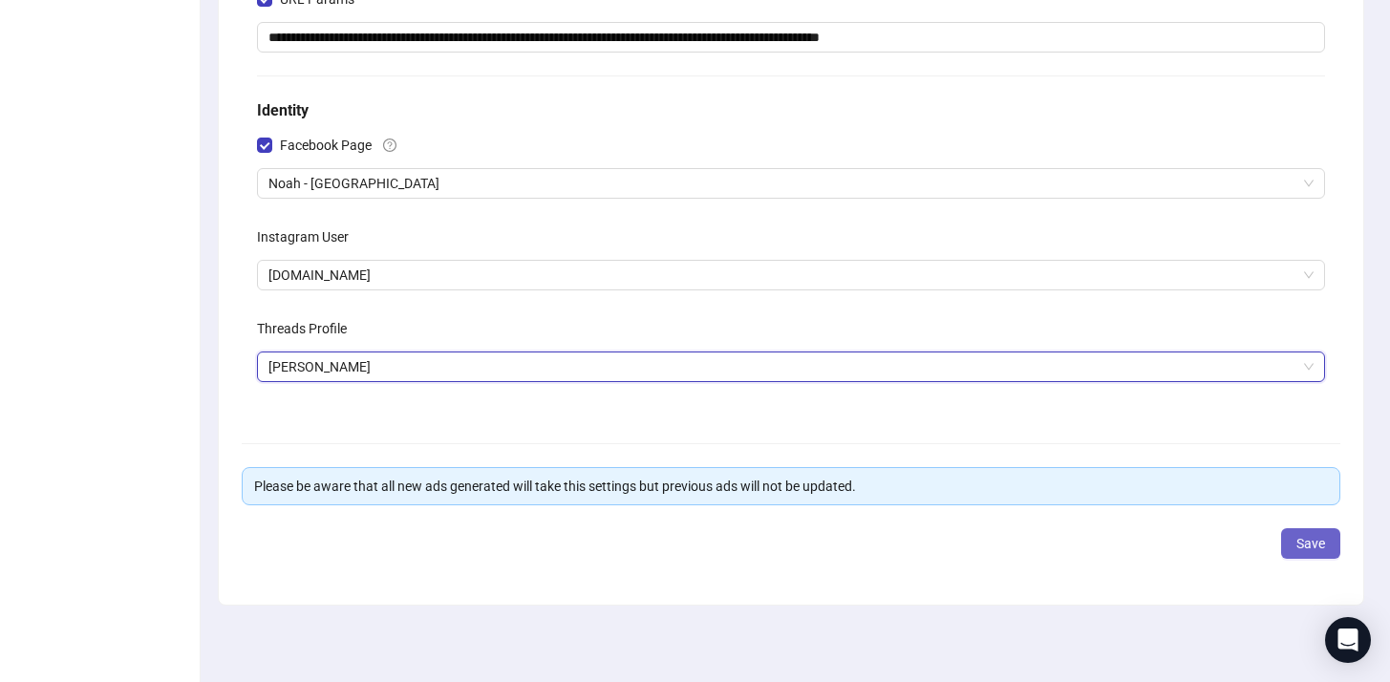
click at [1322, 537] on span "Save" at bounding box center [1310, 543] width 29 height 15
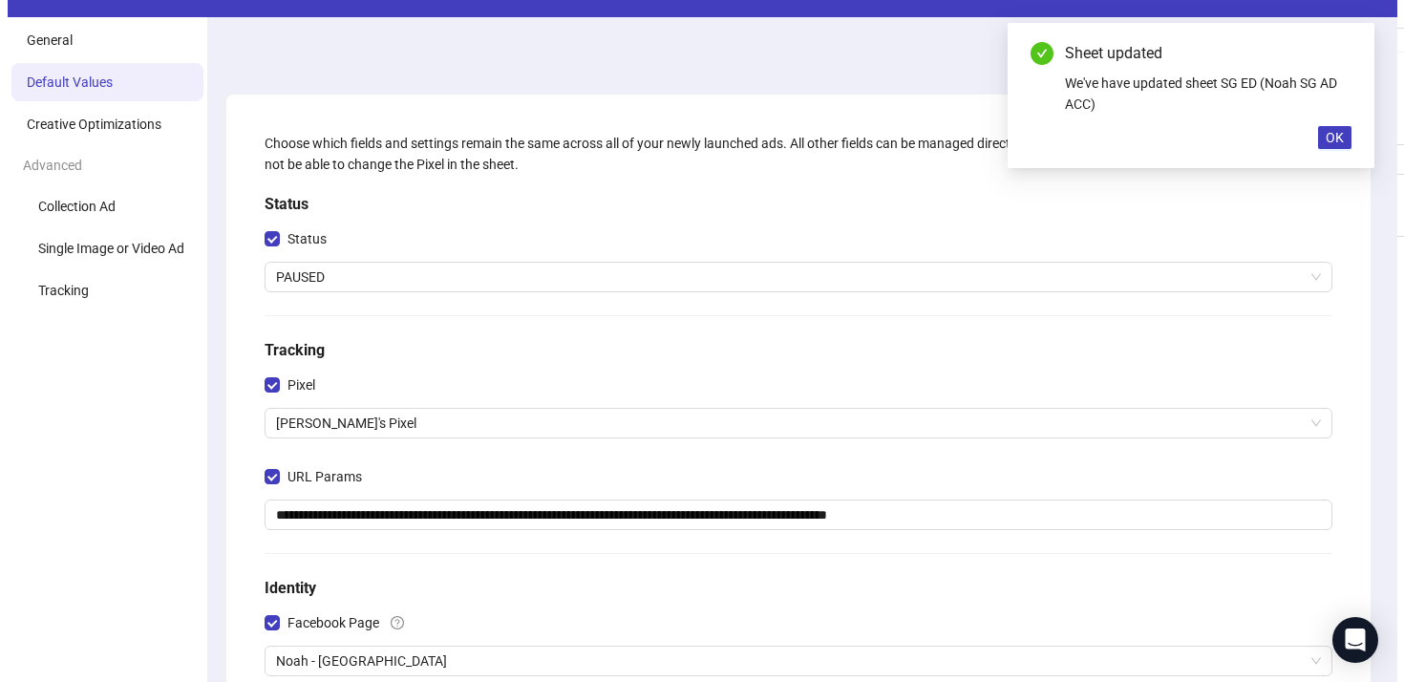
scroll to position [0, 0]
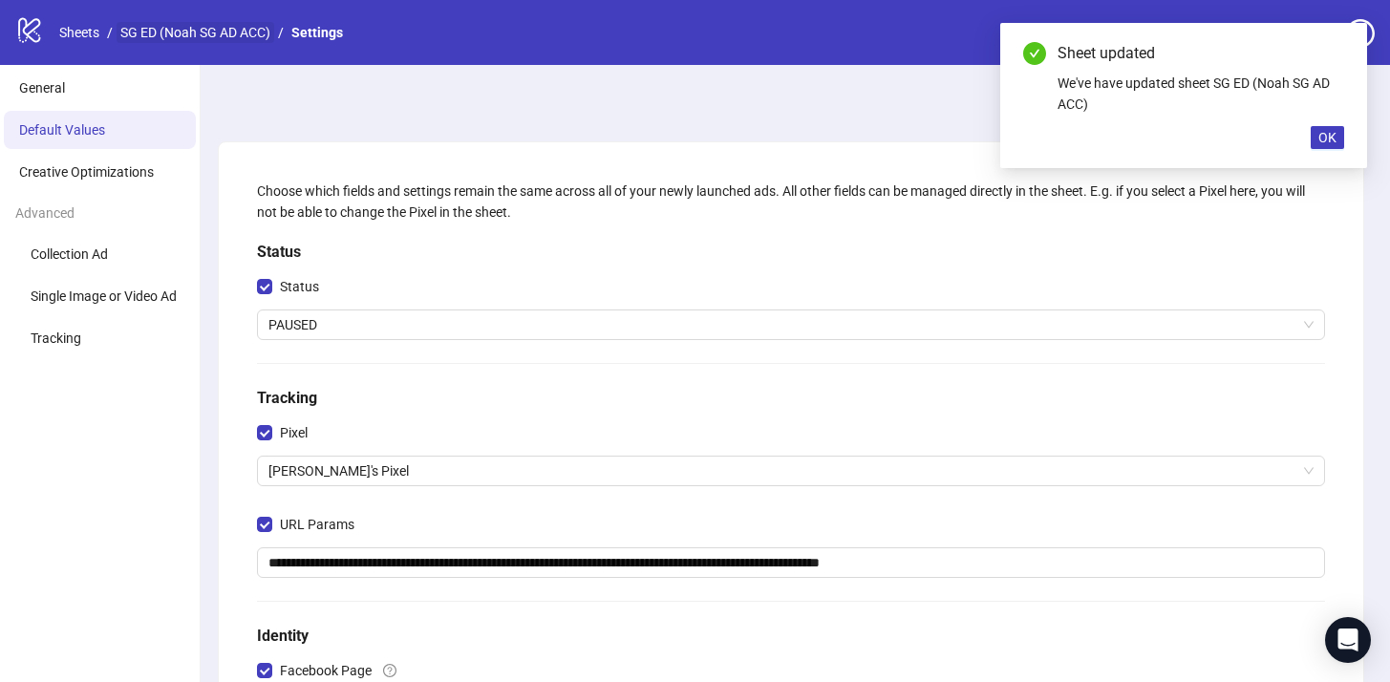
click at [231, 33] on link "SG ED (Noah SG AD ACC)" at bounding box center [196, 32] width 158 height 21
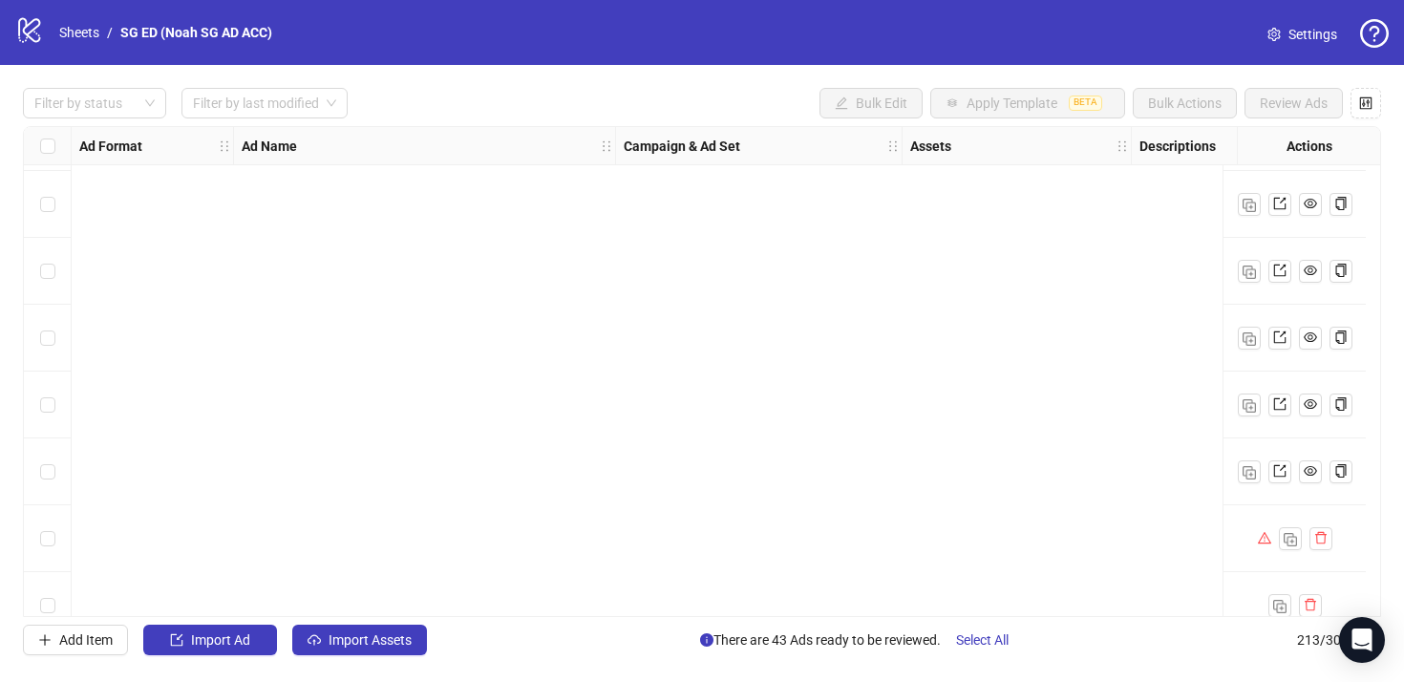
scroll to position [13799, 0]
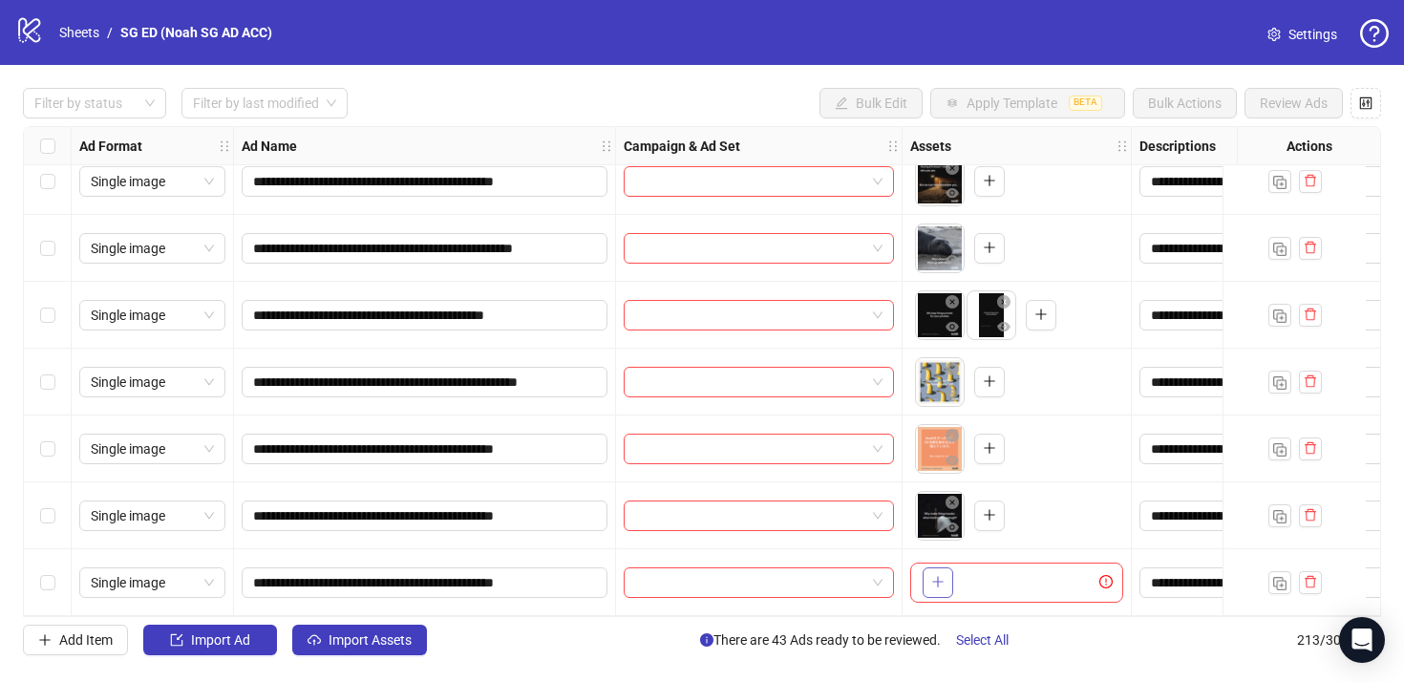
click at [929, 577] on button "button" at bounding box center [938, 582] width 31 height 31
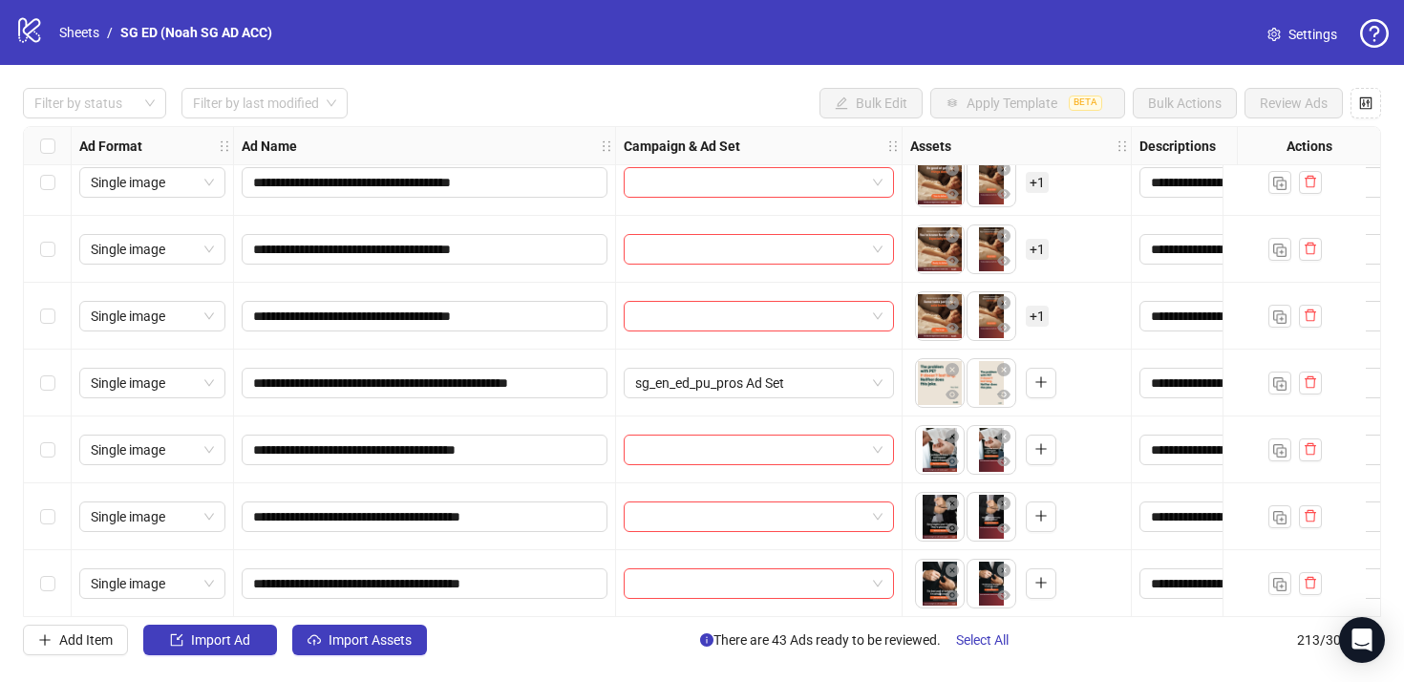
scroll to position [12030, 0]
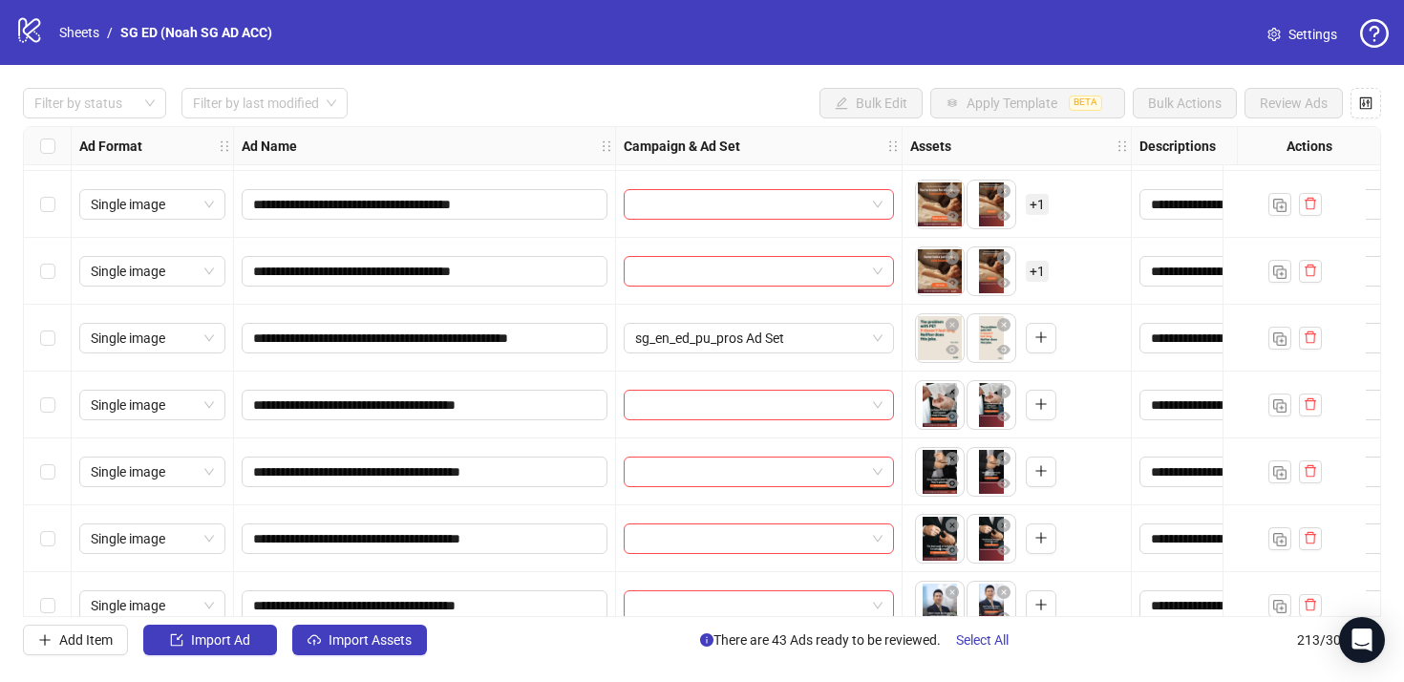
click at [58, 411] on div "Select row 184" at bounding box center [48, 405] width 48 height 67
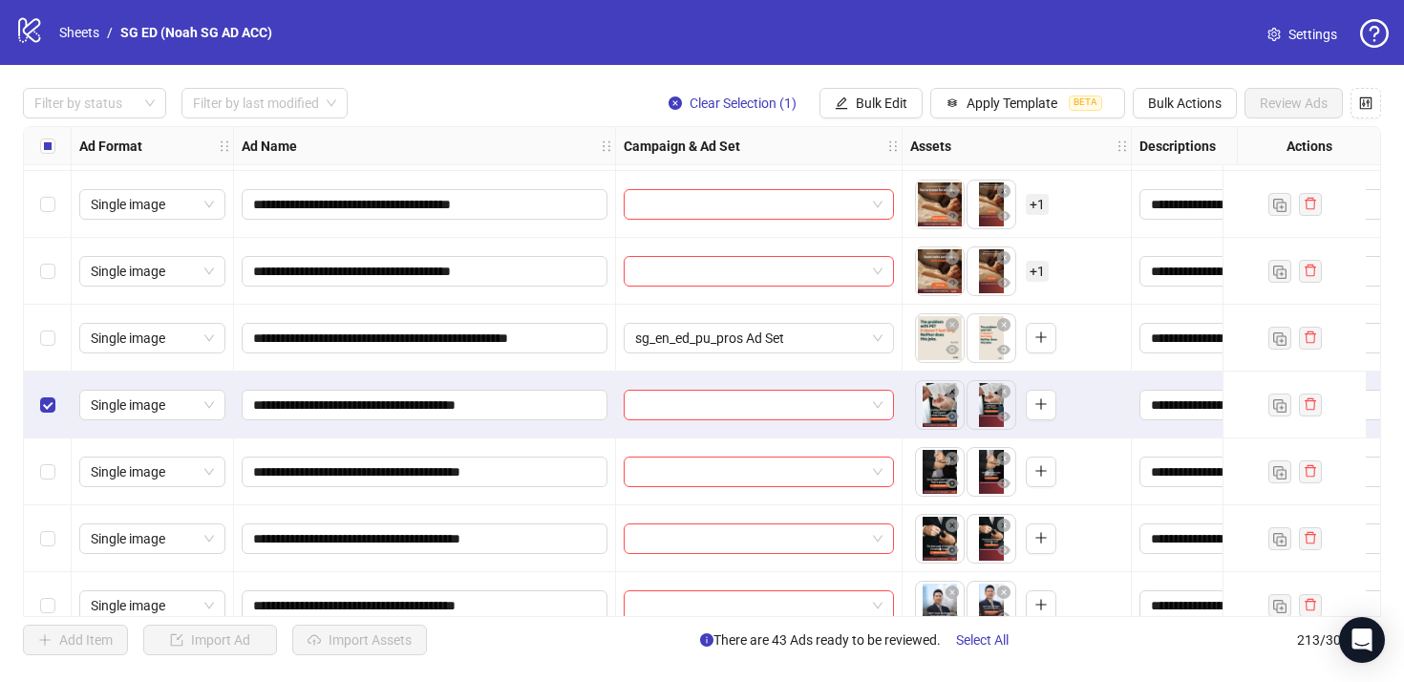
click at [40, 459] on div "Select row 185" at bounding box center [48, 471] width 48 height 67
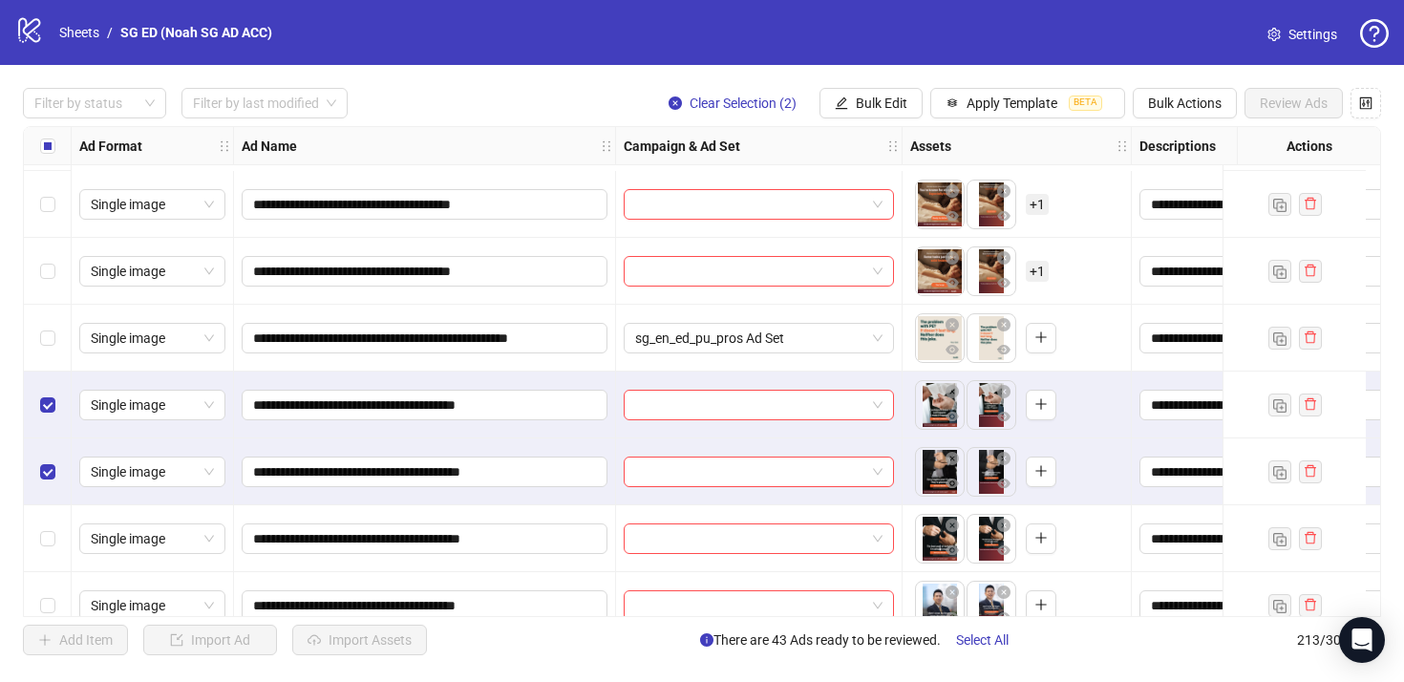
scroll to position [12159, 0]
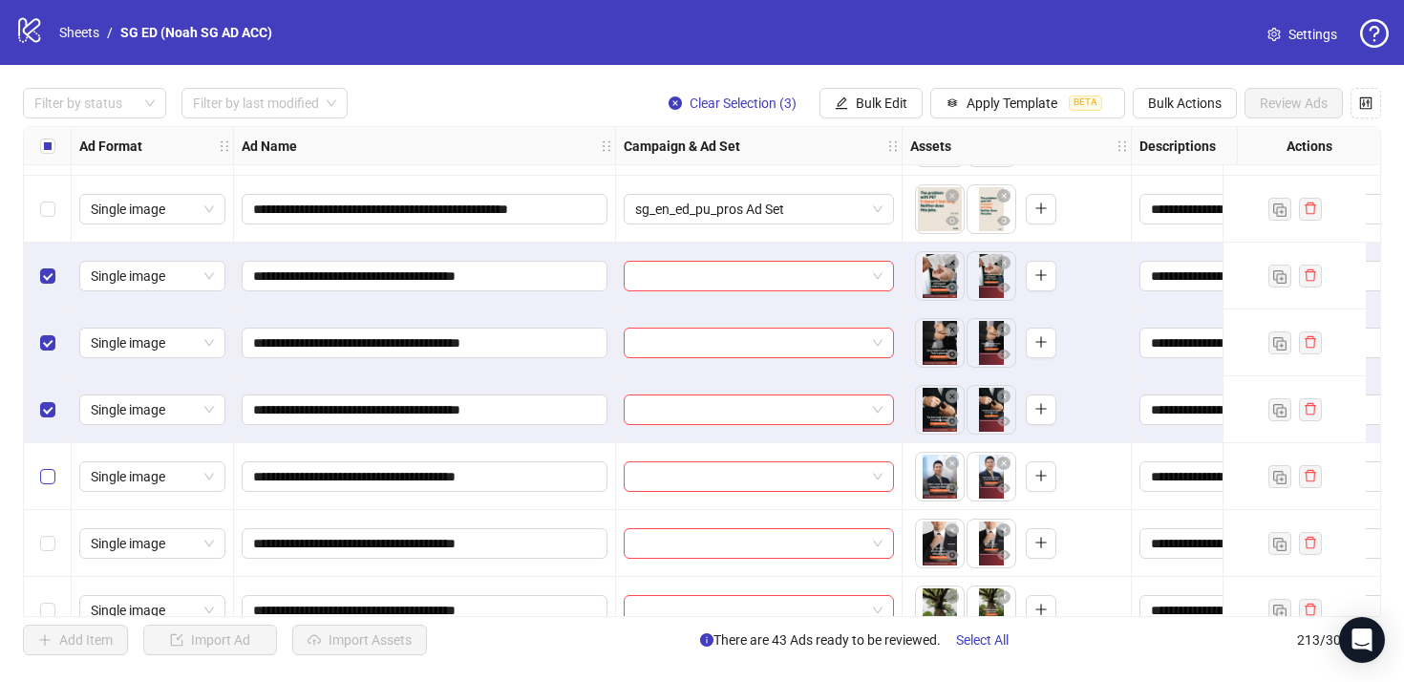
click at [41, 484] on label "Select row 187" at bounding box center [47, 476] width 15 height 21
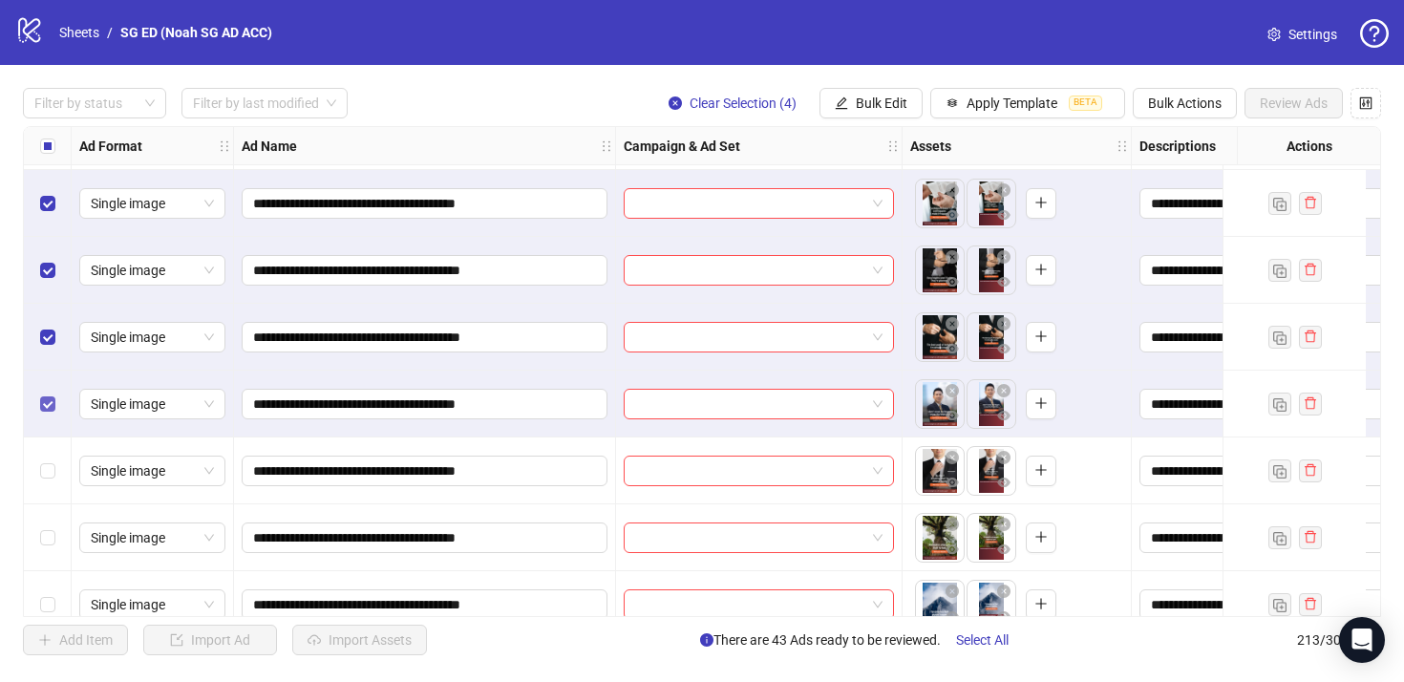
scroll to position [12238, 0]
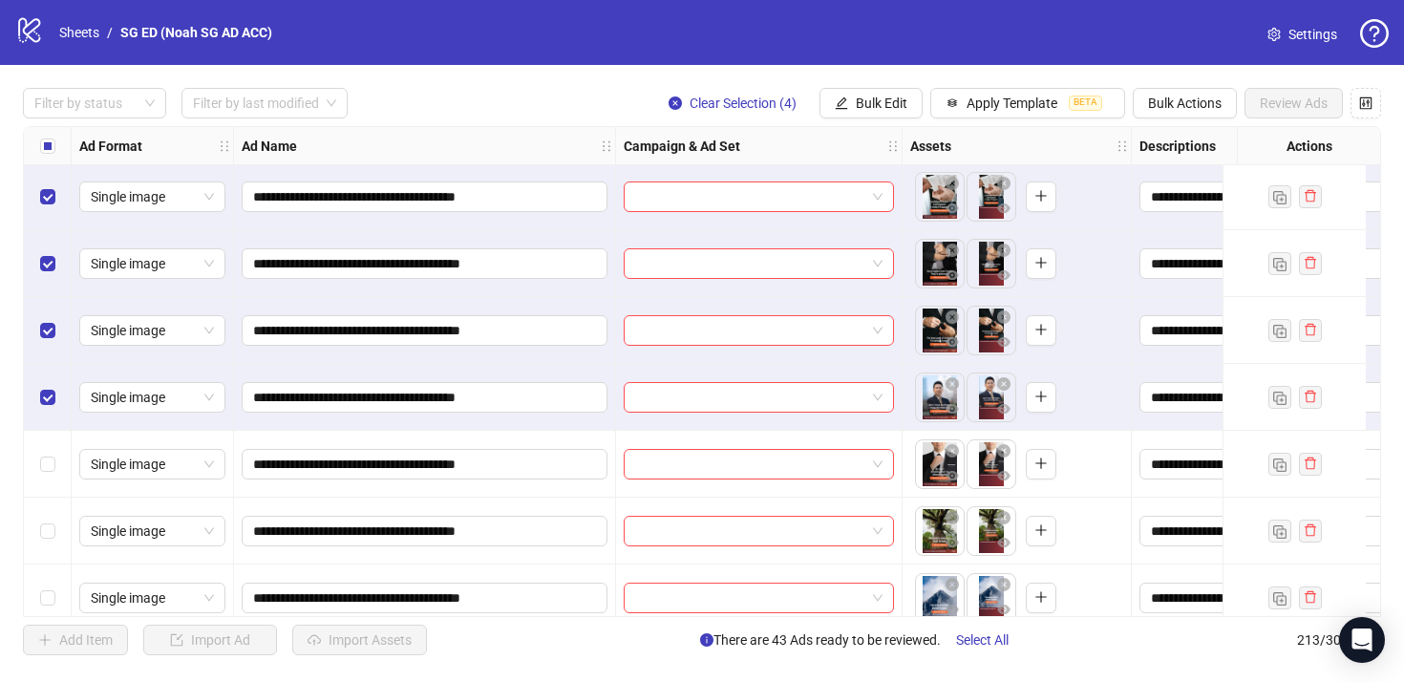
click at [44, 478] on div "Select row 188" at bounding box center [48, 464] width 48 height 67
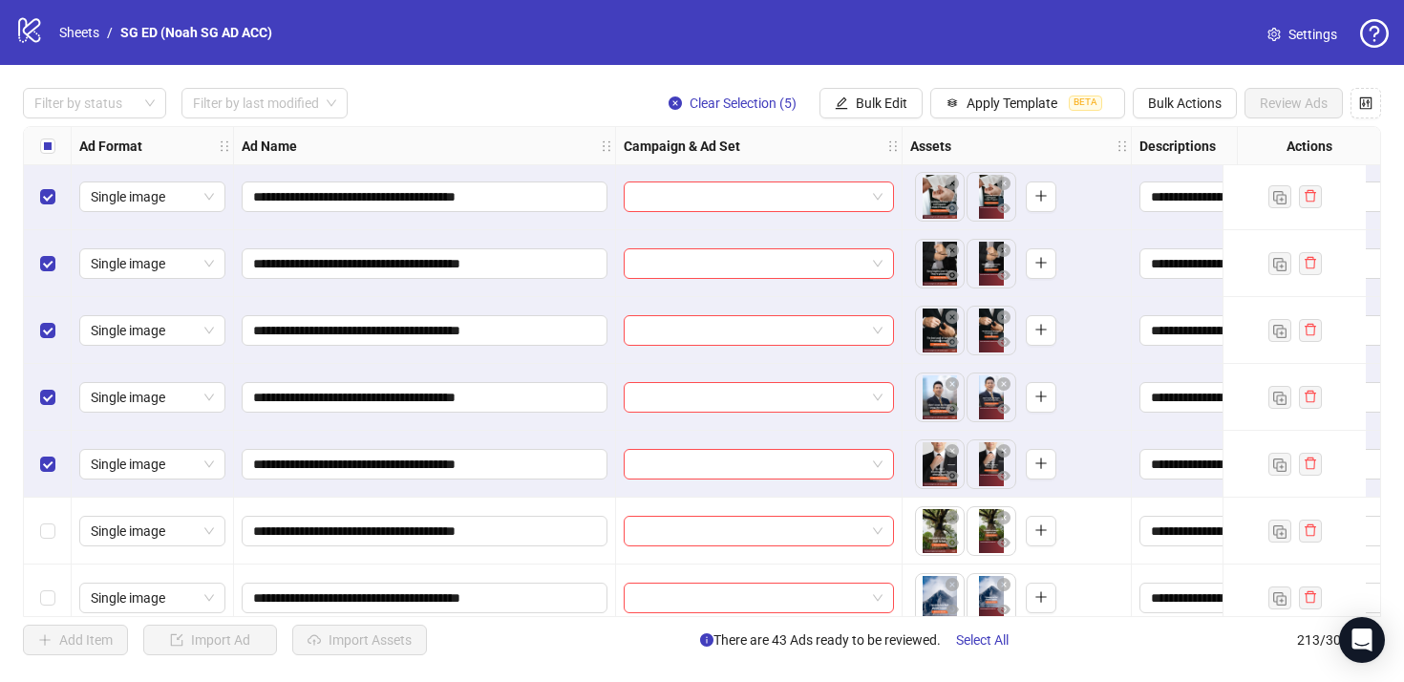
click at [48, 554] on div "Select row 189" at bounding box center [48, 531] width 48 height 67
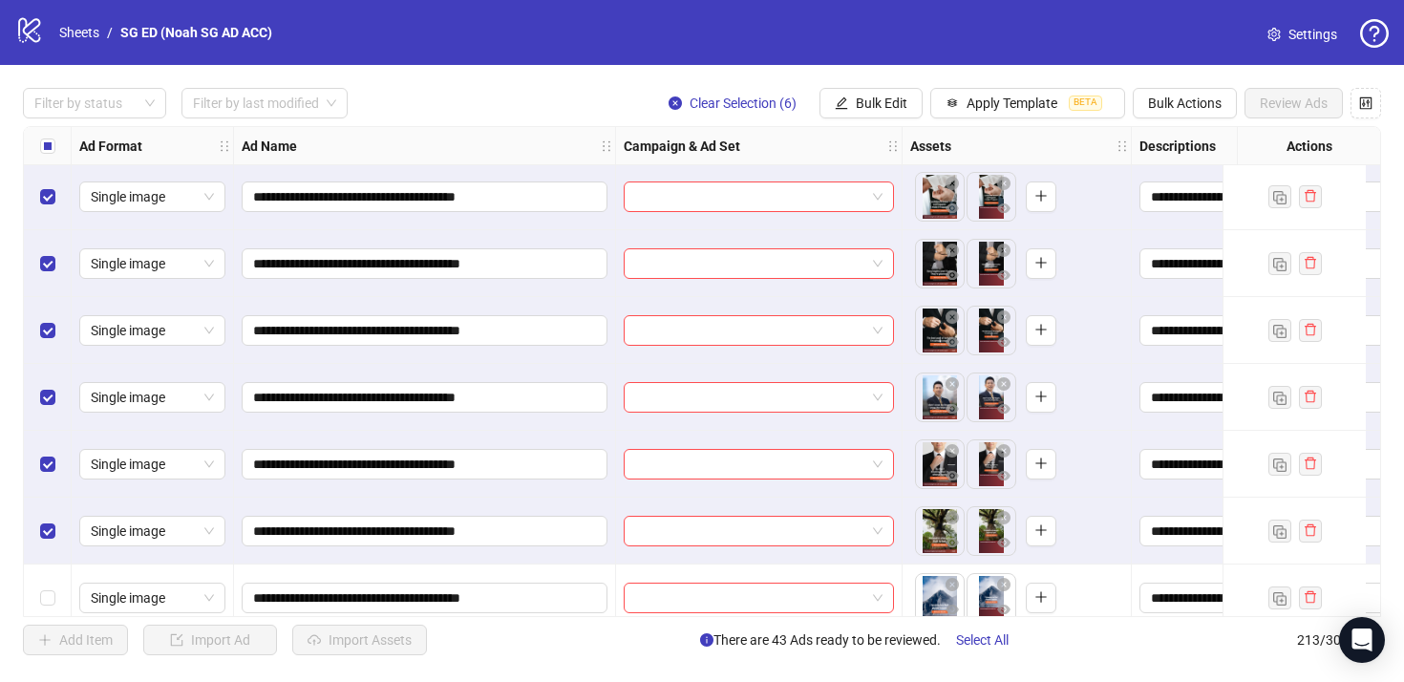
scroll to position [12338, 0]
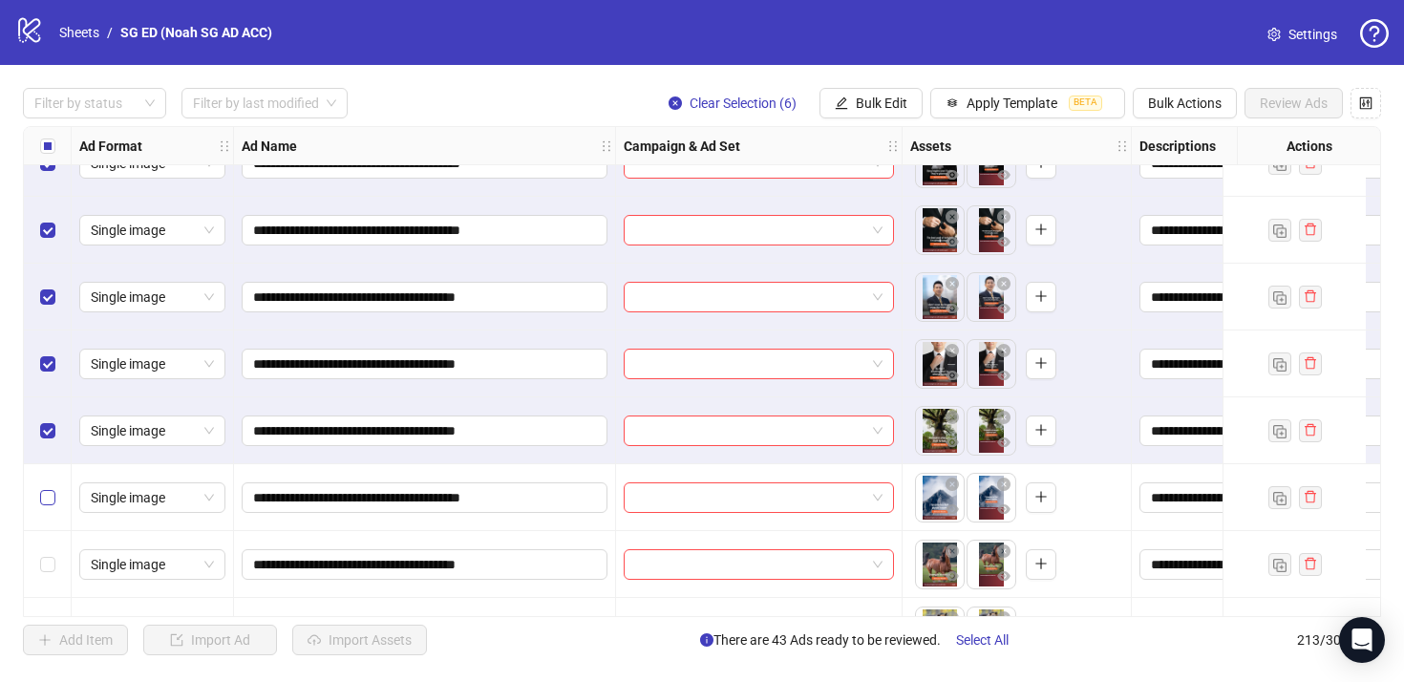
click at [53, 488] on label "Select row 190" at bounding box center [47, 497] width 15 height 21
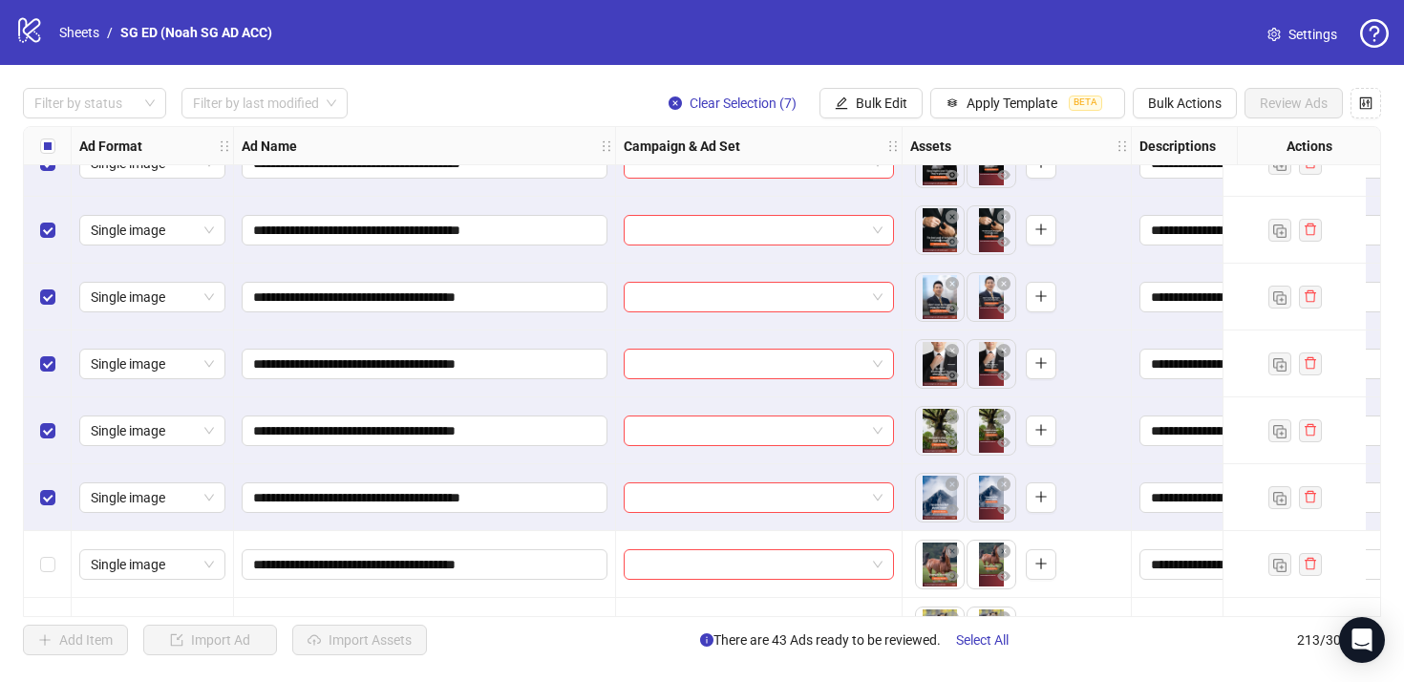
click at [48, 538] on div "Select row 191" at bounding box center [48, 564] width 48 height 67
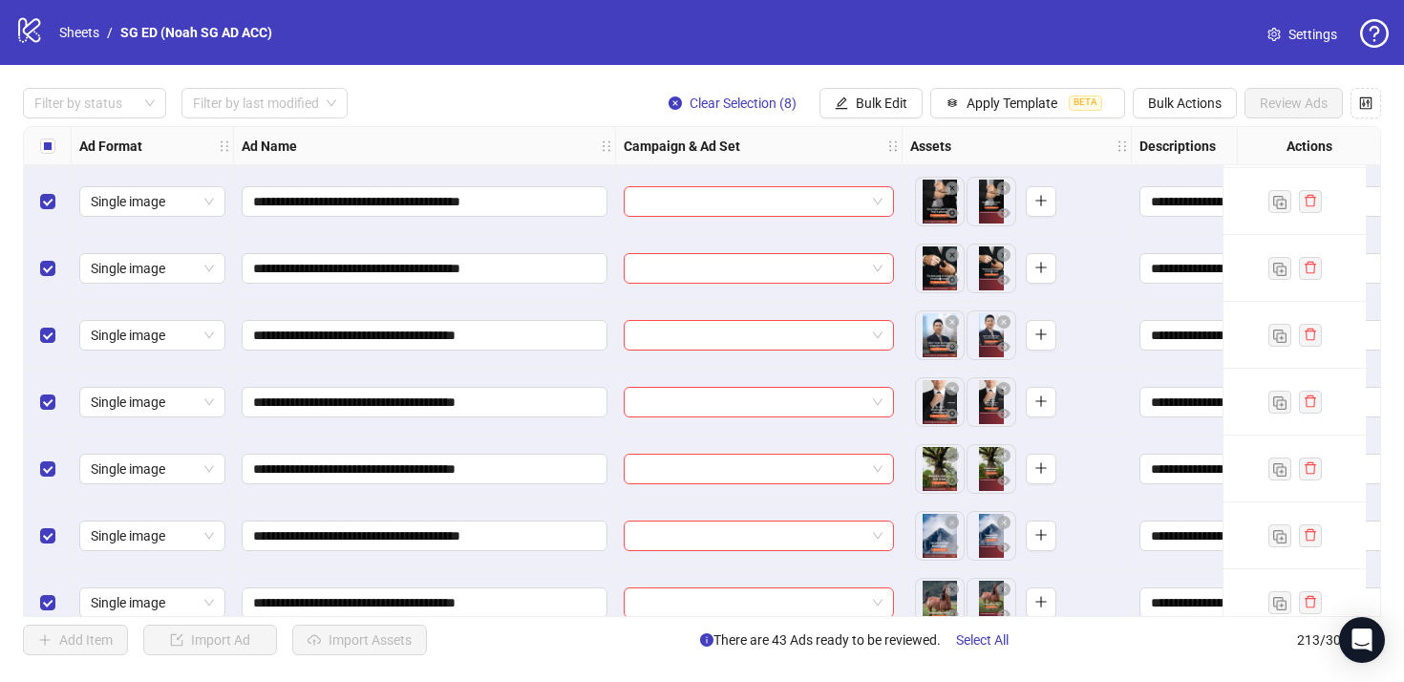
scroll to position [12200, 0]
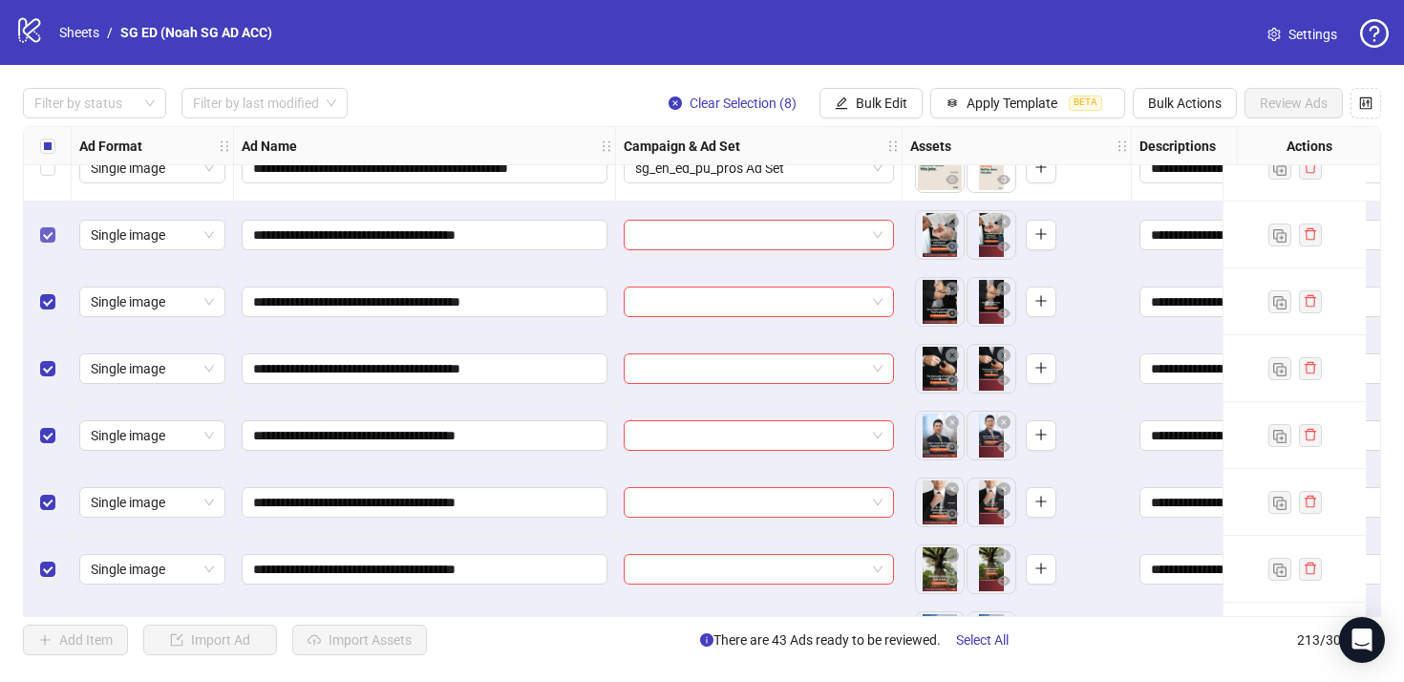
click at [49, 225] on label "Select row 184" at bounding box center [47, 234] width 15 height 21
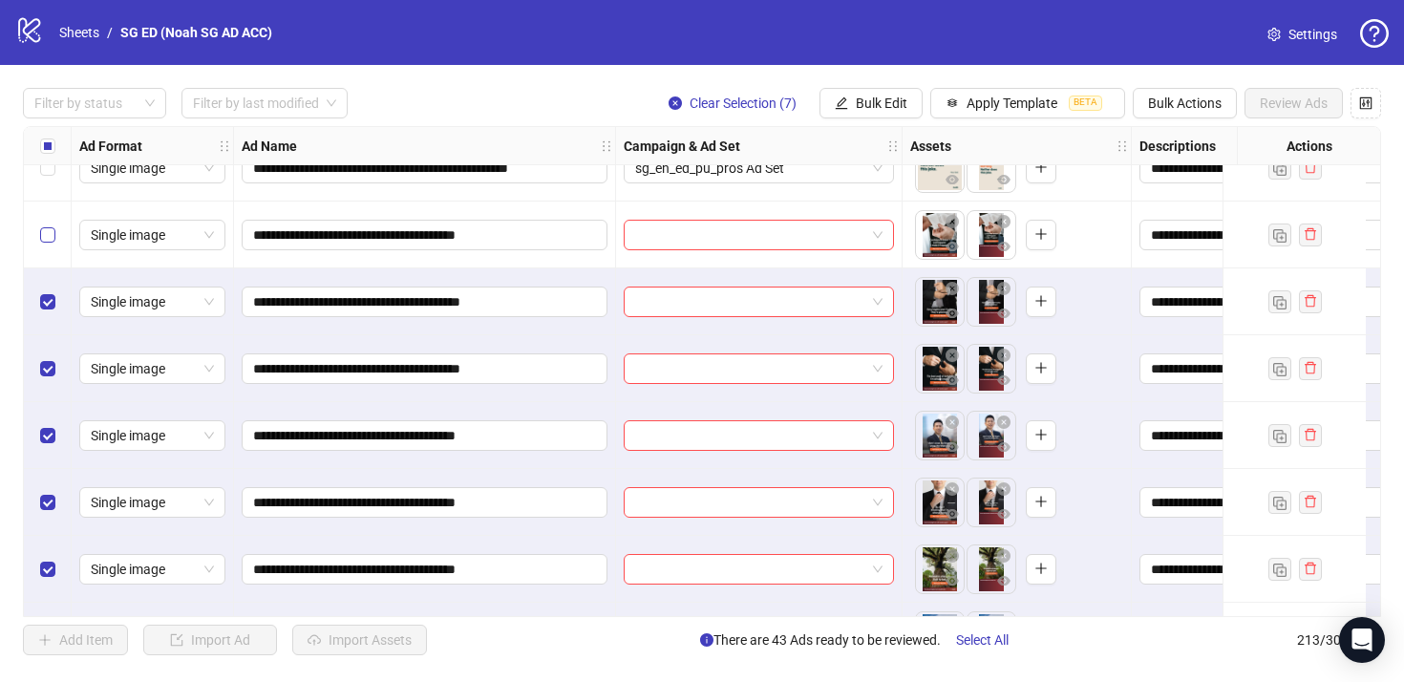
click at [49, 225] on label "Select row 184" at bounding box center [47, 234] width 15 height 21
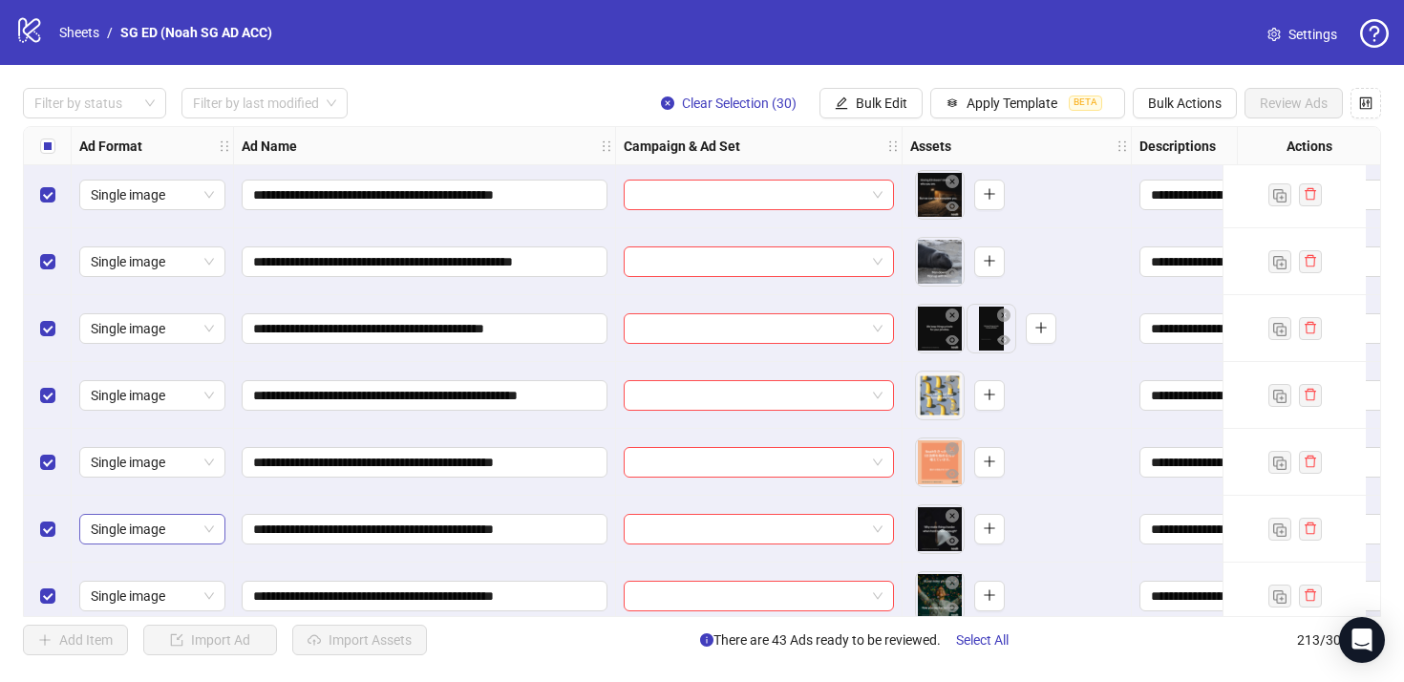
scroll to position [13799, 0]
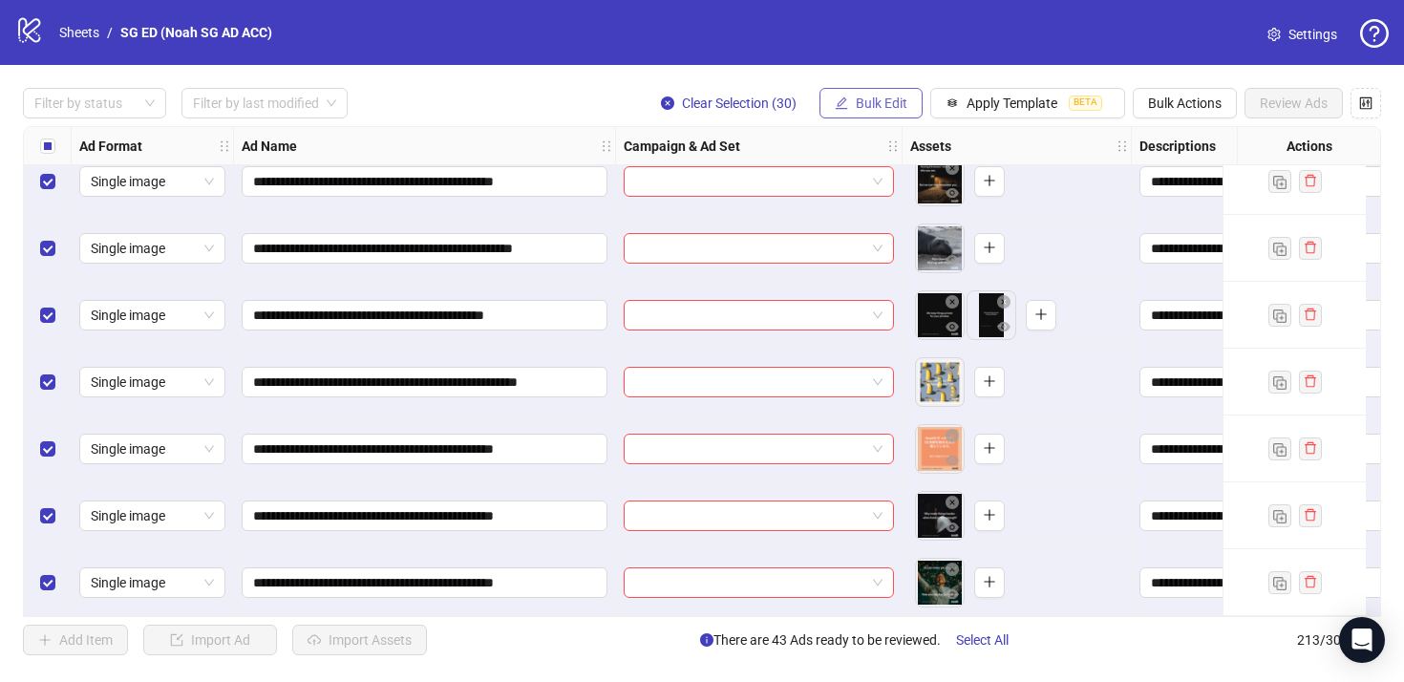
click at [874, 107] on span "Bulk Edit" at bounding box center [882, 103] width 52 height 15
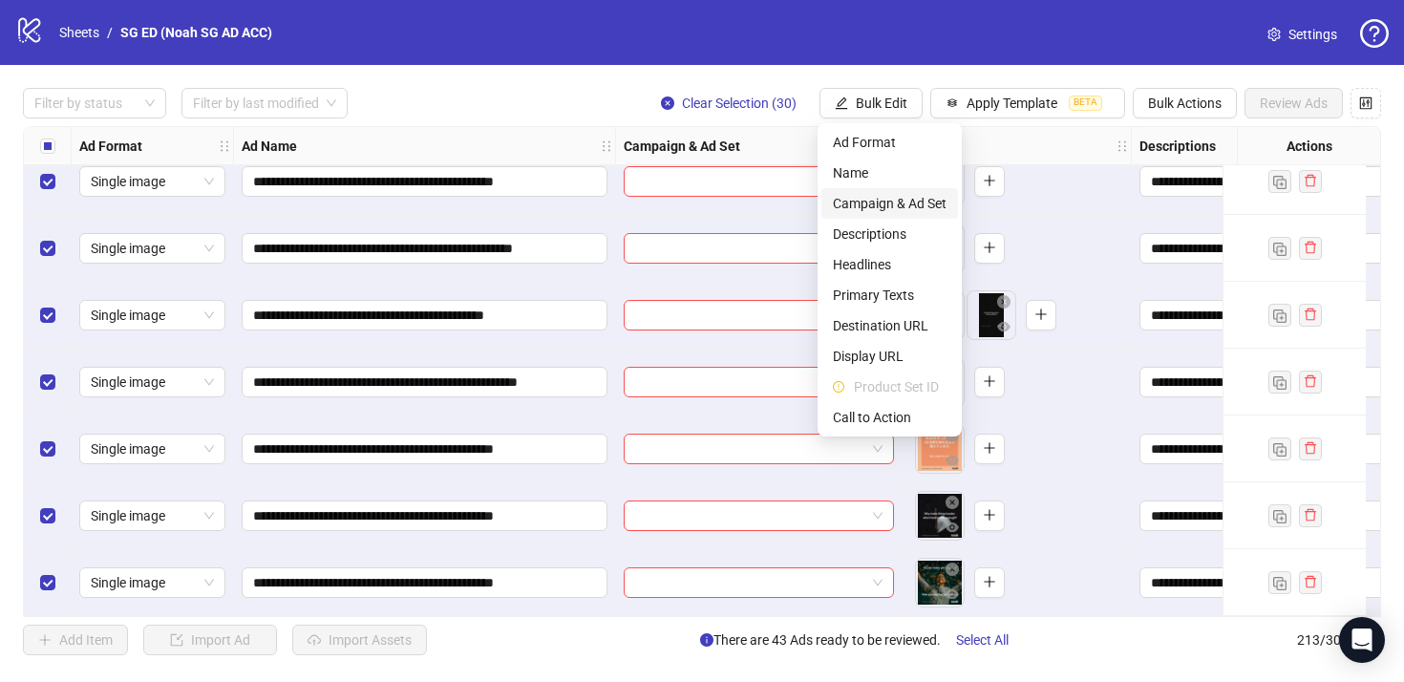
click at [908, 202] on span "Campaign & Ad Set" at bounding box center [890, 203] width 114 height 21
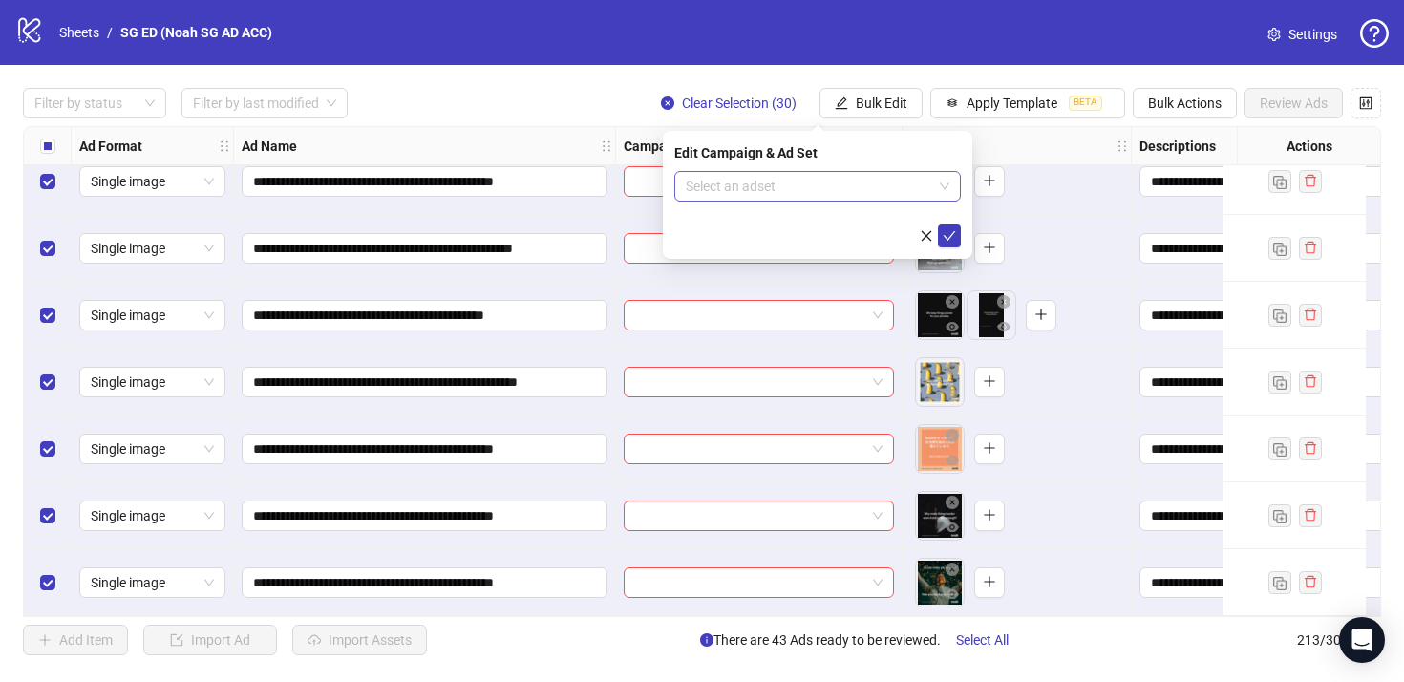
click at [856, 184] on input "search" at bounding box center [809, 186] width 246 height 29
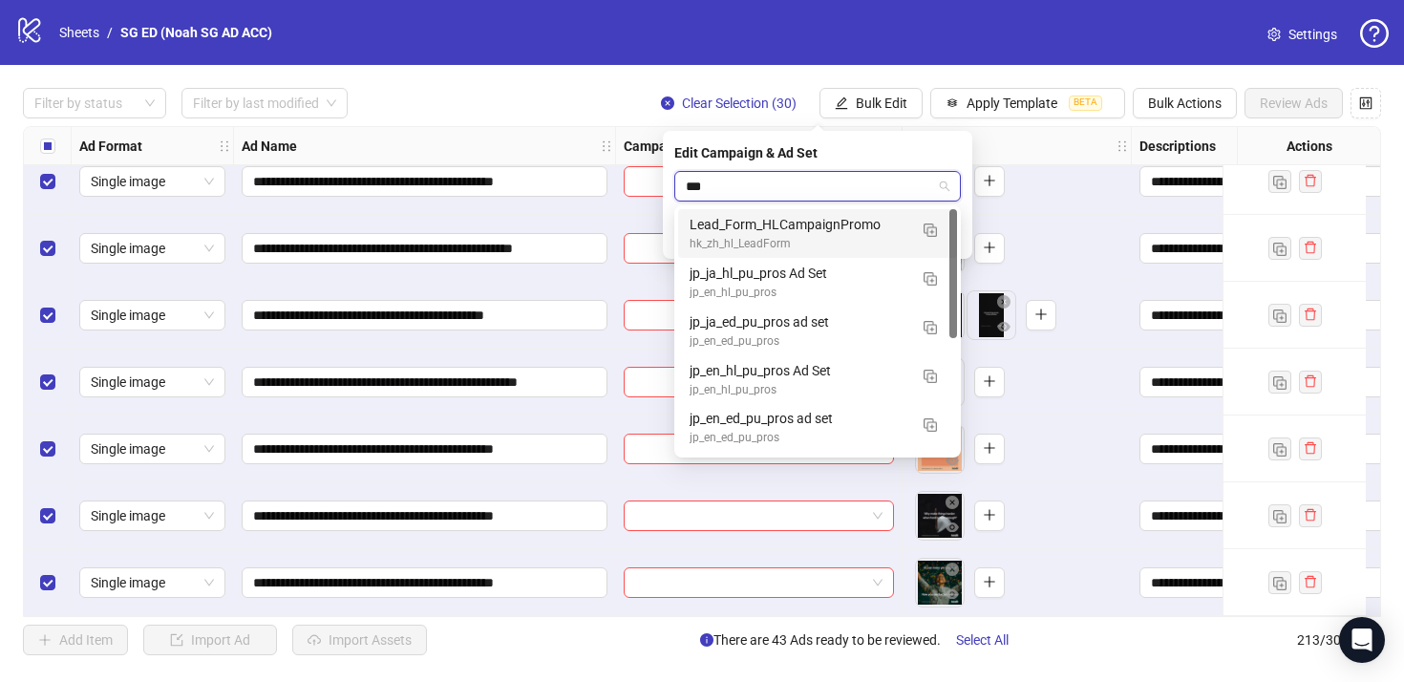
type input "****"
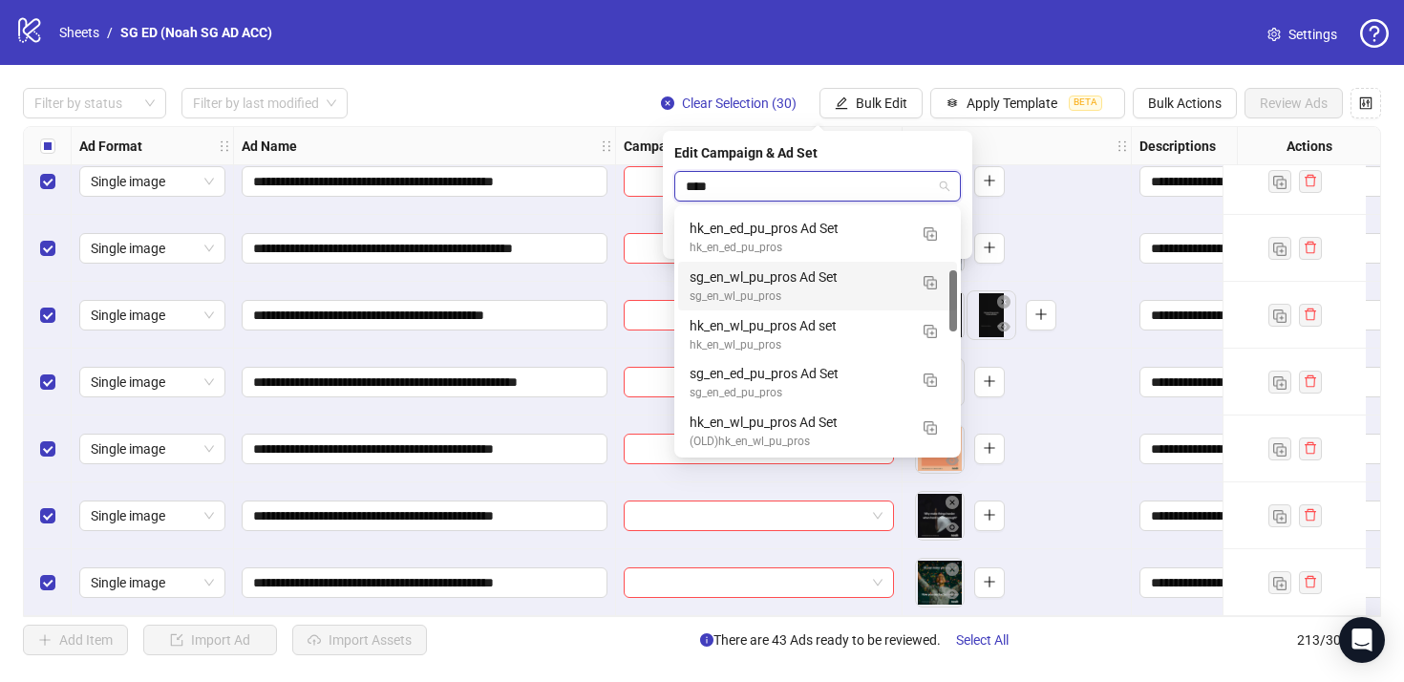
scroll to position [241, 0]
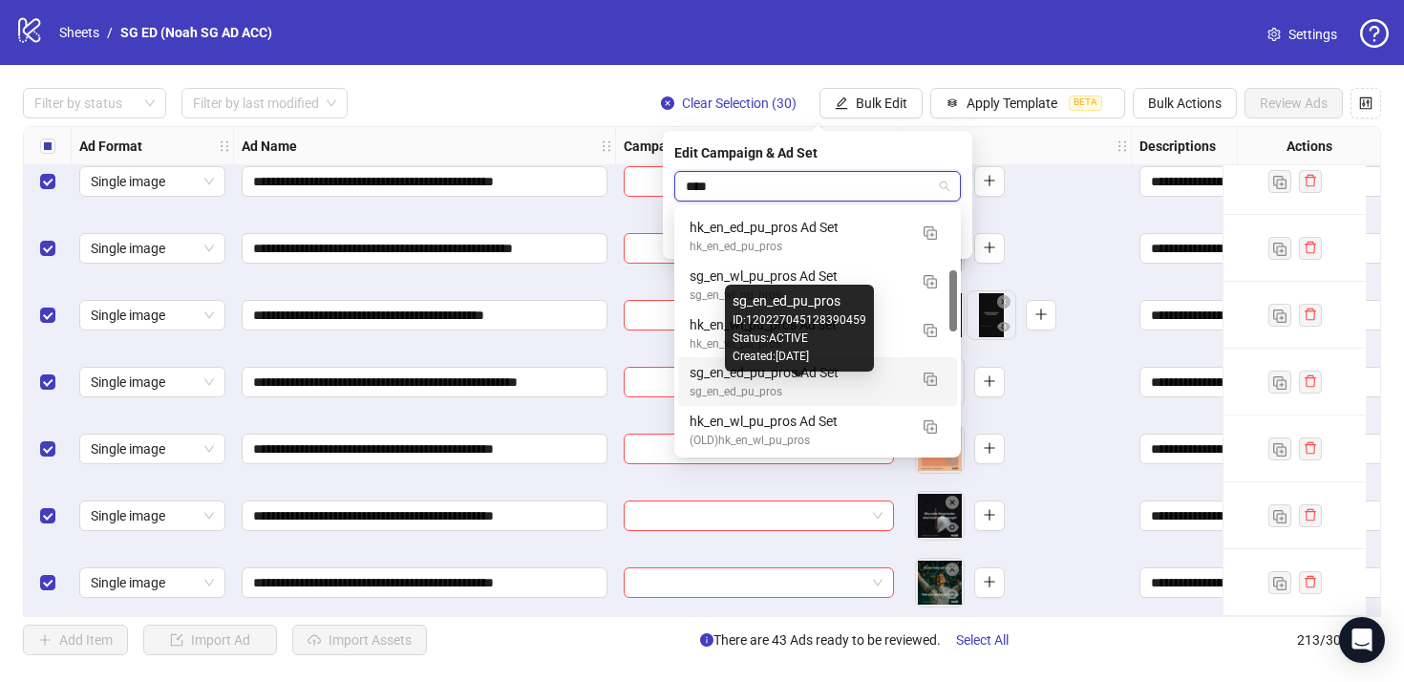
click at [836, 396] on div "sg_en_ed_pu_pros" at bounding box center [799, 392] width 218 height 18
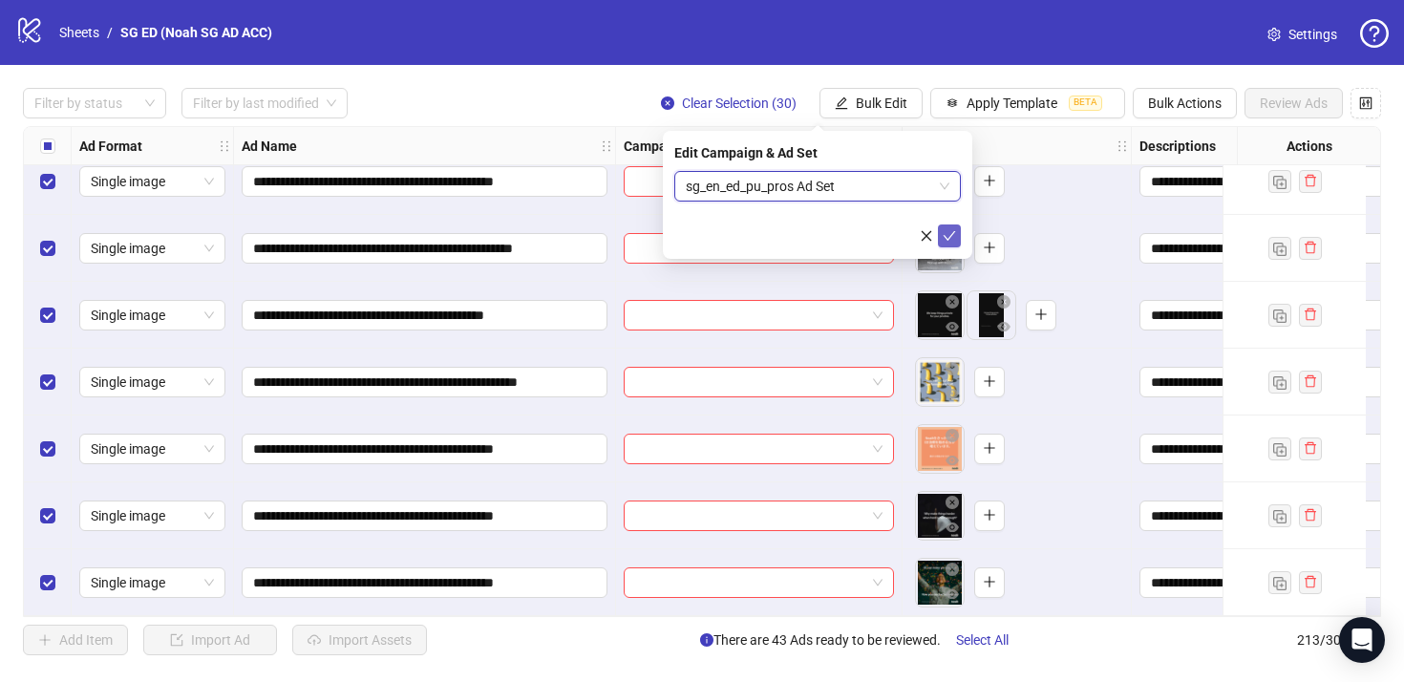
click at [942, 237] on button "submit" at bounding box center [949, 235] width 23 height 23
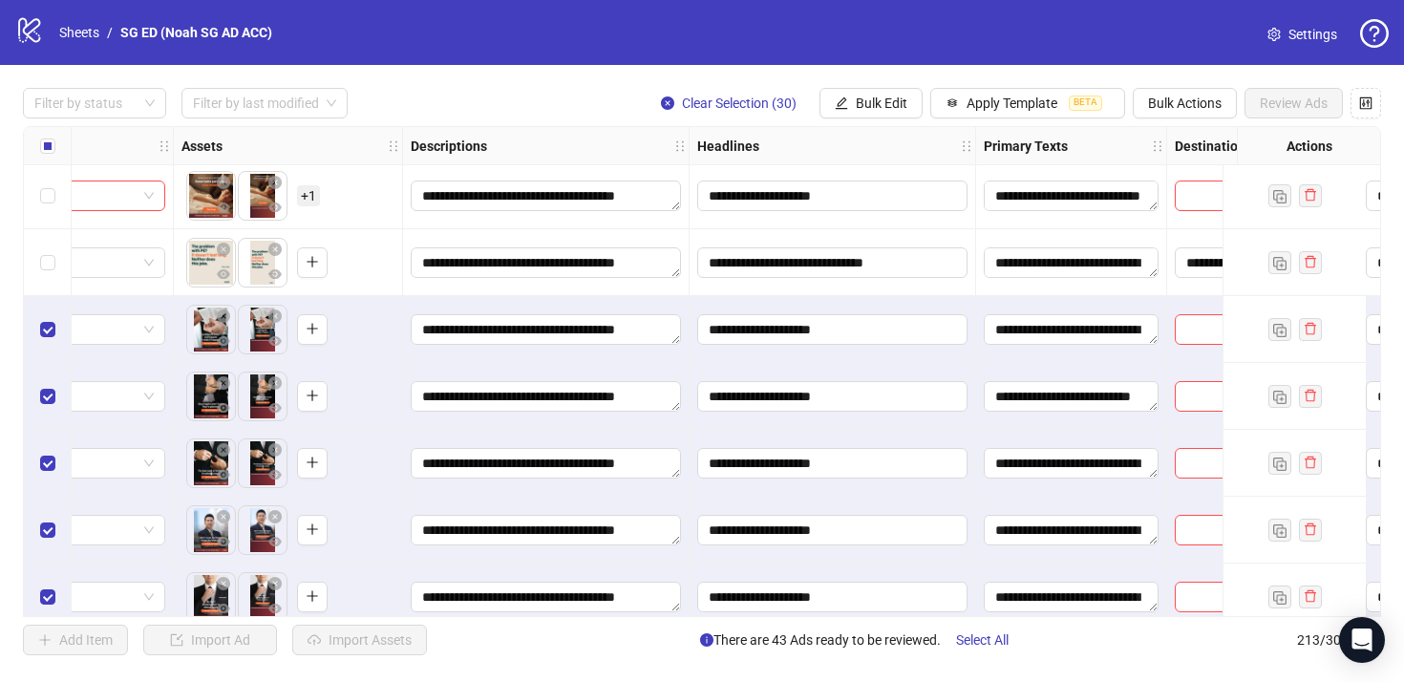
scroll to position [12167, 729]
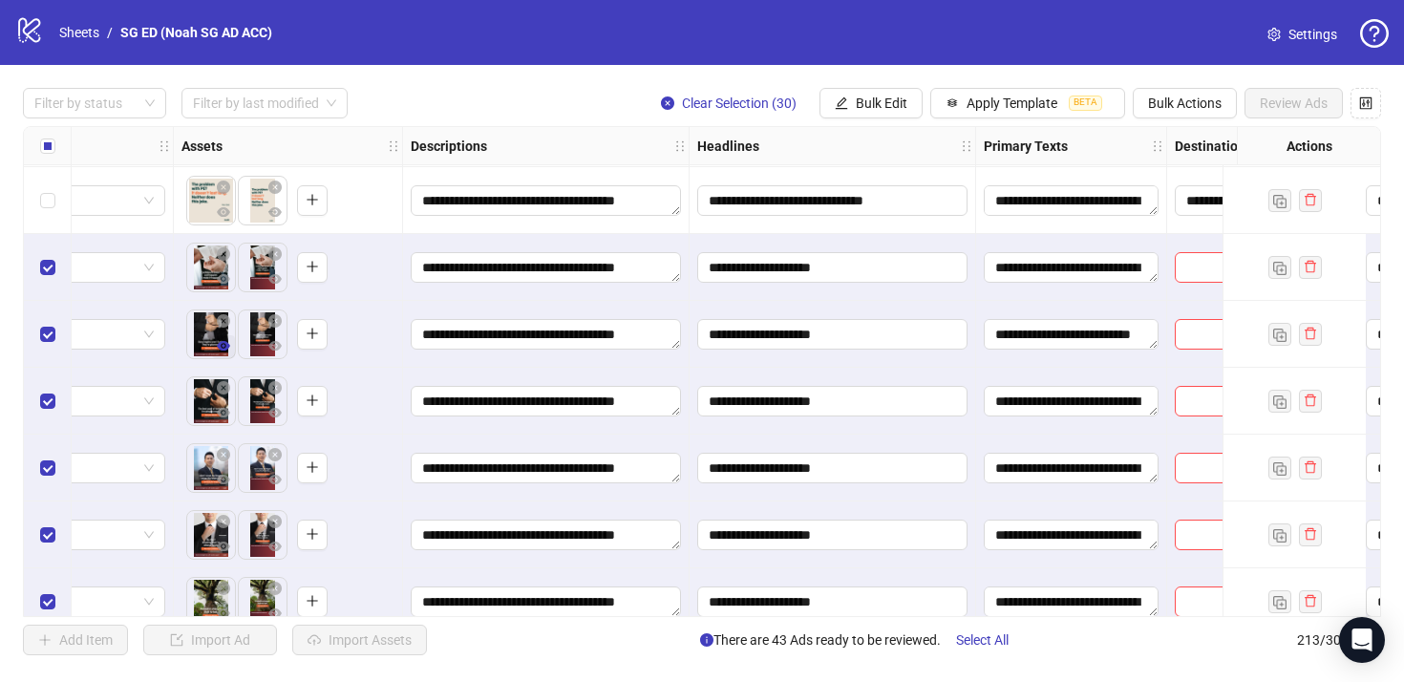
click at [218, 345] on icon "eye" at bounding box center [223, 346] width 13 height 10
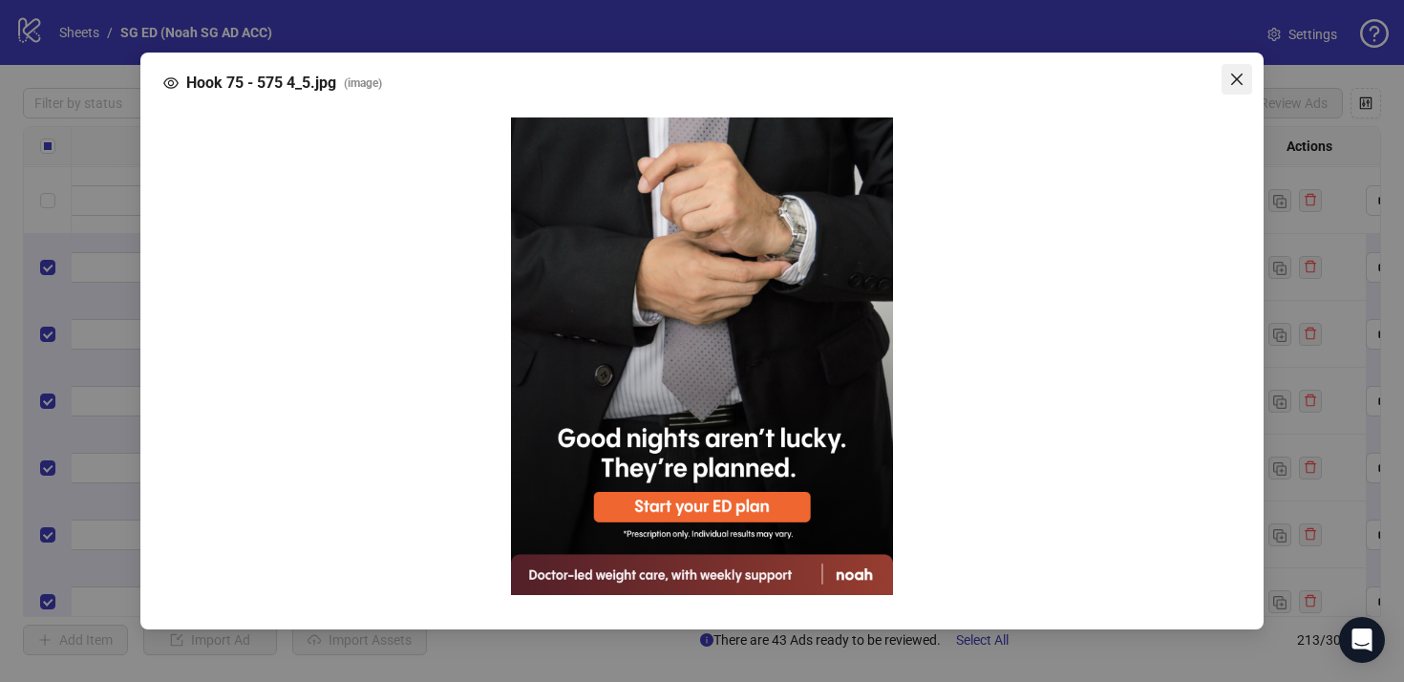
click at [1231, 80] on icon "close" at bounding box center [1236, 79] width 15 height 15
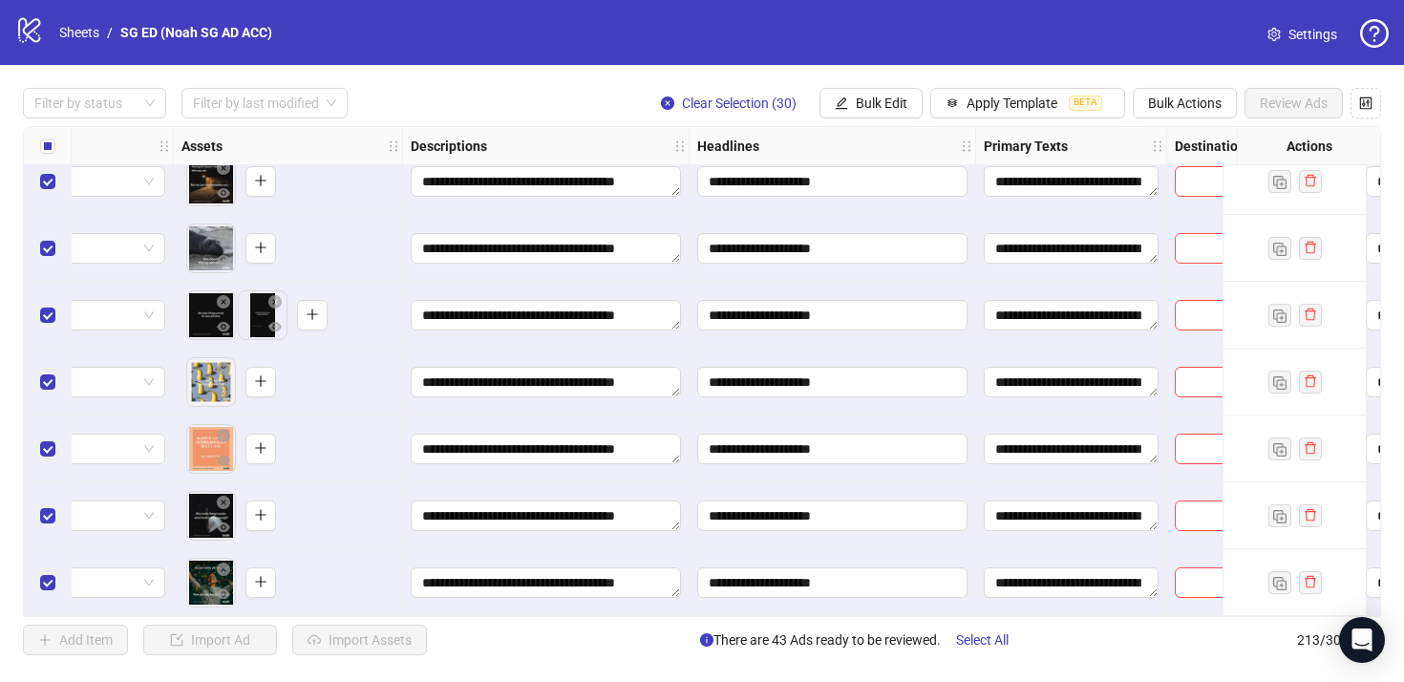
scroll to position [13799, 729]
click at [887, 104] on span "Bulk Edit" at bounding box center [882, 103] width 52 height 15
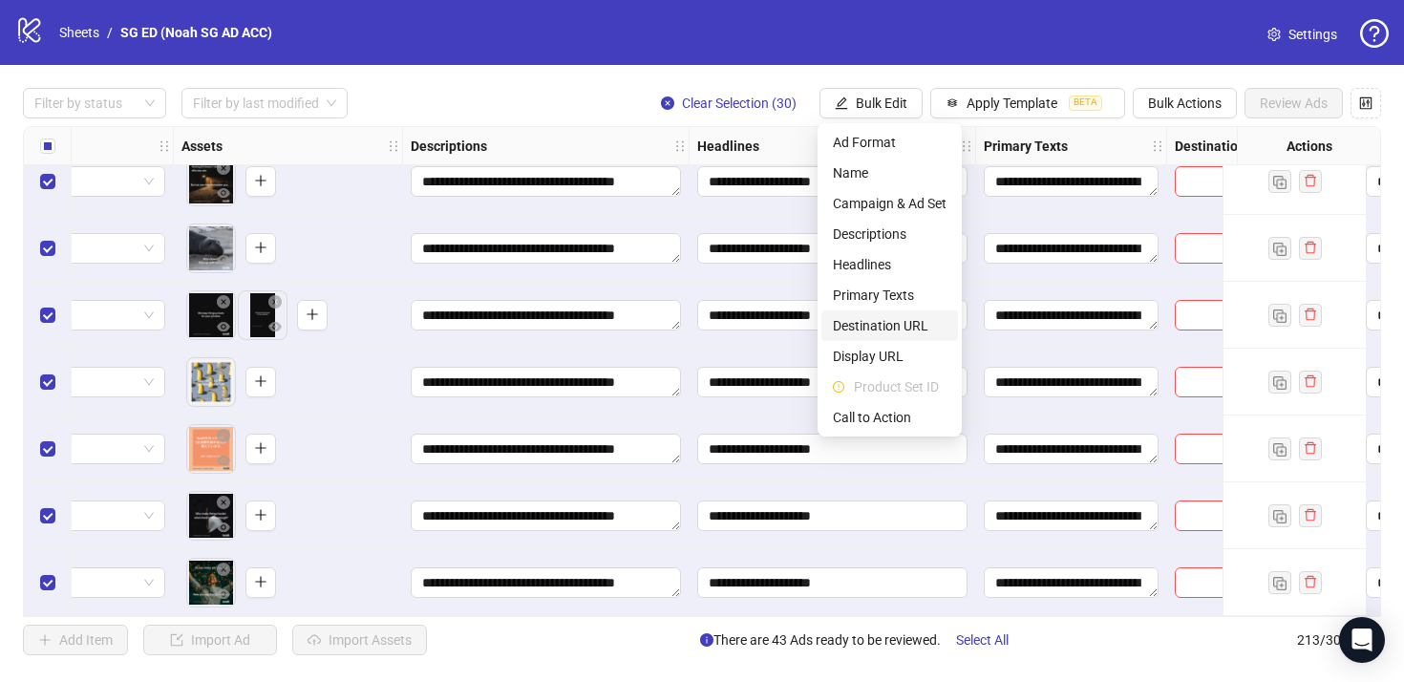
click at [884, 333] on span "Destination URL" at bounding box center [890, 325] width 114 height 21
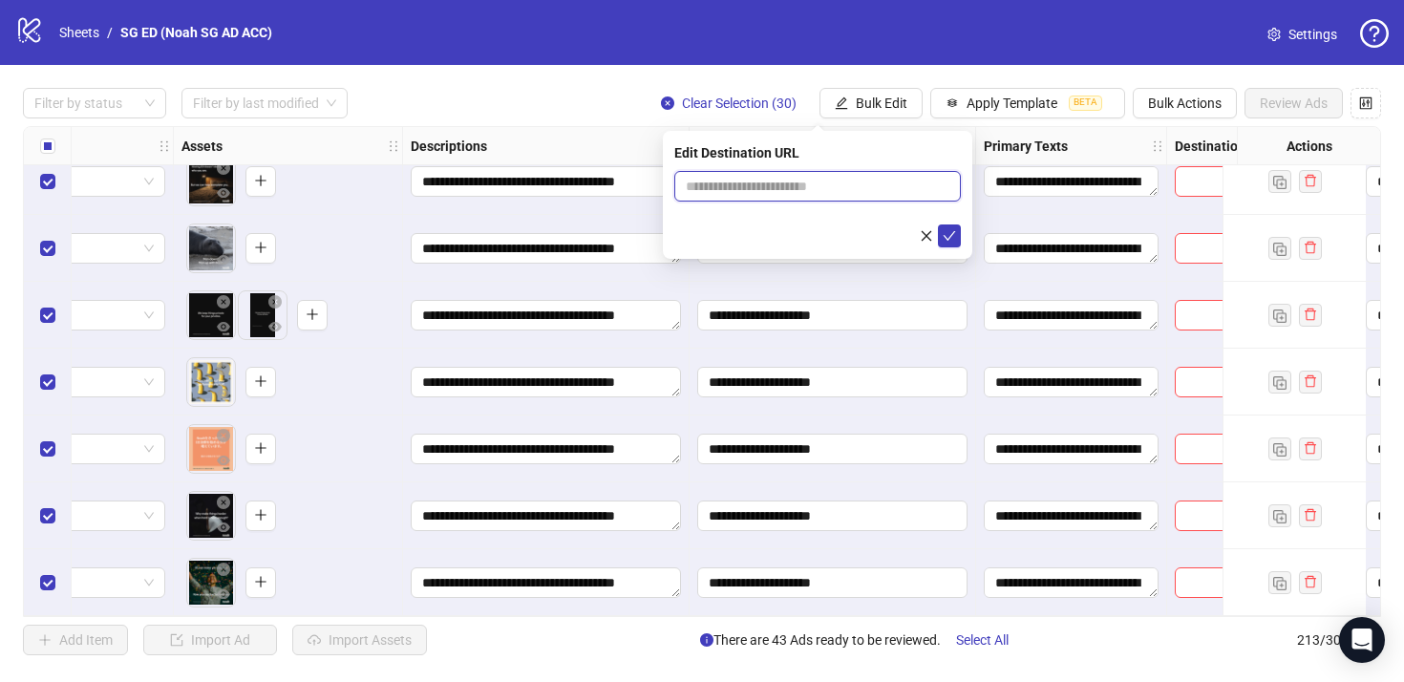
click at [818, 193] on input "text" at bounding box center [810, 186] width 248 height 21
paste input "**********"
type input "**********"
click at [948, 244] on button "submit" at bounding box center [949, 235] width 23 height 23
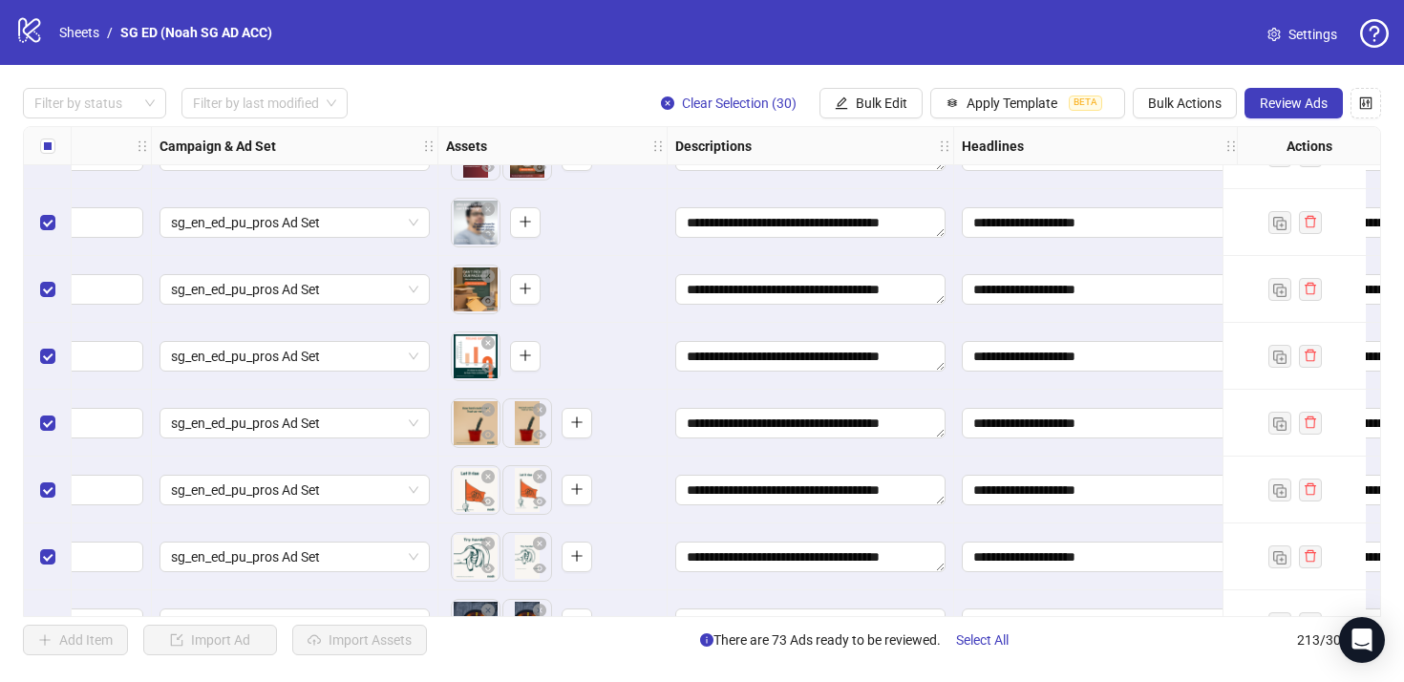
scroll to position [12881, 453]
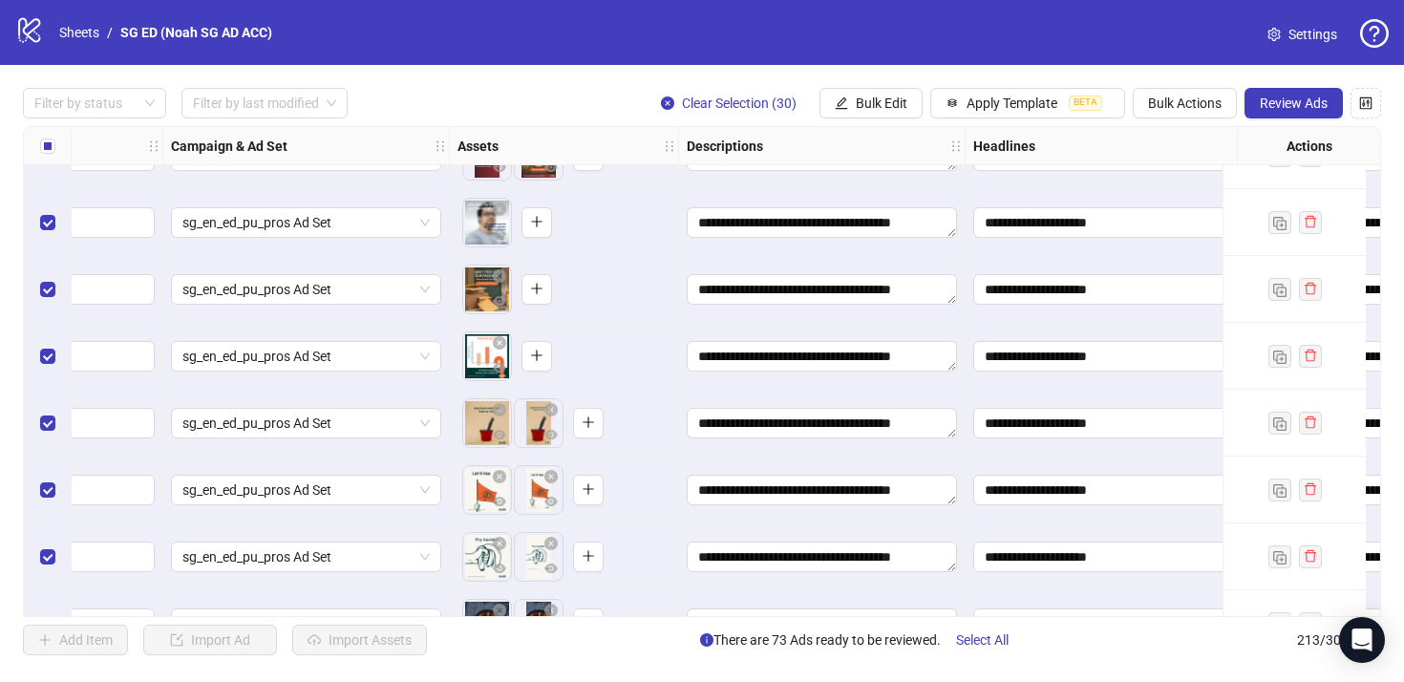
click at [1302, 86] on div "**********" at bounding box center [702, 371] width 1404 height 613
click at [1296, 103] on span "Review Ads" at bounding box center [1294, 103] width 68 height 15
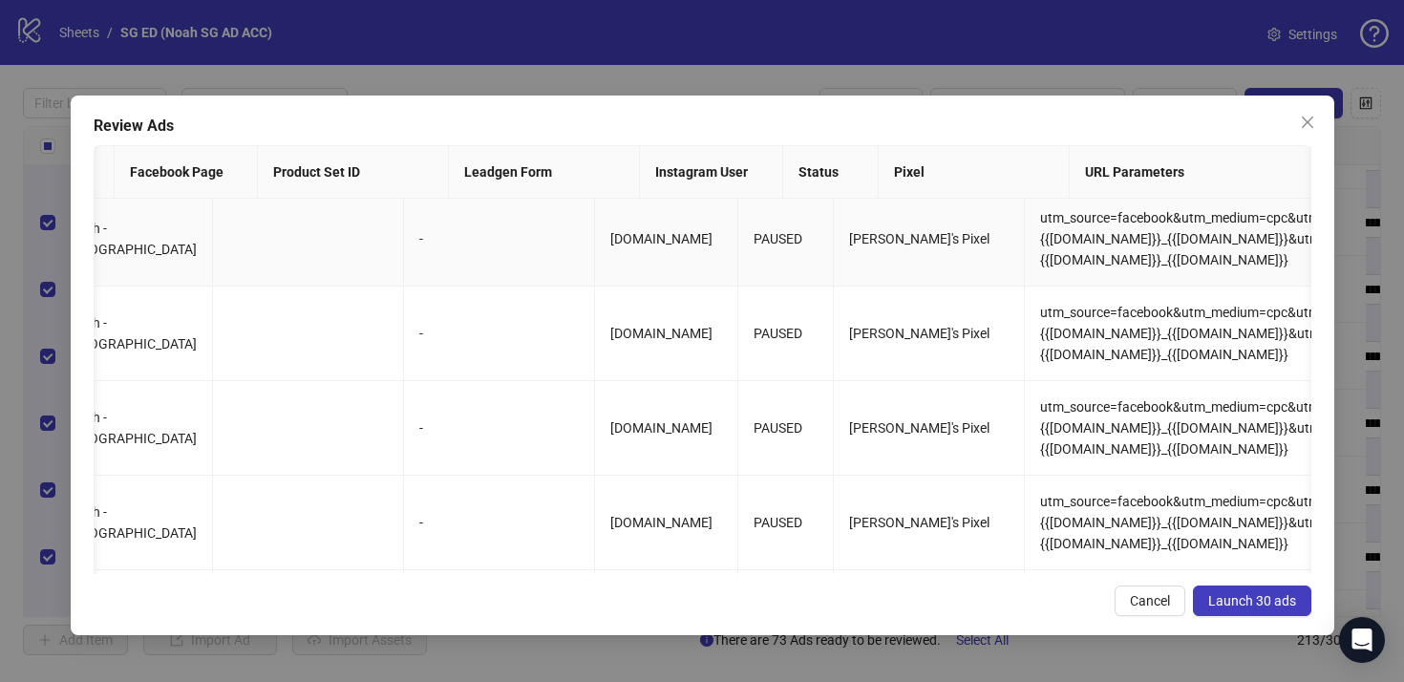
scroll to position [7, 2050]
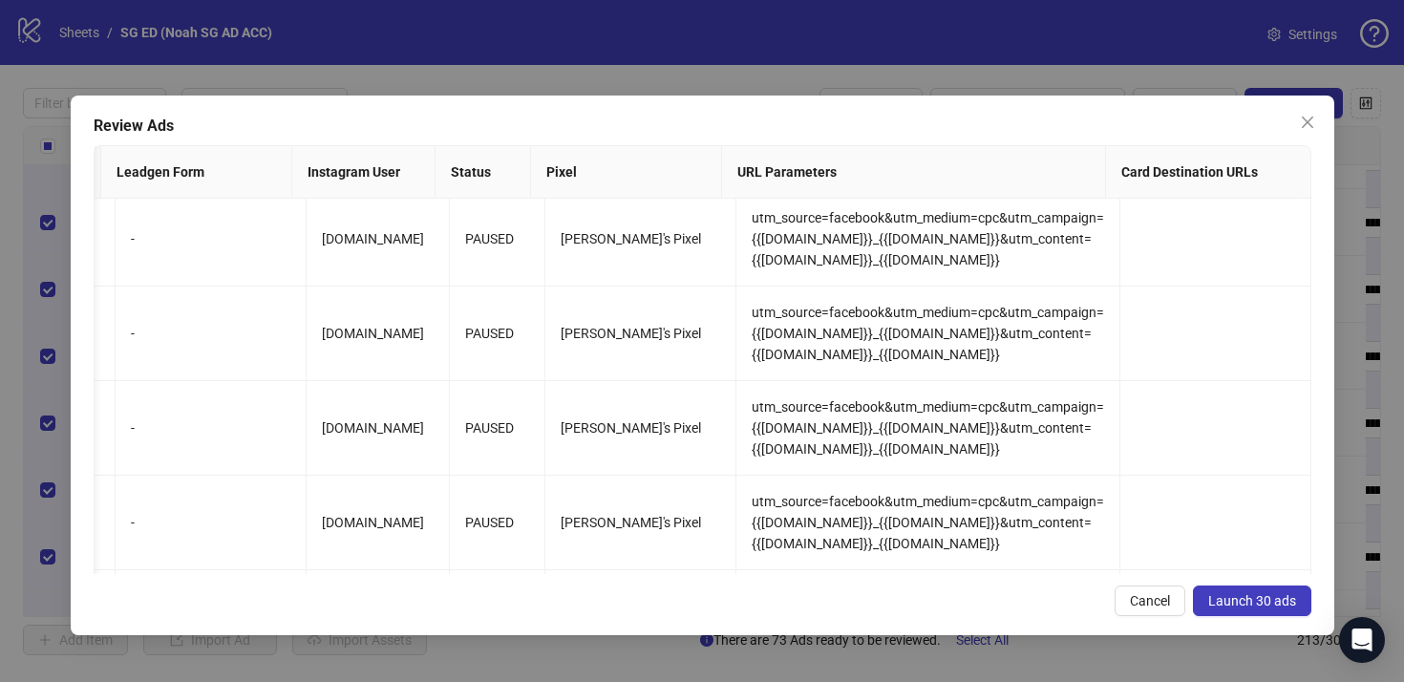
click at [1228, 597] on span "Launch 30 ads" at bounding box center [1252, 600] width 88 height 15
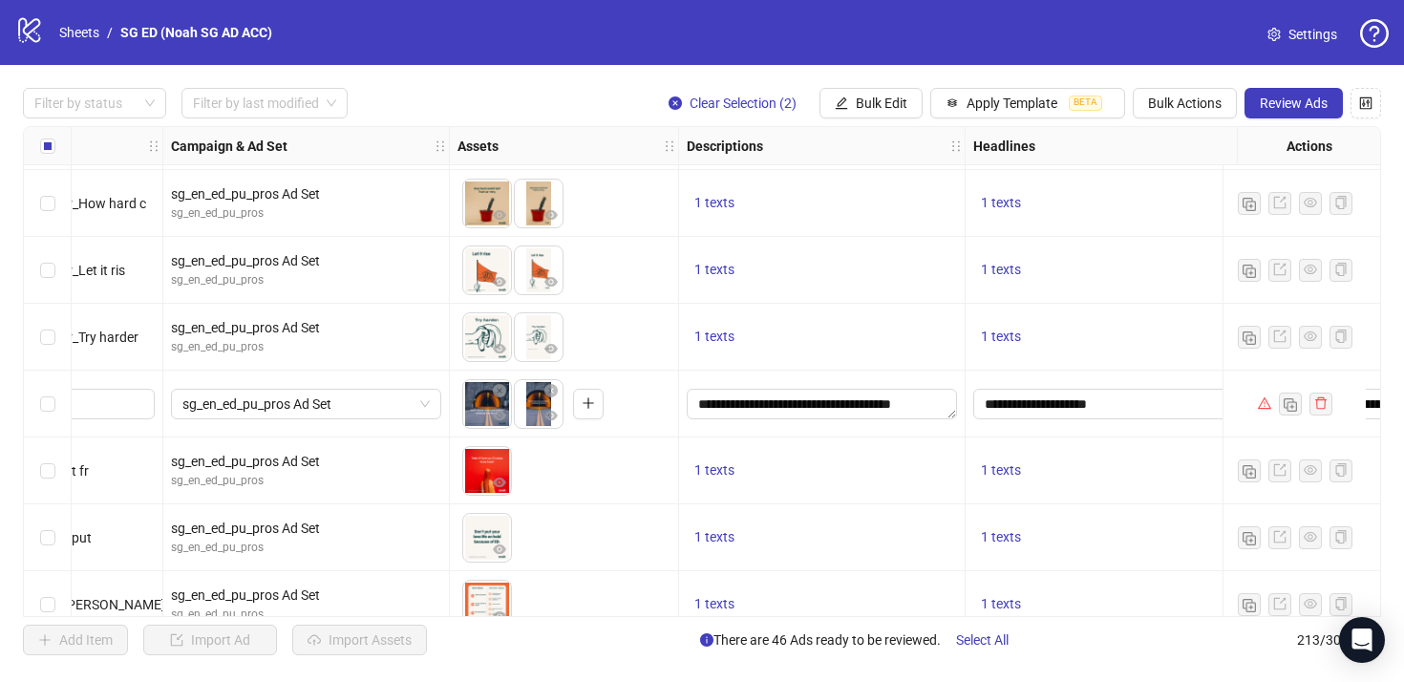
scroll to position [13023, 453]
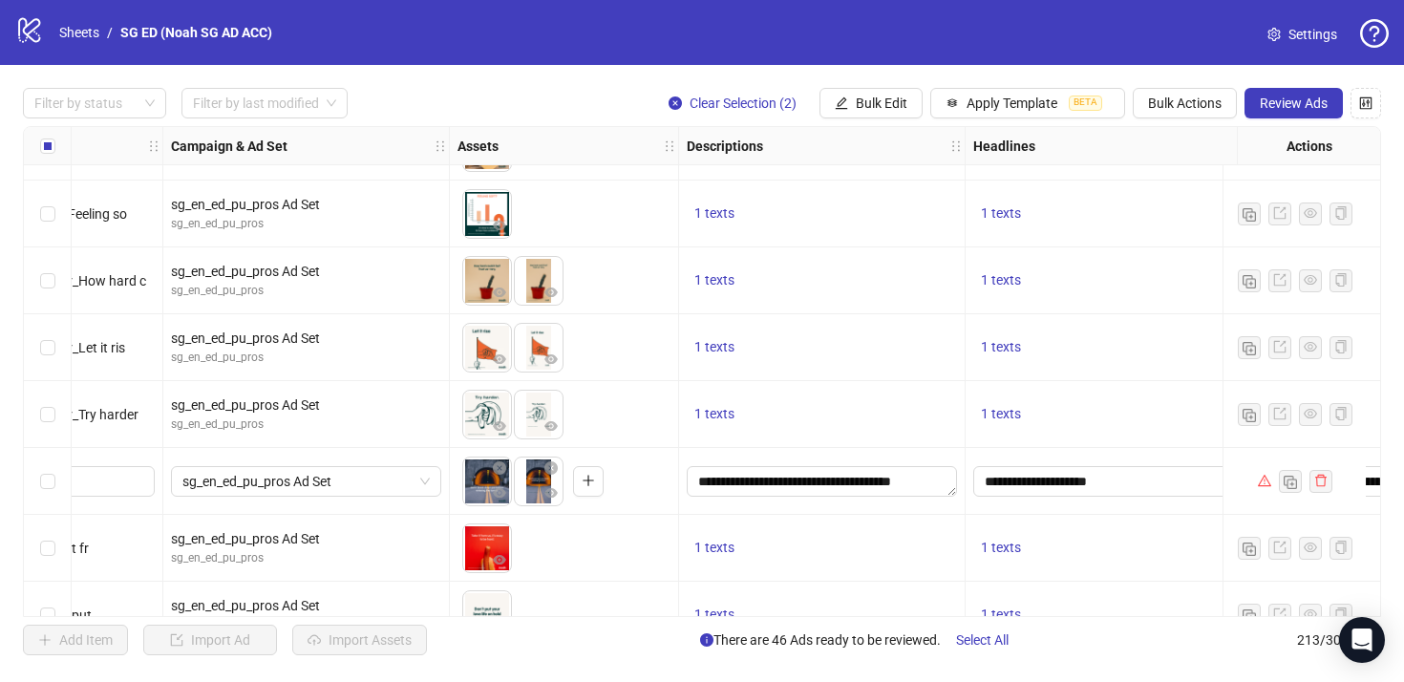
click at [38, 476] on div "Select row 200" at bounding box center [48, 481] width 48 height 67
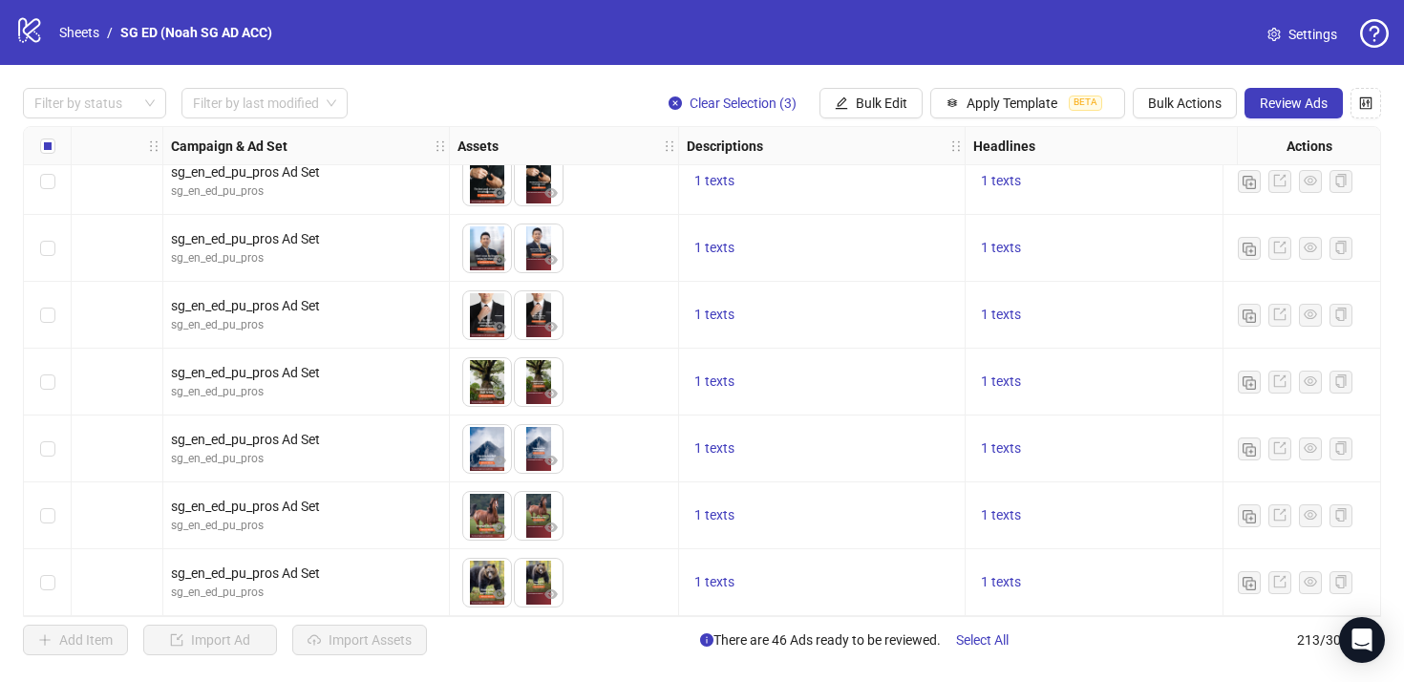
scroll to position [12151, 453]
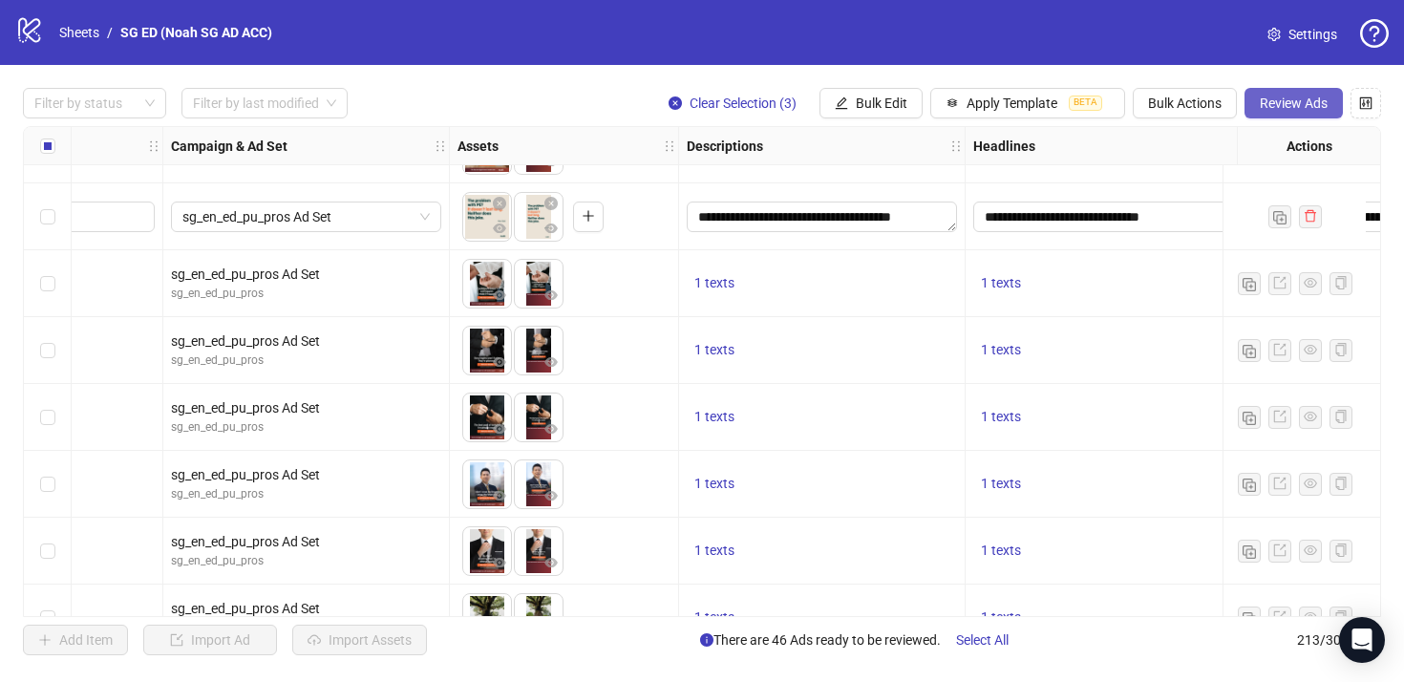
click at [1291, 97] on span "Review Ads" at bounding box center [1294, 103] width 68 height 15
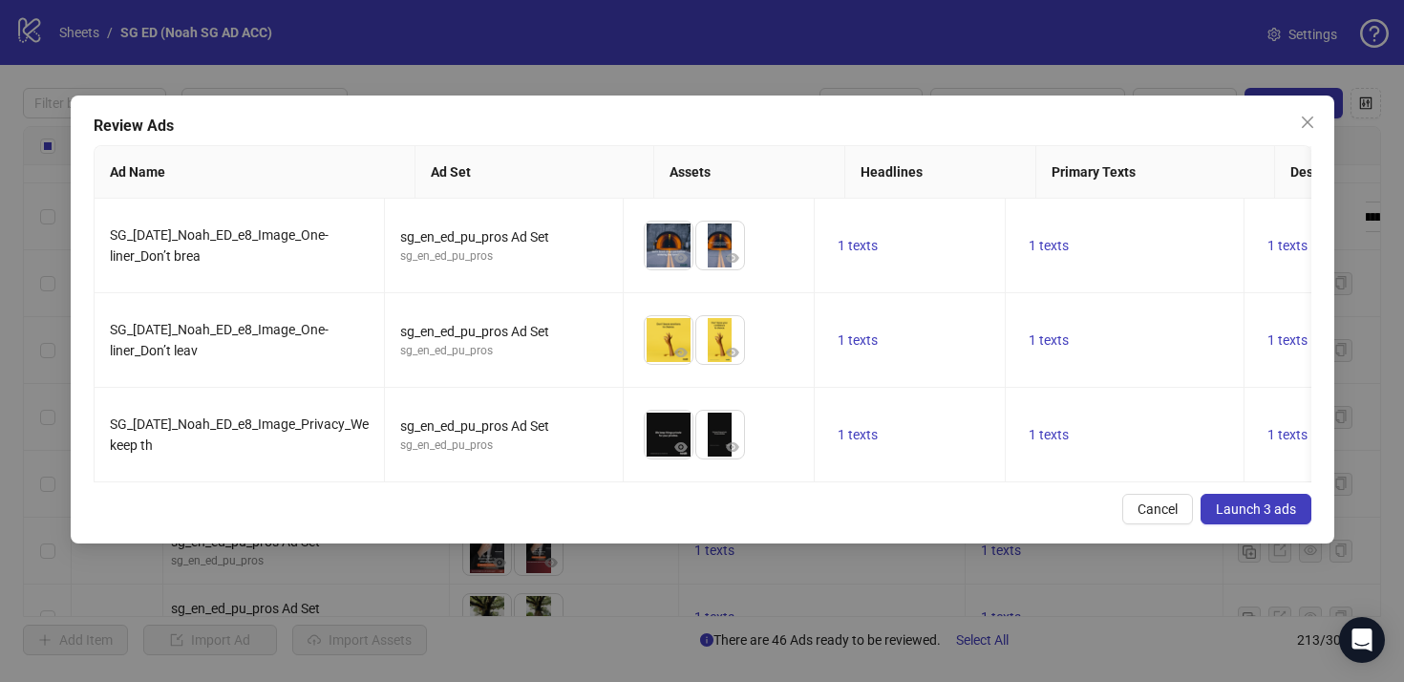
click at [1225, 514] on button "Launch 3 ads" at bounding box center [1256, 509] width 111 height 31
